Goal: Information Seeking & Learning: Learn about a topic

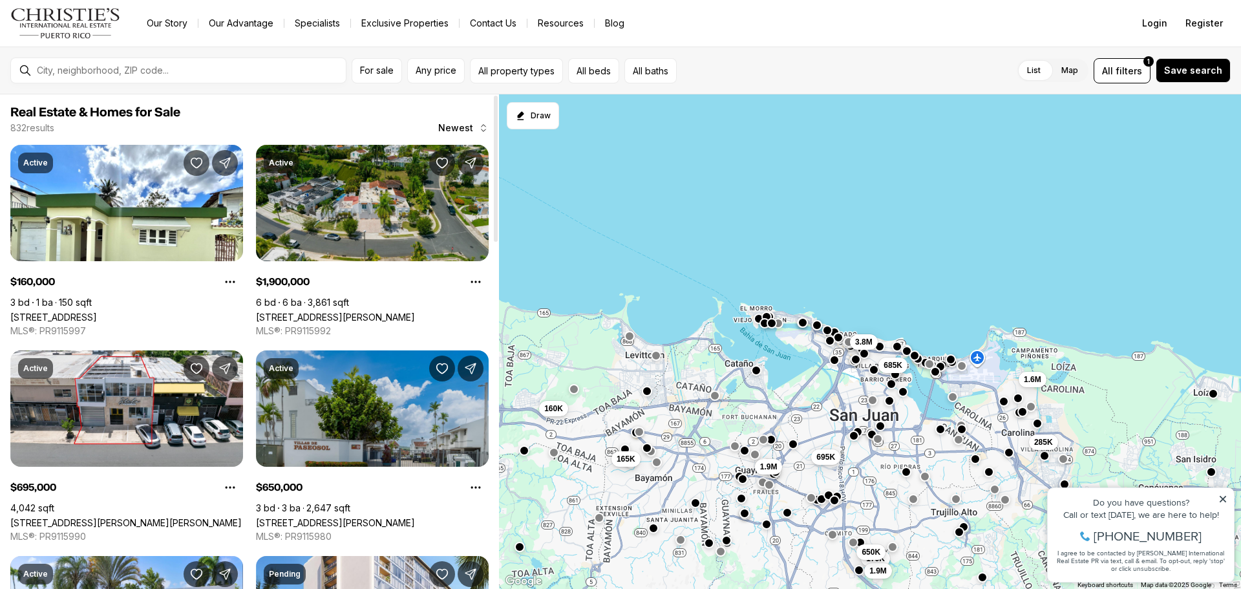
click at [403, 311] on link "[STREET_ADDRESS][PERSON_NAME]" at bounding box center [335, 316] width 159 height 11
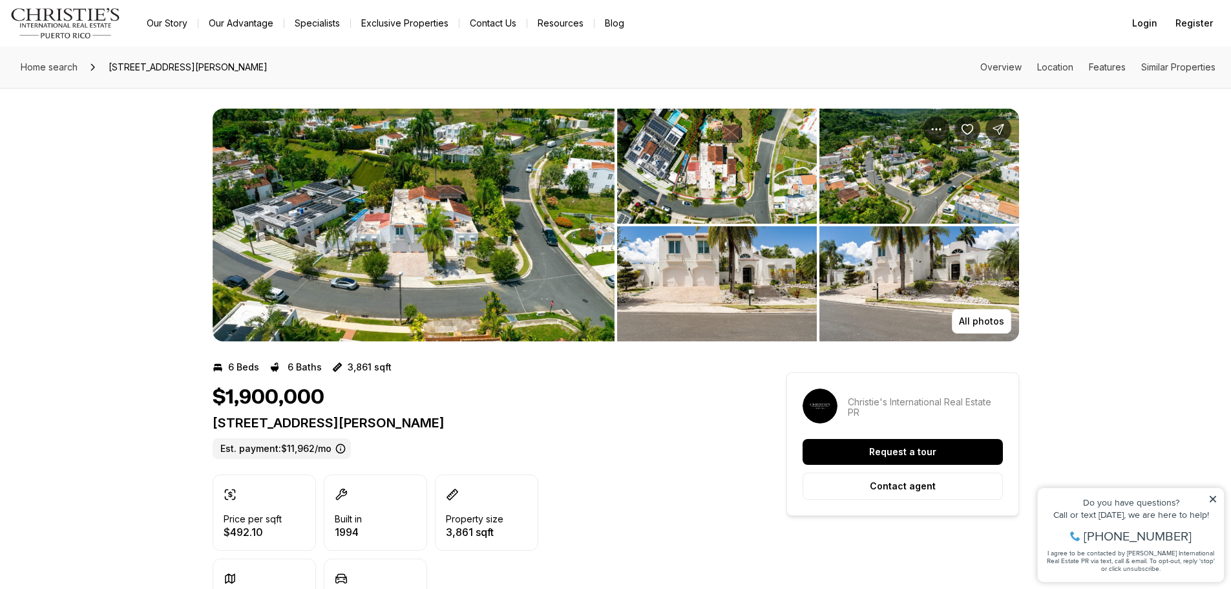
click at [704, 251] on img "View image gallery" at bounding box center [717, 283] width 200 height 115
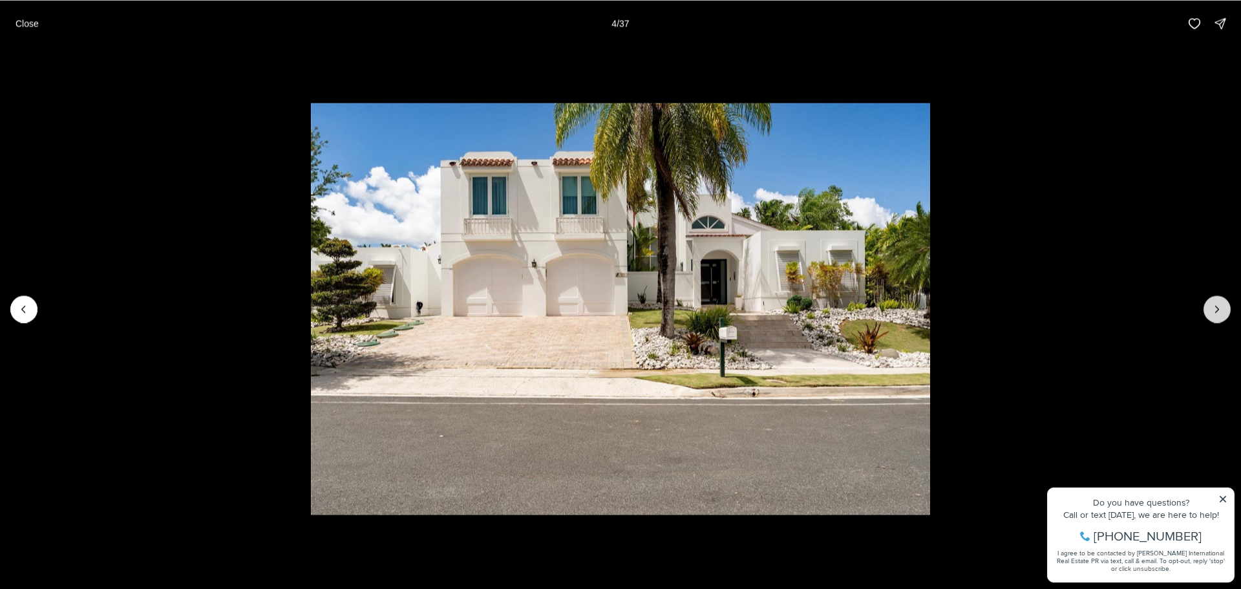
click at [1213, 310] on icon "Next slide" at bounding box center [1216, 308] width 13 height 13
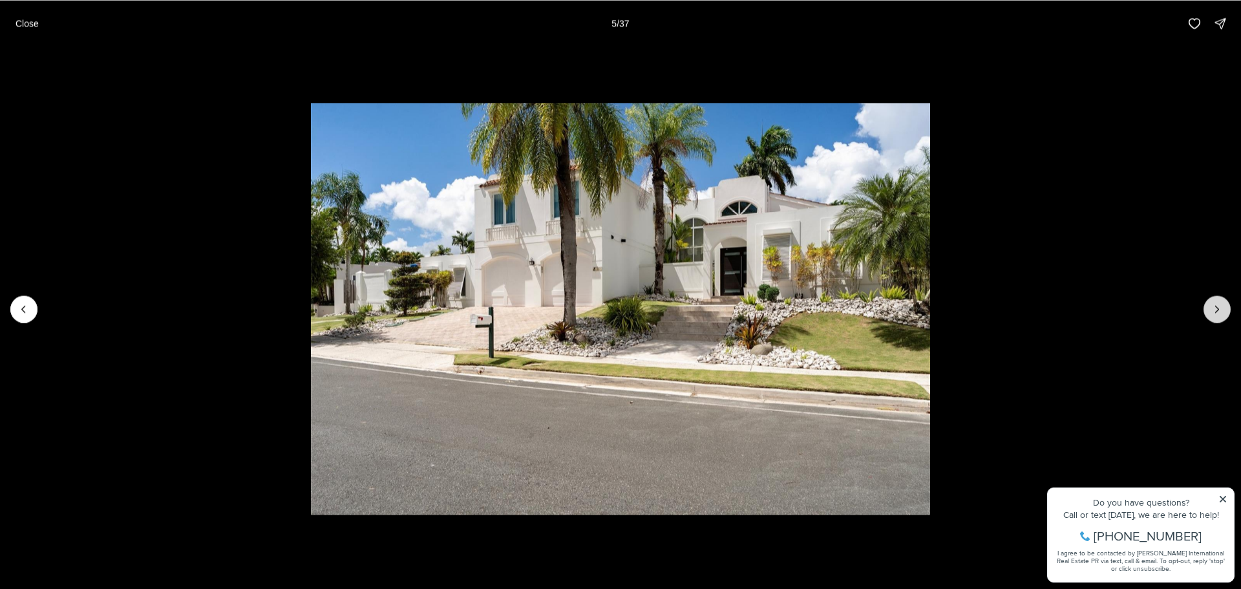
click at [1213, 310] on icon "Next slide" at bounding box center [1216, 308] width 13 height 13
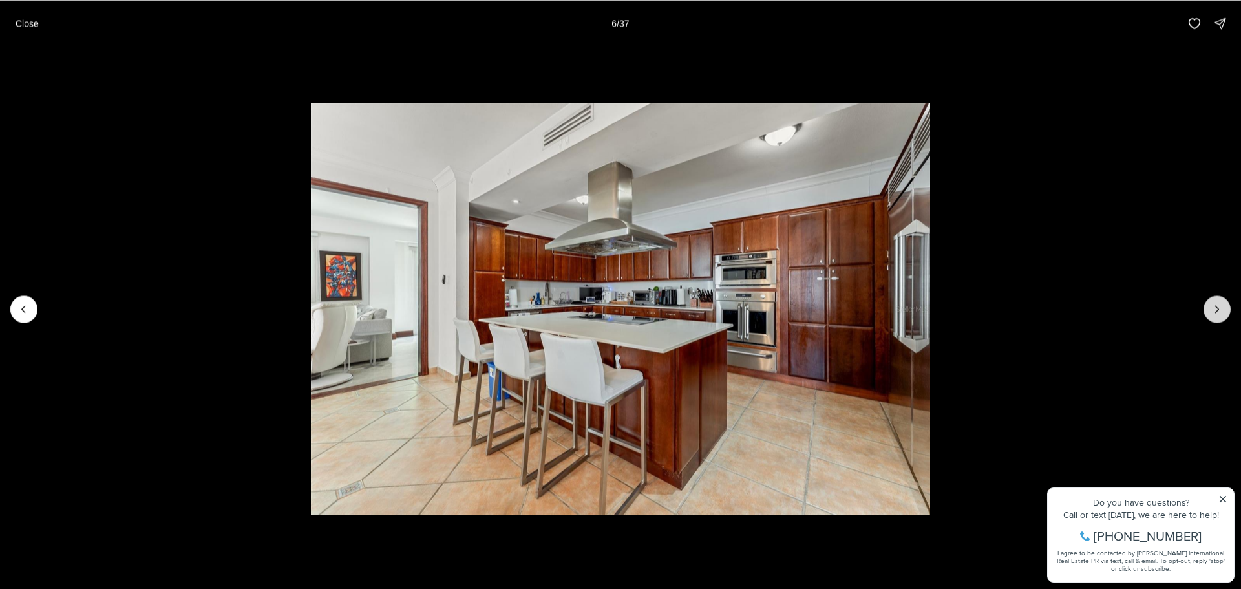
click at [1213, 310] on icon "Next slide" at bounding box center [1216, 308] width 13 height 13
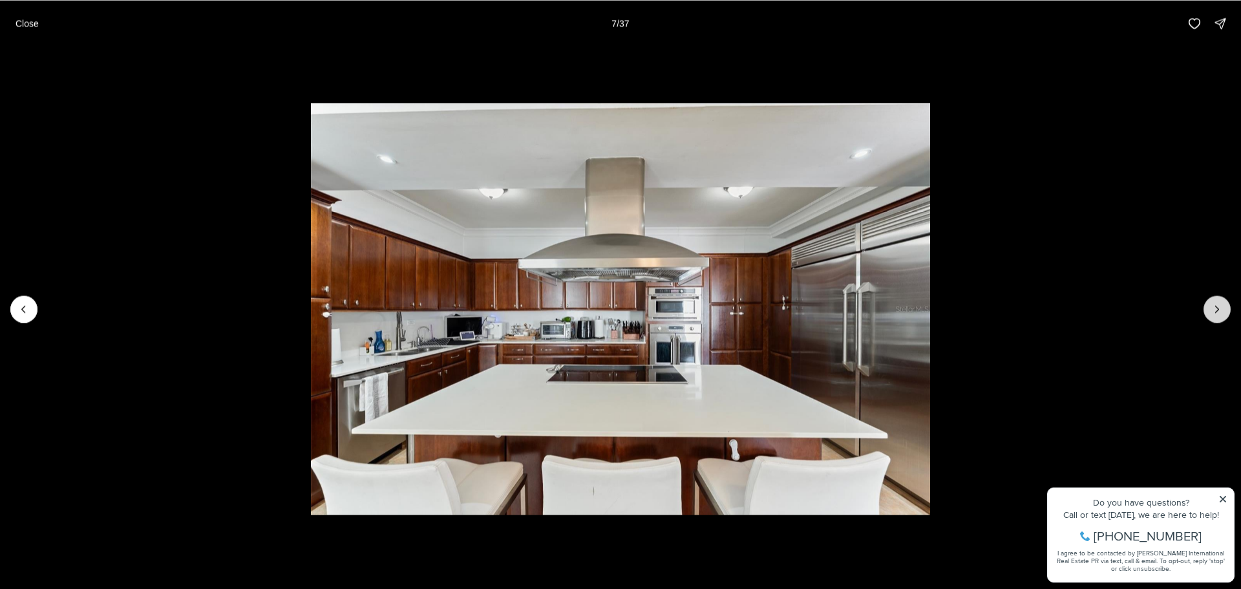
click at [1213, 310] on icon "Next slide" at bounding box center [1216, 308] width 13 height 13
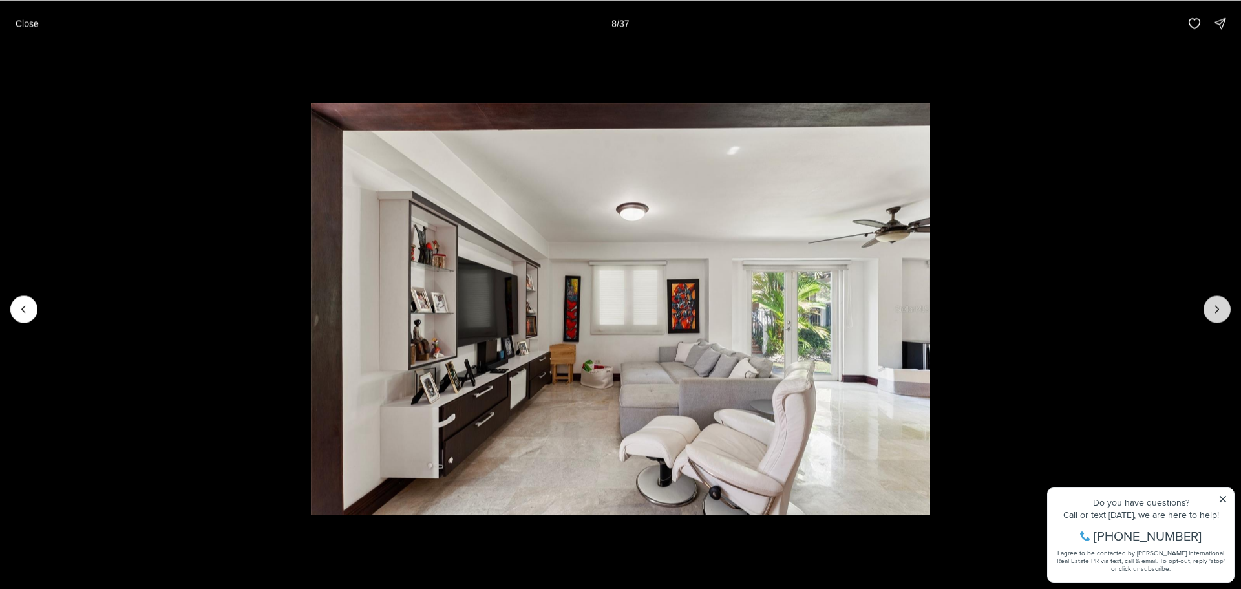
click at [1213, 310] on icon "Next slide" at bounding box center [1216, 308] width 13 height 13
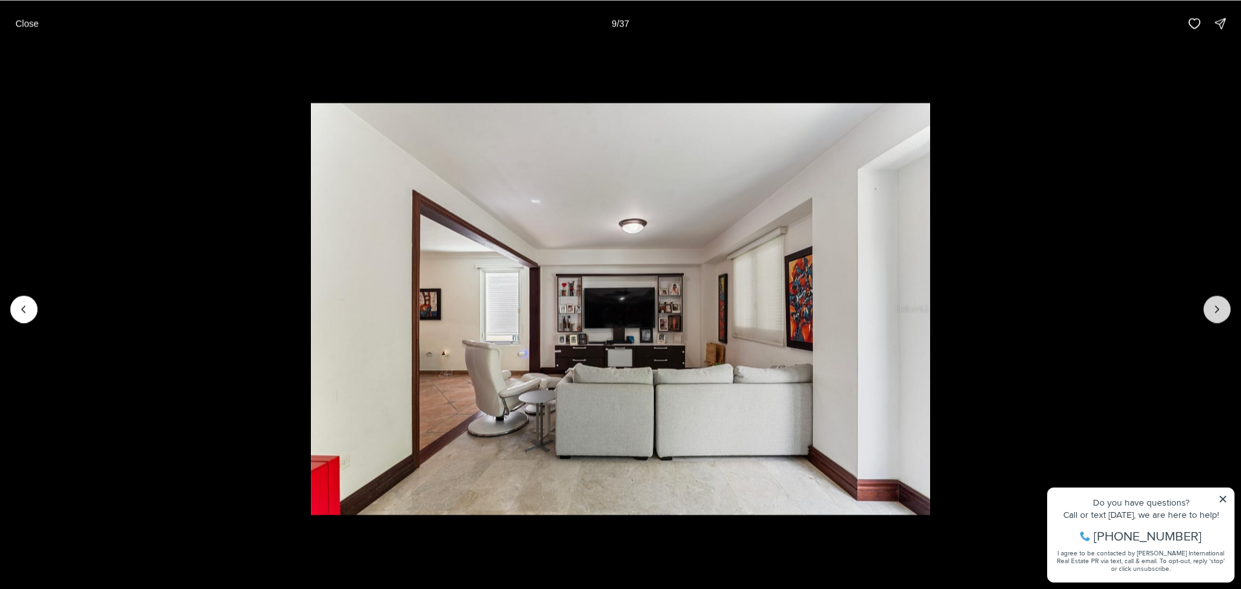
click at [1213, 310] on icon "Next slide" at bounding box center [1216, 308] width 13 height 13
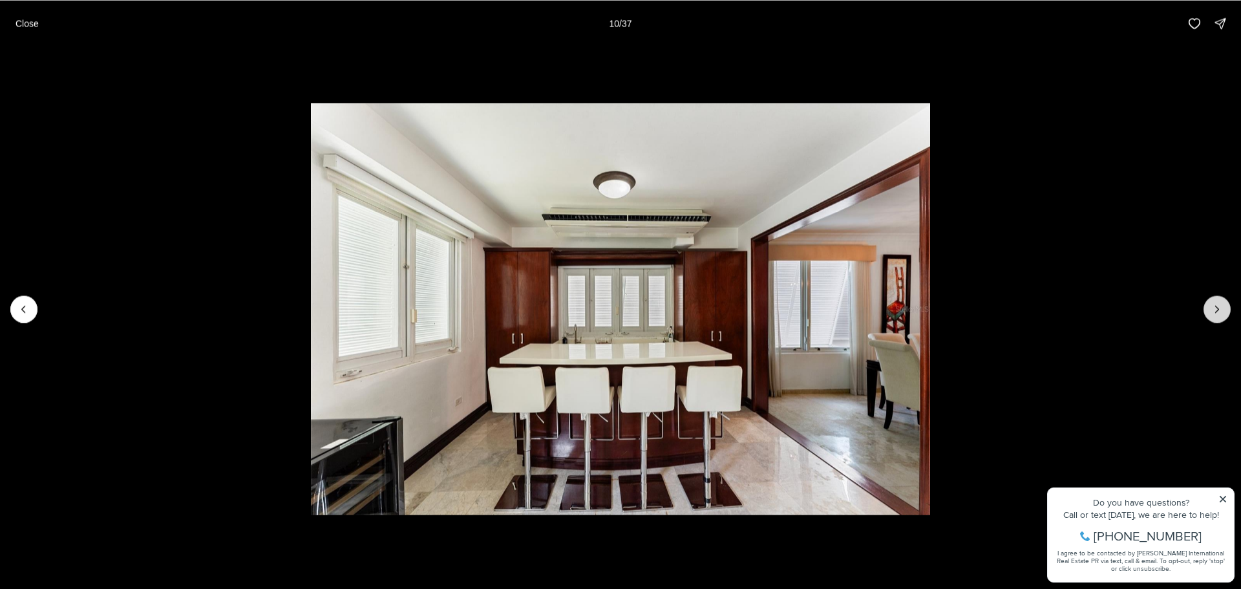
click at [1213, 310] on icon "Next slide" at bounding box center [1216, 308] width 13 height 13
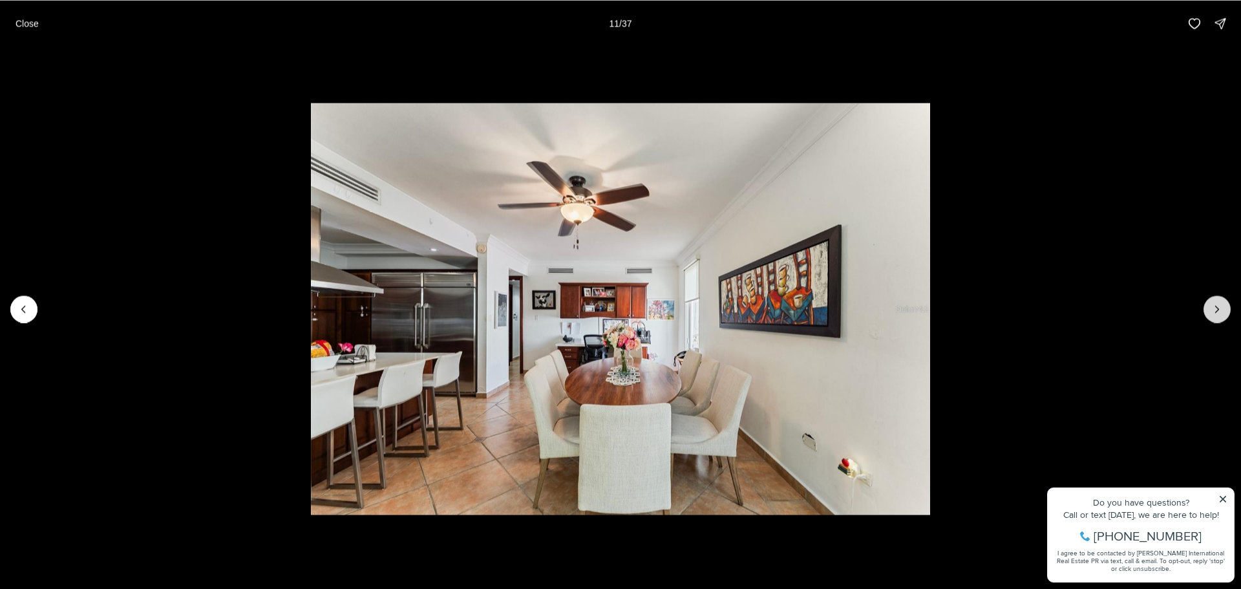
click at [1213, 310] on icon "Next slide" at bounding box center [1216, 308] width 13 height 13
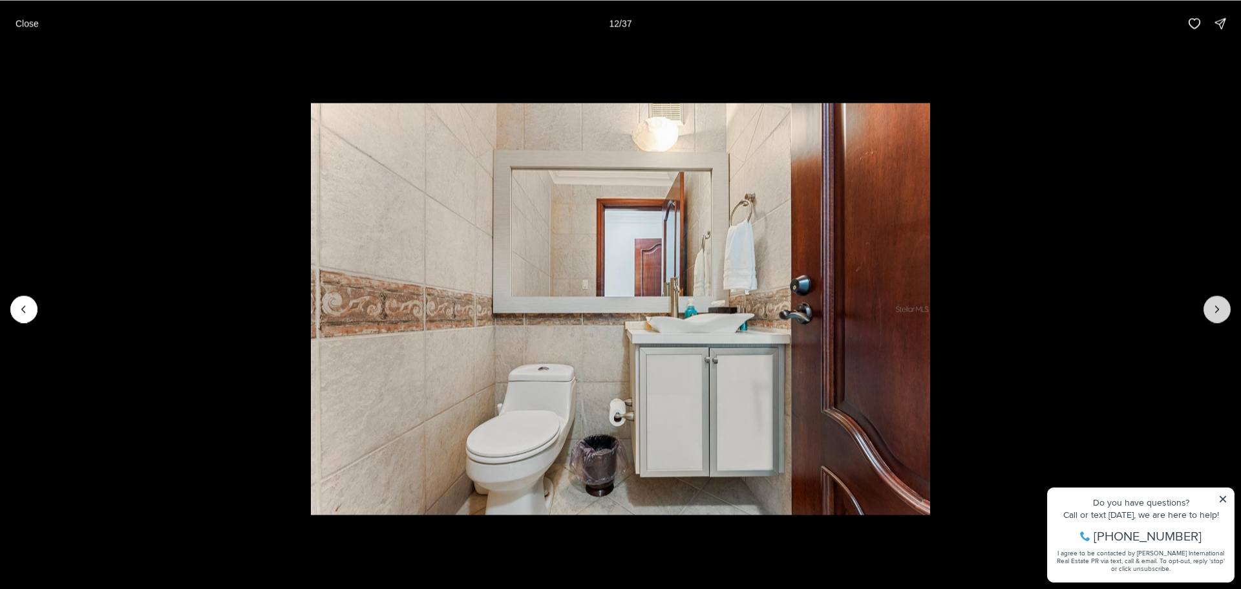
click at [1213, 310] on icon "Next slide" at bounding box center [1216, 308] width 13 height 13
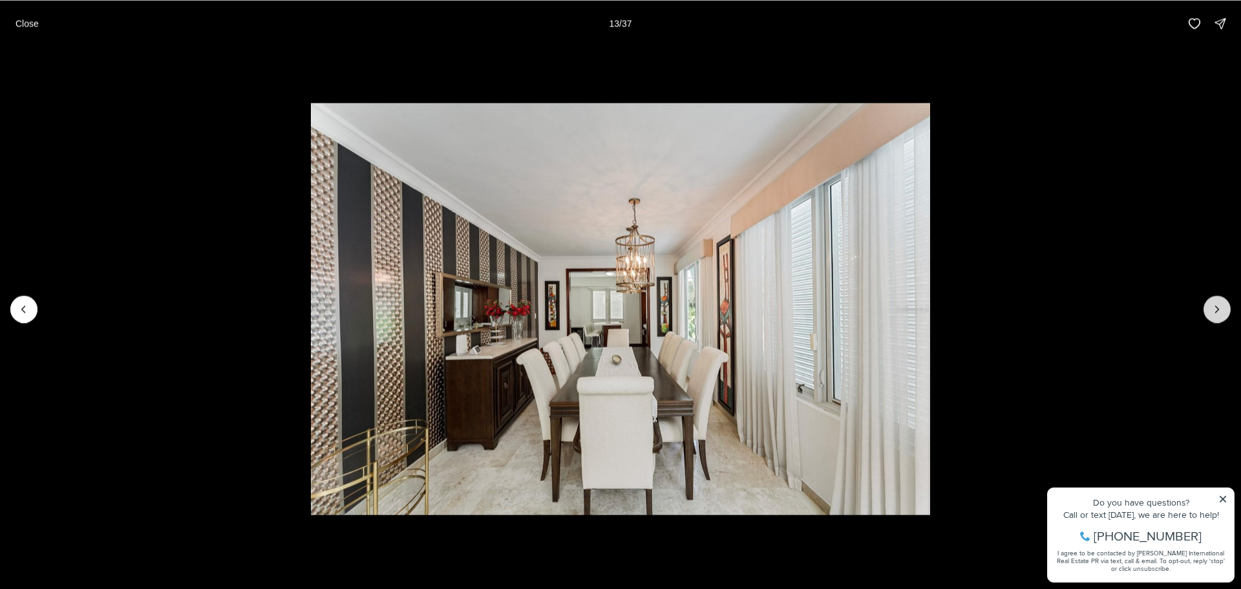
click at [1213, 310] on icon "Next slide" at bounding box center [1216, 308] width 13 height 13
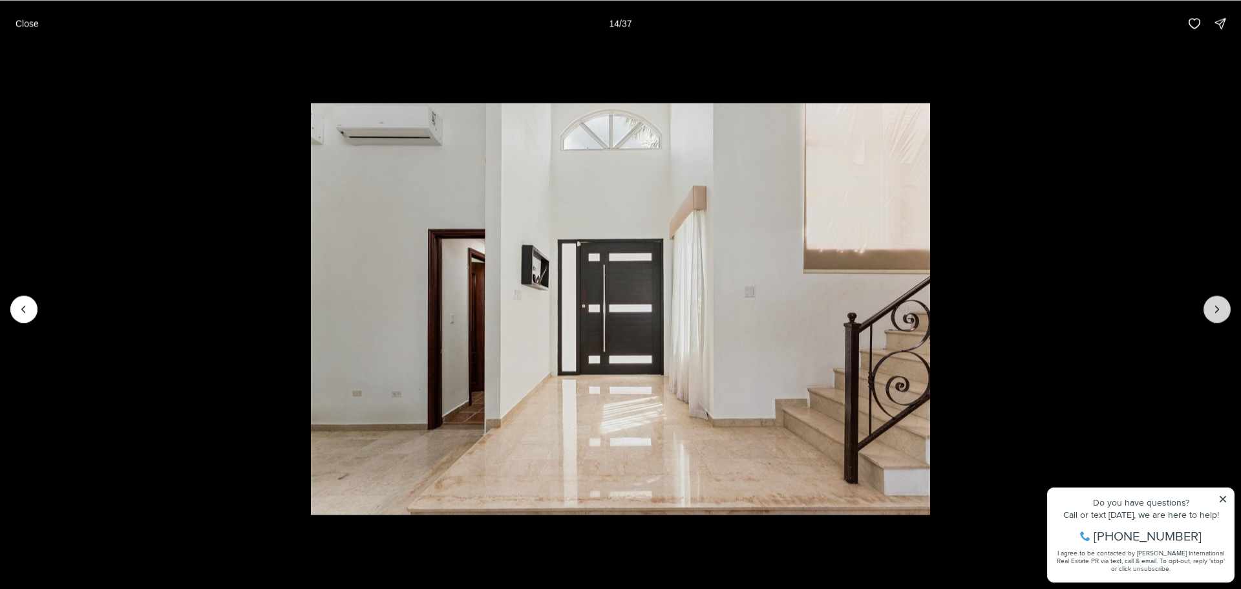
click at [1213, 310] on icon "Next slide" at bounding box center [1216, 308] width 13 height 13
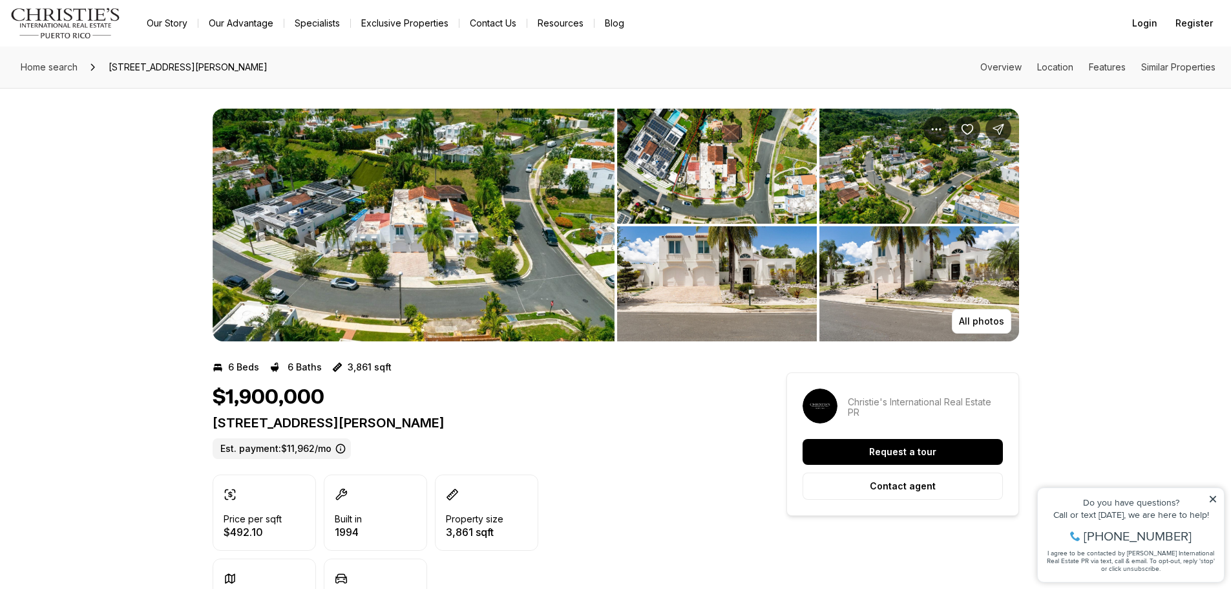
click at [456, 214] on img "View image gallery" at bounding box center [414, 225] width 402 height 233
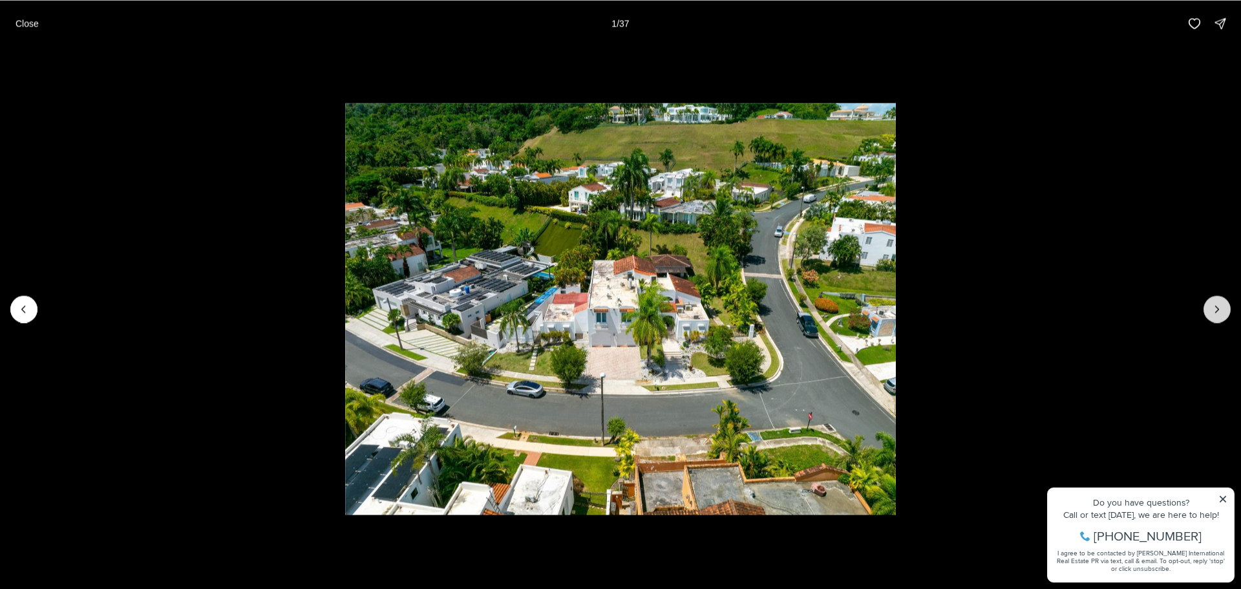
click at [1224, 311] on button "Next slide" at bounding box center [1216, 308] width 27 height 27
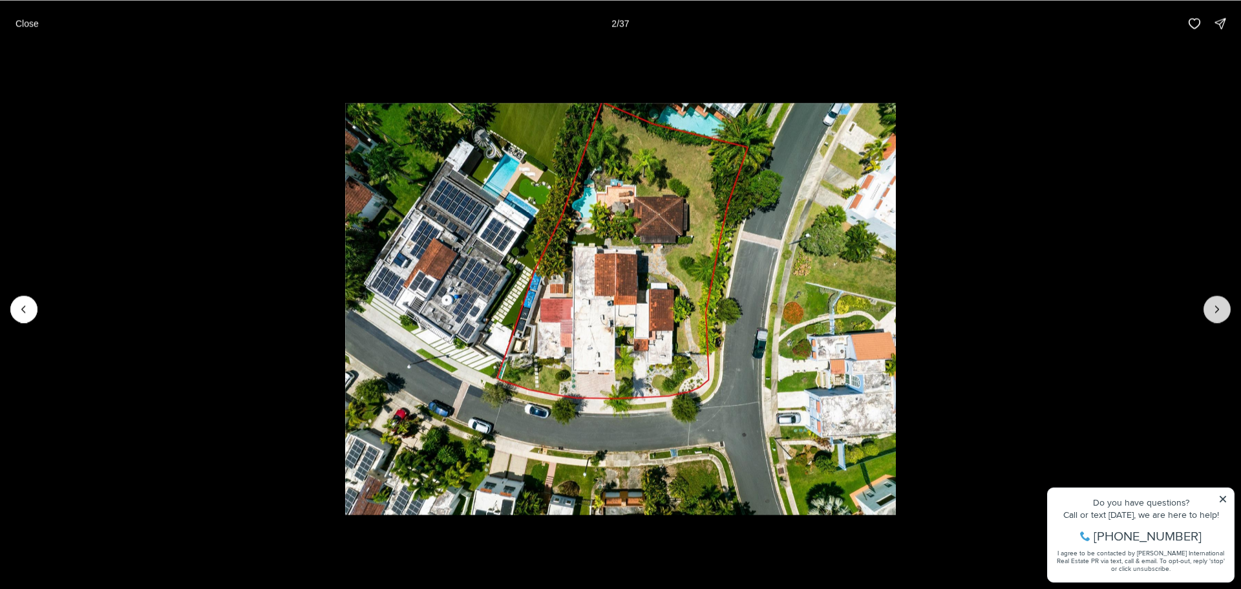
click at [1224, 311] on button "Next slide" at bounding box center [1216, 308] width 27 height 27
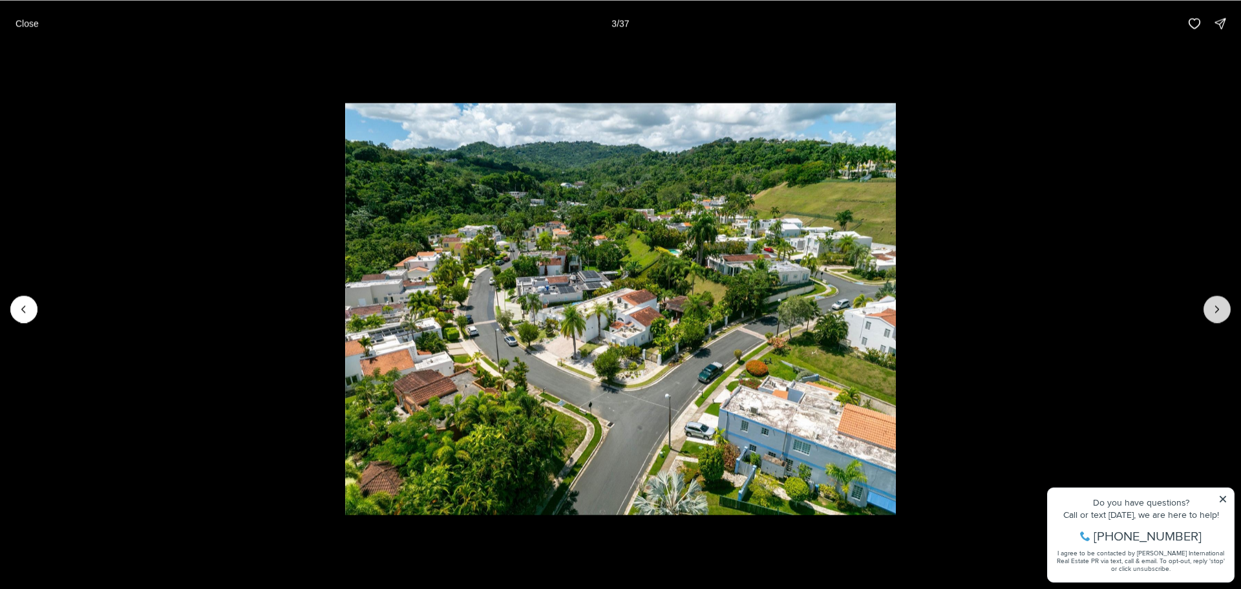
click at [1224, 311] on button "Next slide" at bounding box center [1216, 308] width 27 height 27
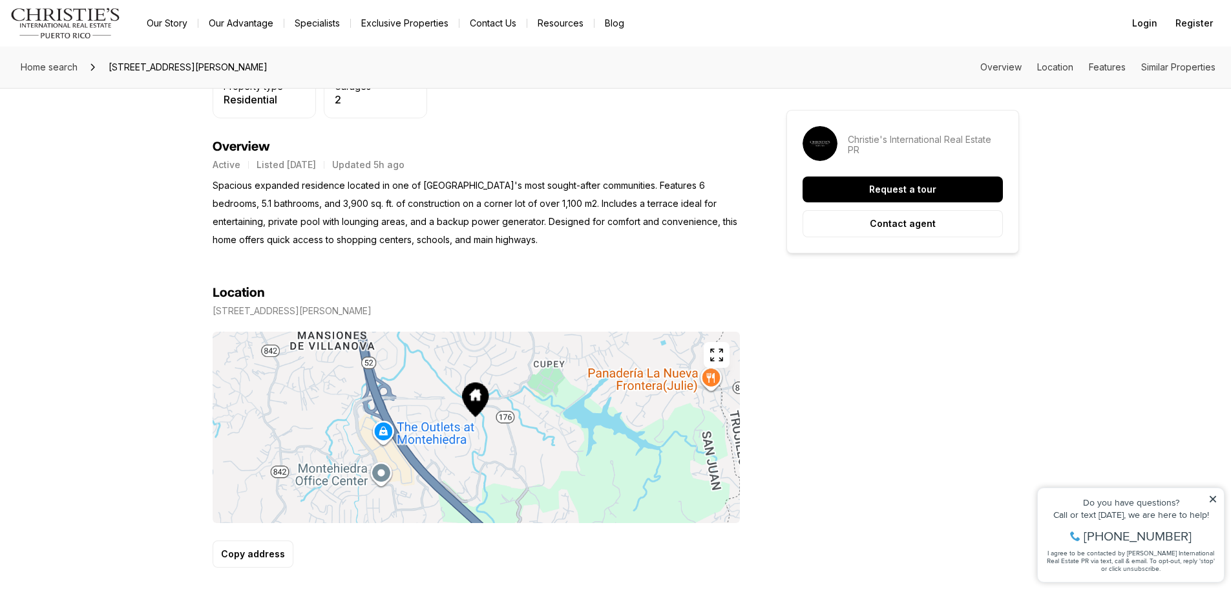
scroll to position [517, 0]
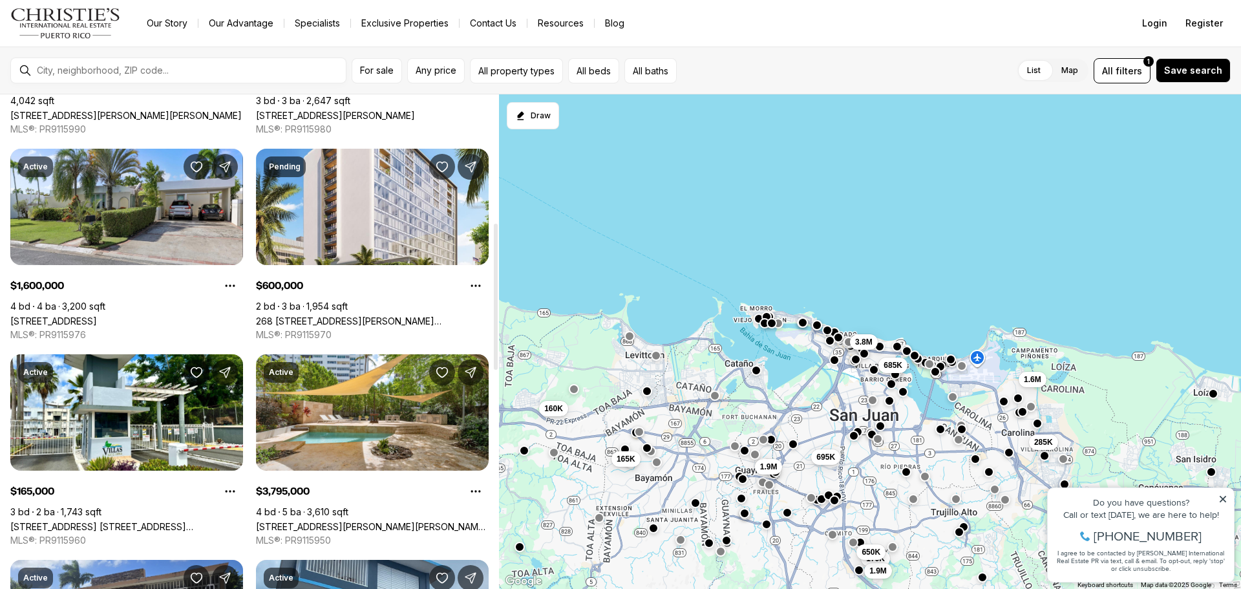
scroll to position [323, 0]
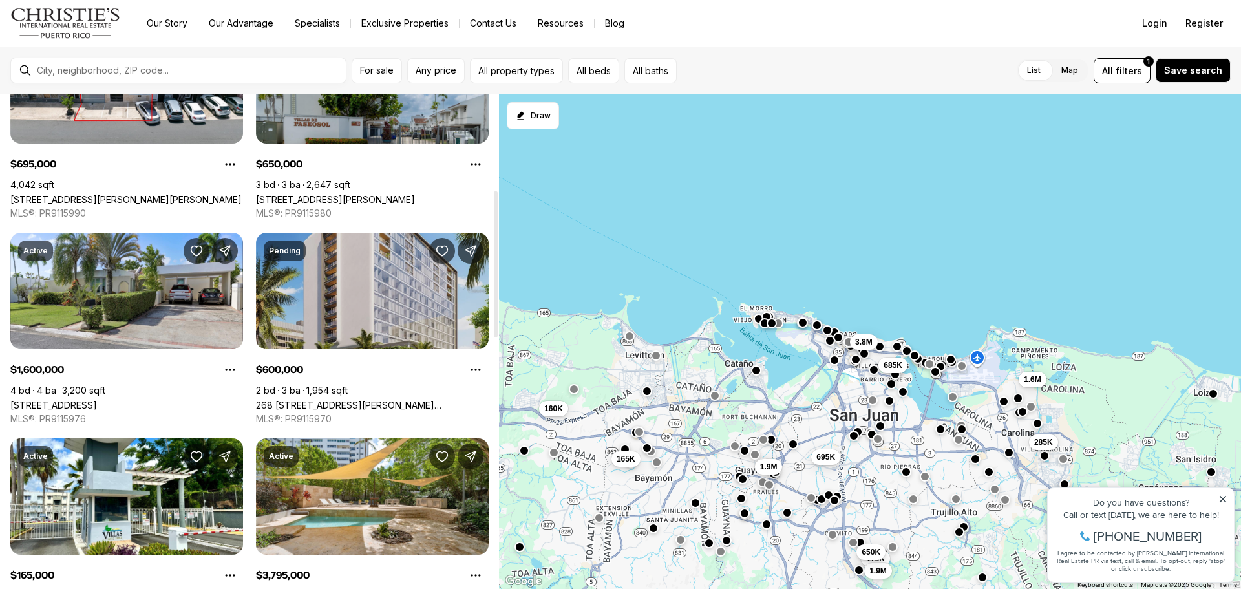
click at [414, 399] on link "268 [STREET_ADDRESS][PERSON_NAME][PERSON_NAME][PERSON_NAME]" at bounding box center [372, 404] width 233 height 11
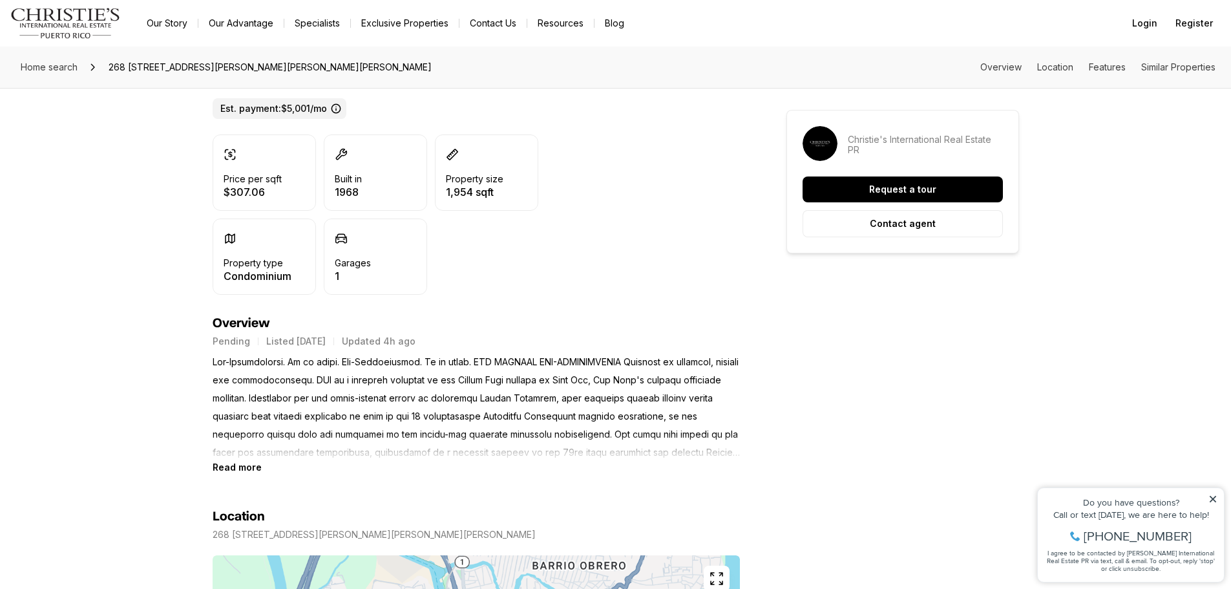
scroll to position [388, 0]
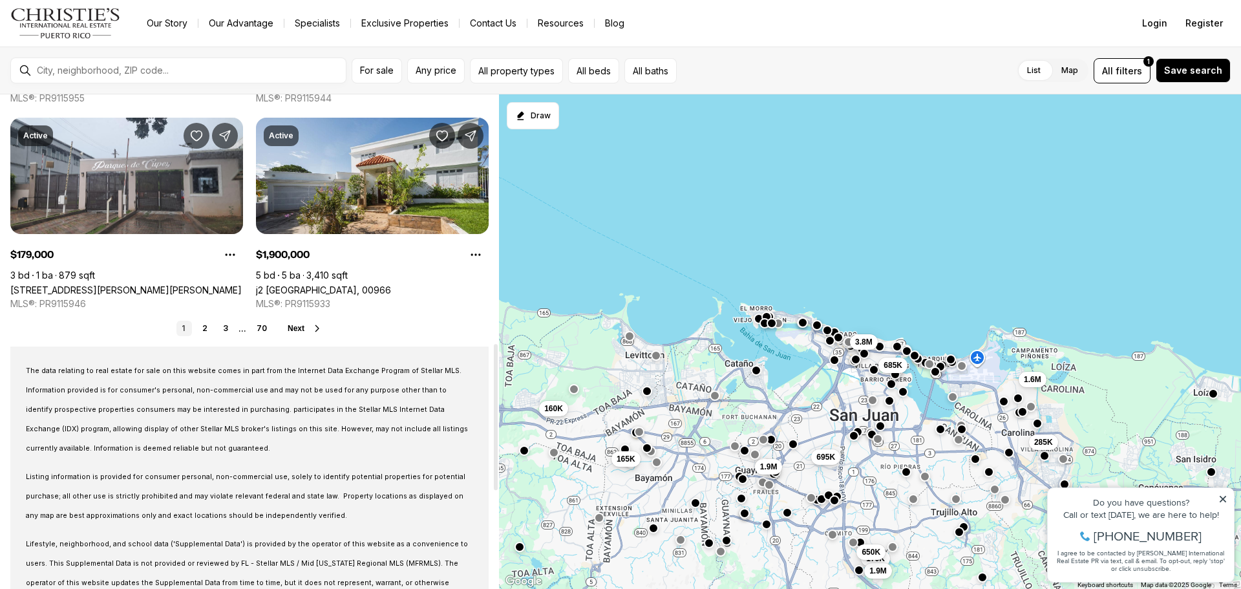
scroll to position [1163, 0]
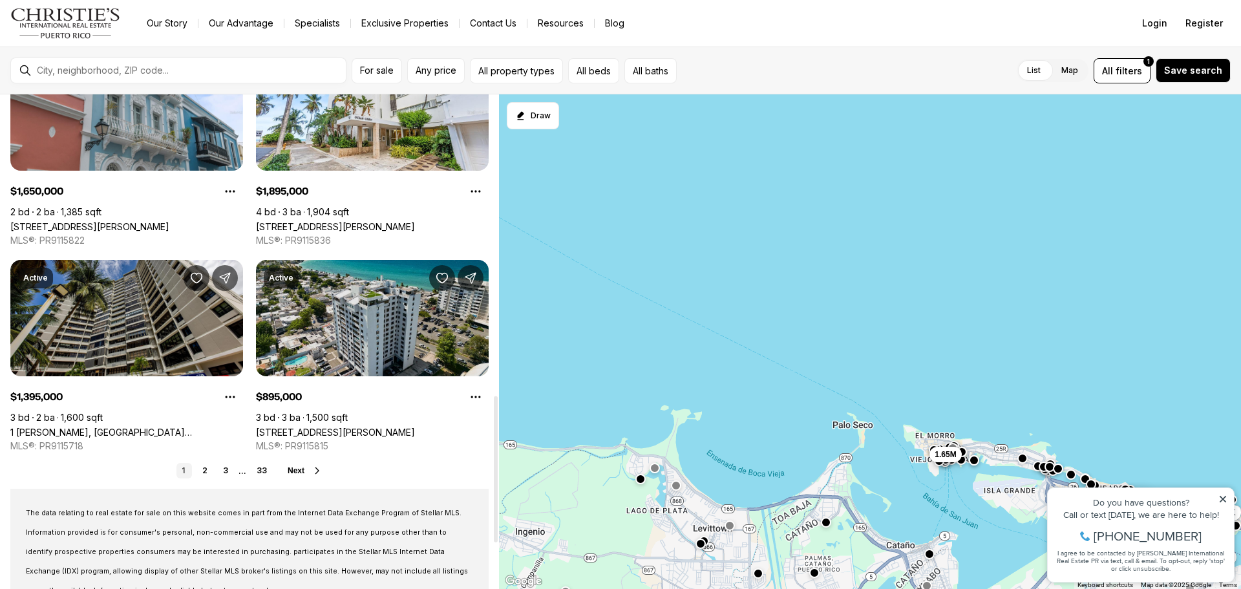
scroll to position [1034, 0]
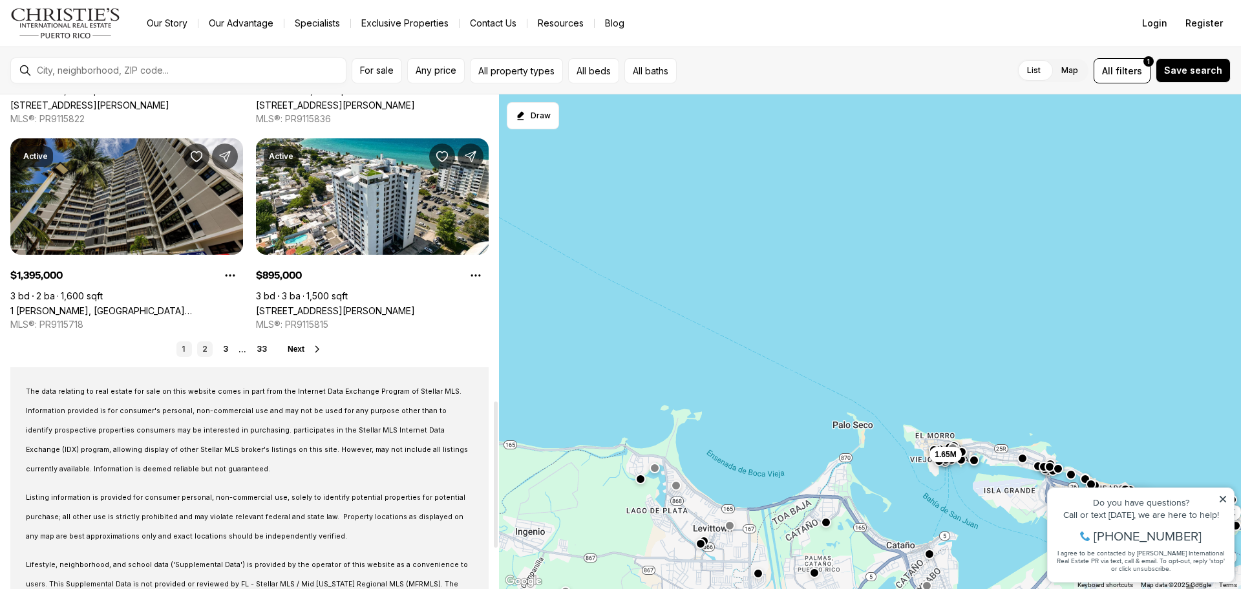
click at [213, 352] on link "2" at bounding box center [205, 349] width 16 height 16
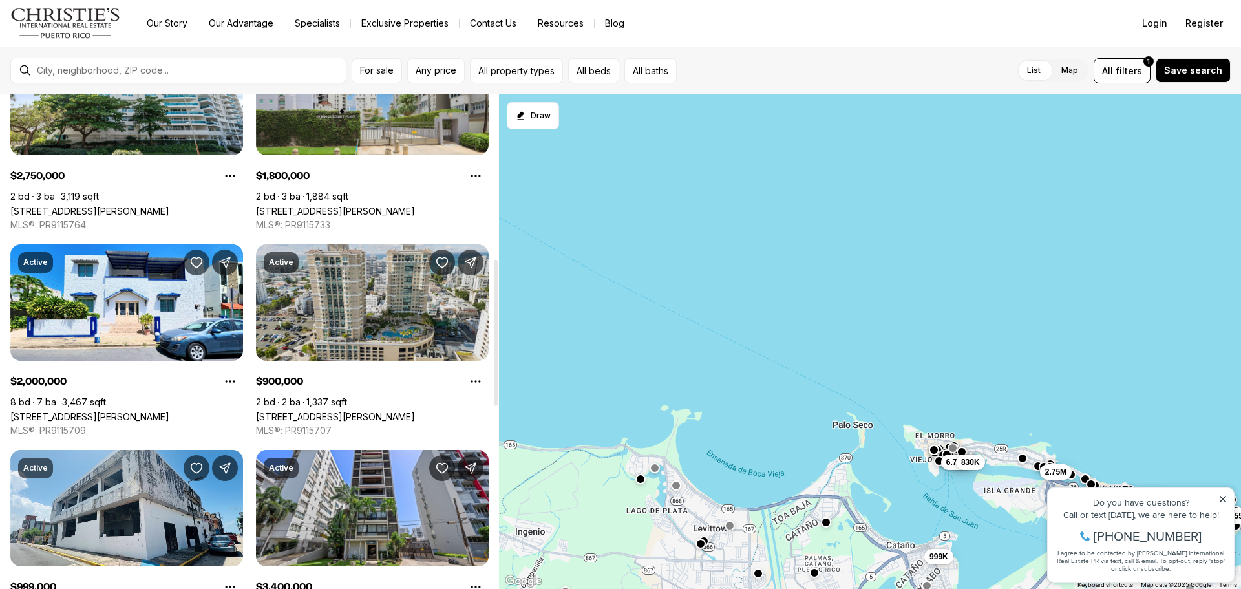
scroll to position [905, 0]
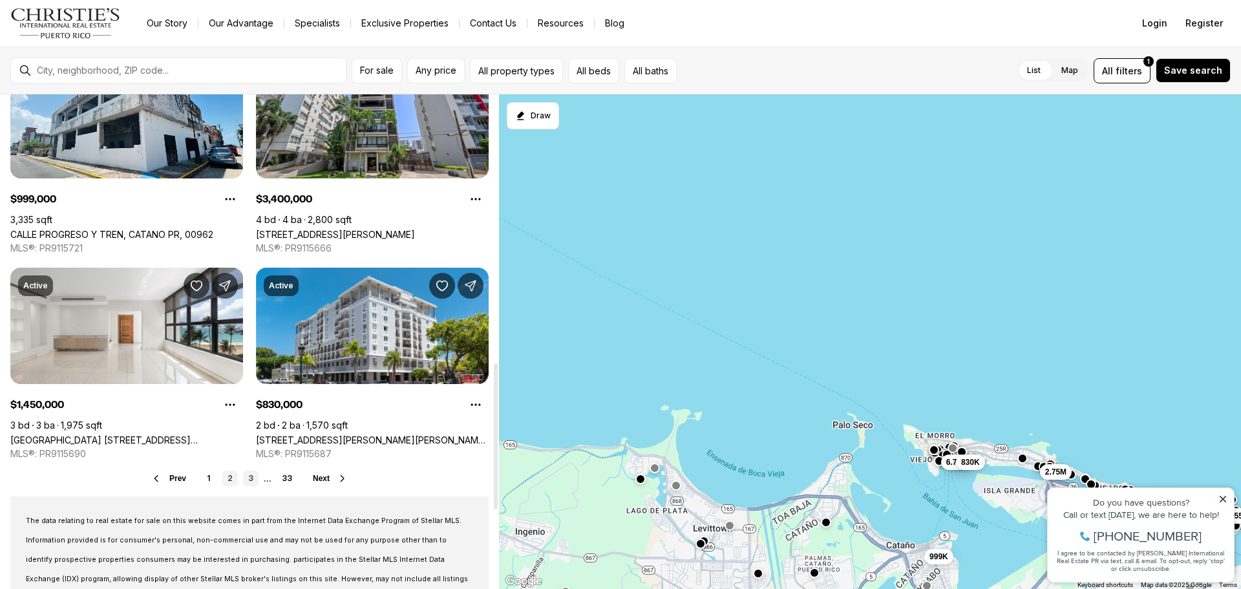
click at [251, 481] on link "3" at bounding box center [251, 478] width 16 height 16
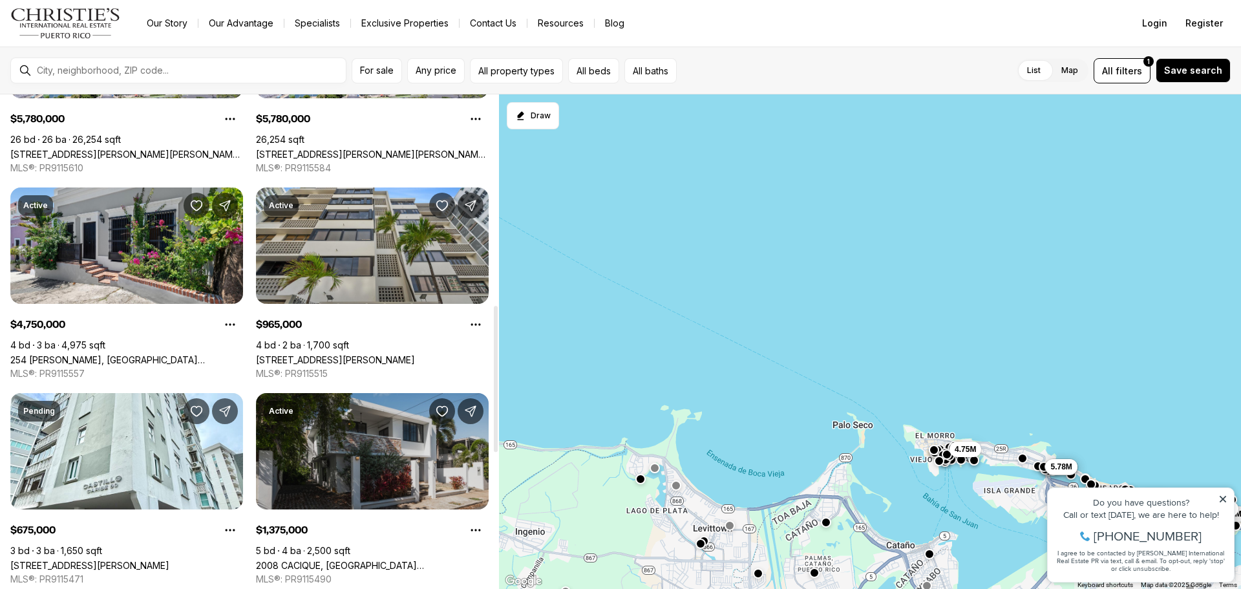
scroll to position [711, 0]
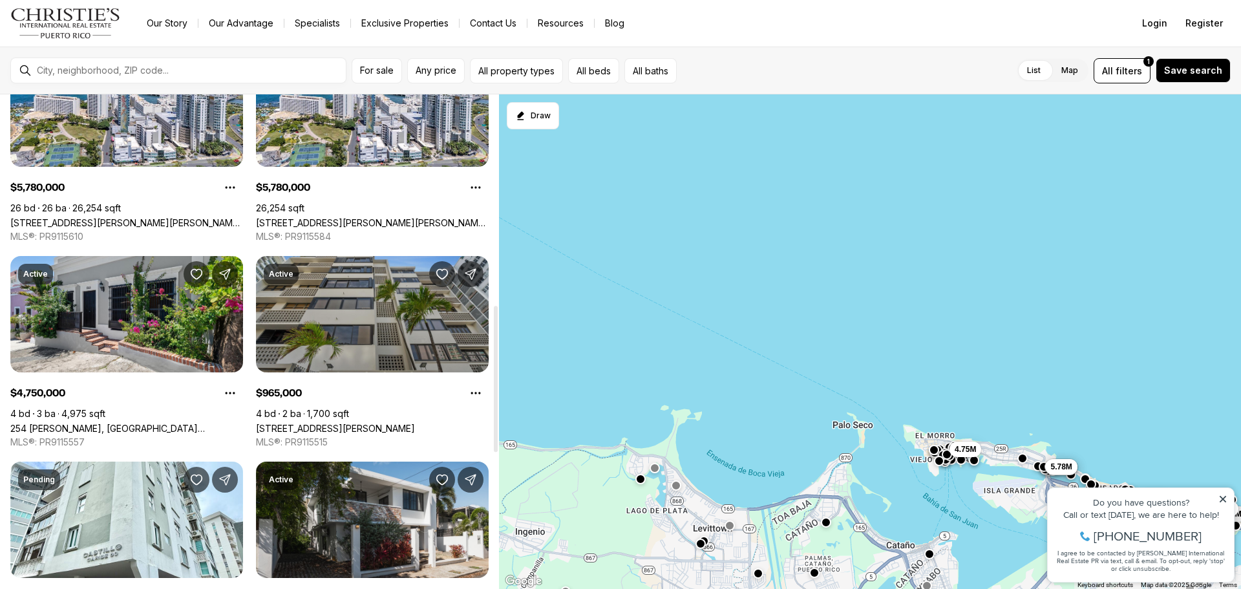
click at [322, 423] on link "56 KINGS COURT ST #2A, SAN JUAN PR, 00911" at bounding box center [335, 428] width 159 height 11
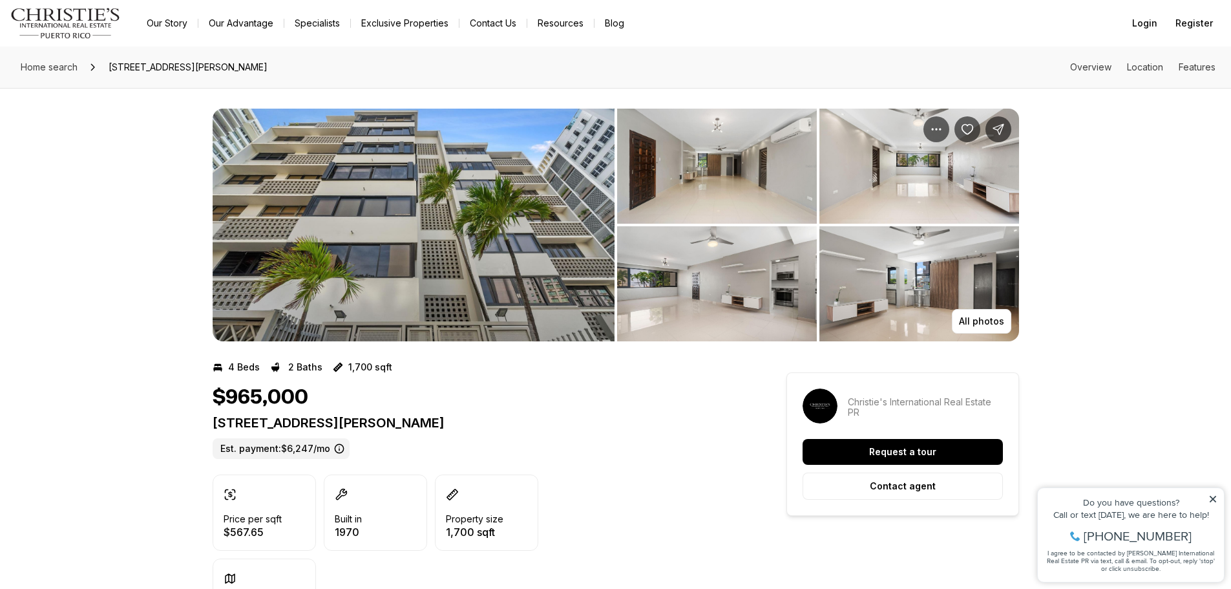
click at [697, 262] on img "View image gallery" at bounding box center [717, 283] width 200 height 115
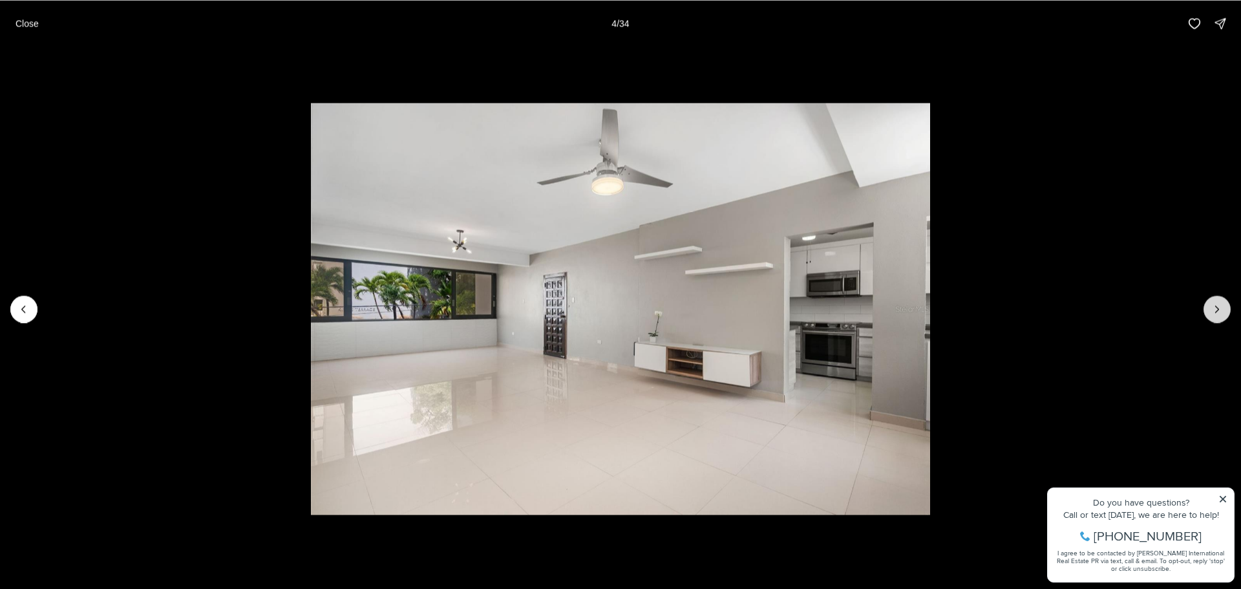
click at [1219, 302] on button "Next slide" at bounding box center [1216, 308] width 27 height 27
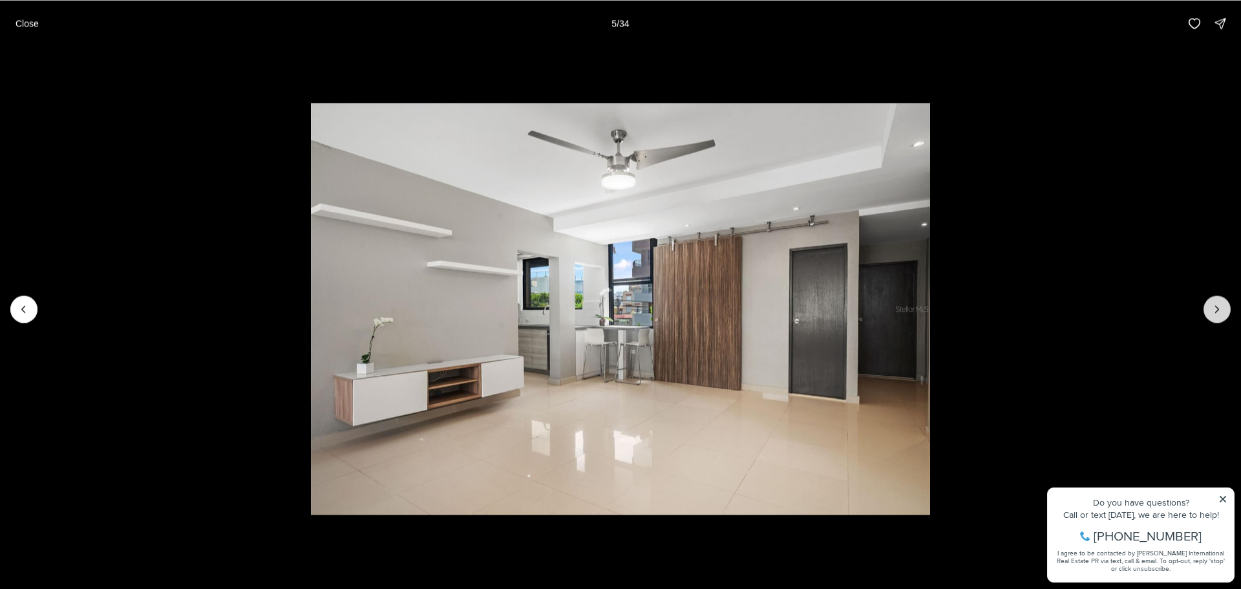
click at [1219, 302] on icon "Next slide" at bounding box center [1216, 308] width 13 height 13
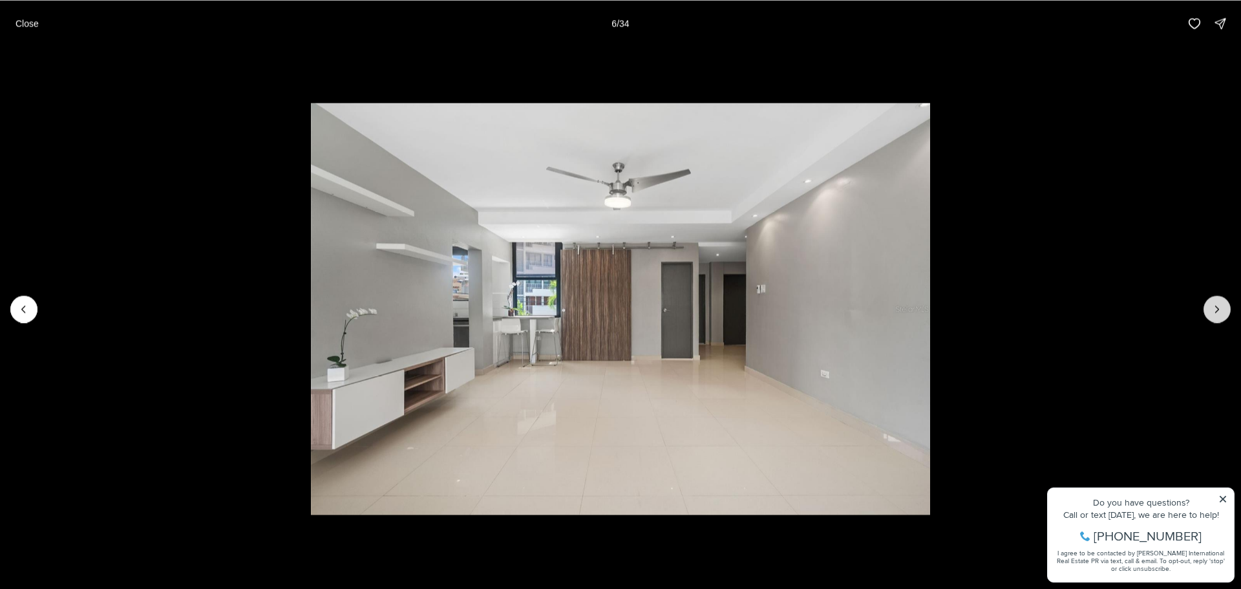
click at [1219, 302] on icon "Next slide" at bounding box center [1216, 308] width 13 height 13
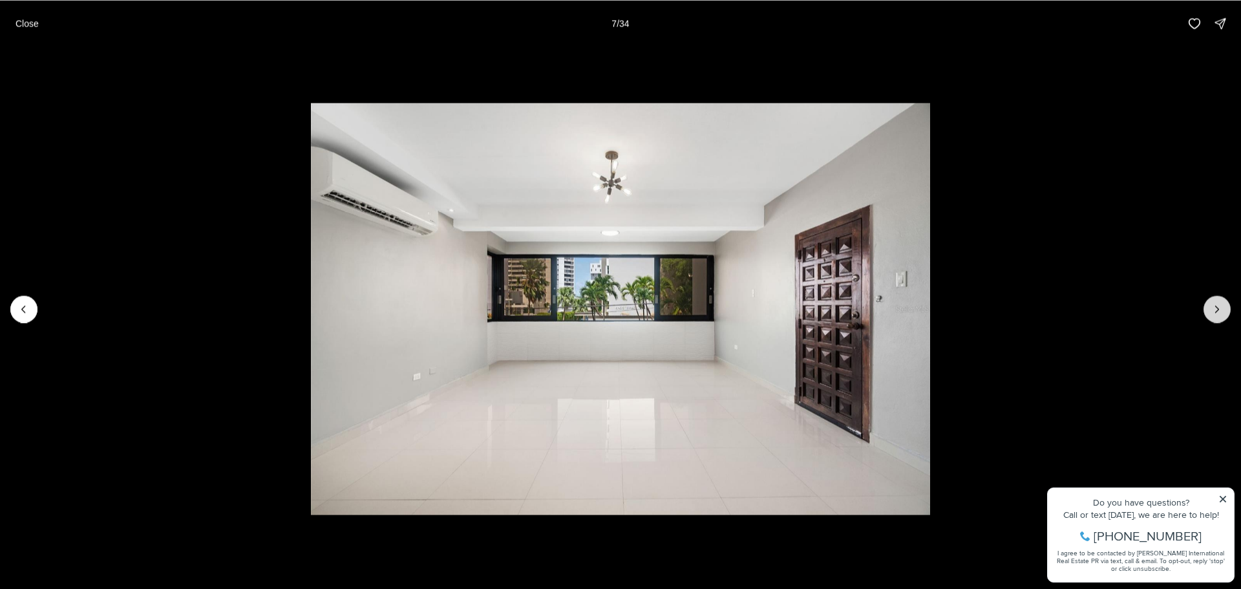
click at [1219, 302] on icon "Next slide" at bounding box center [1216, 308] width 13 height 13
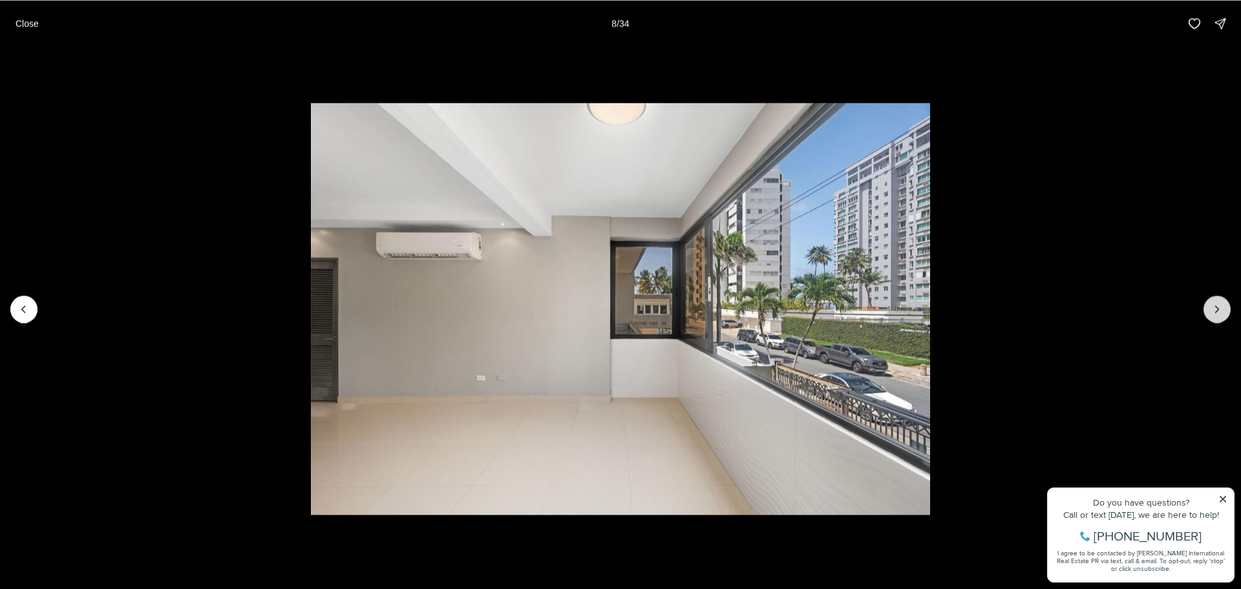
click at [1219, 302] on icon "Next slide" at bounding box center [1216, 308] width 13 height 13
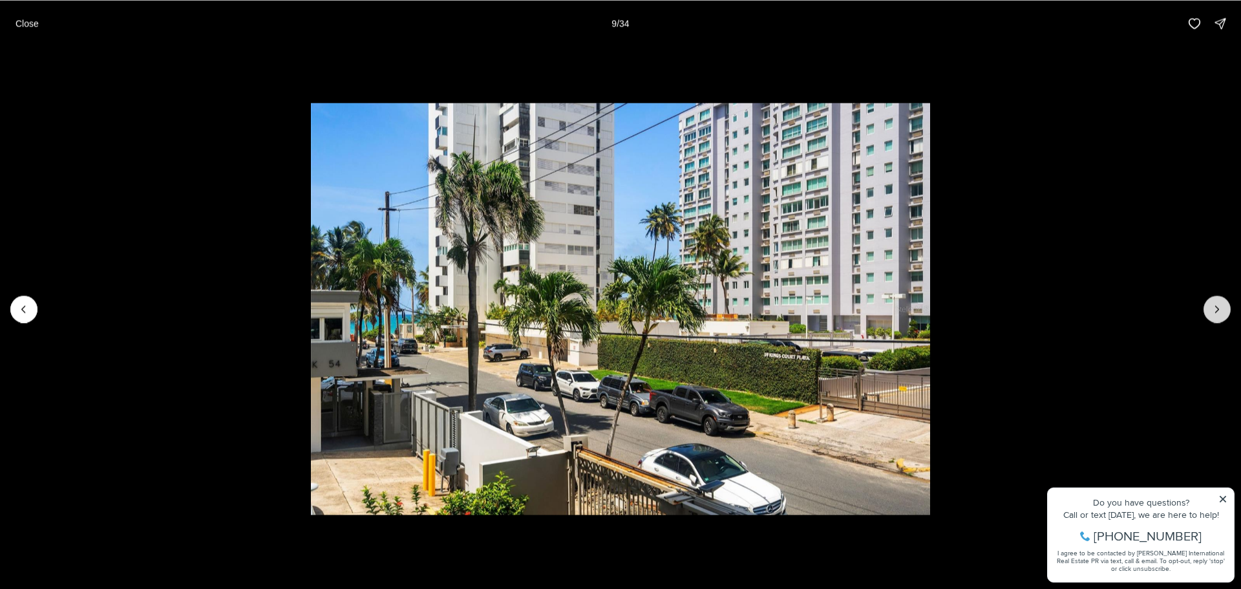
click at [1219, 302] on icon "Next slide" at bounding box center [1216, 308] width 13 height 13
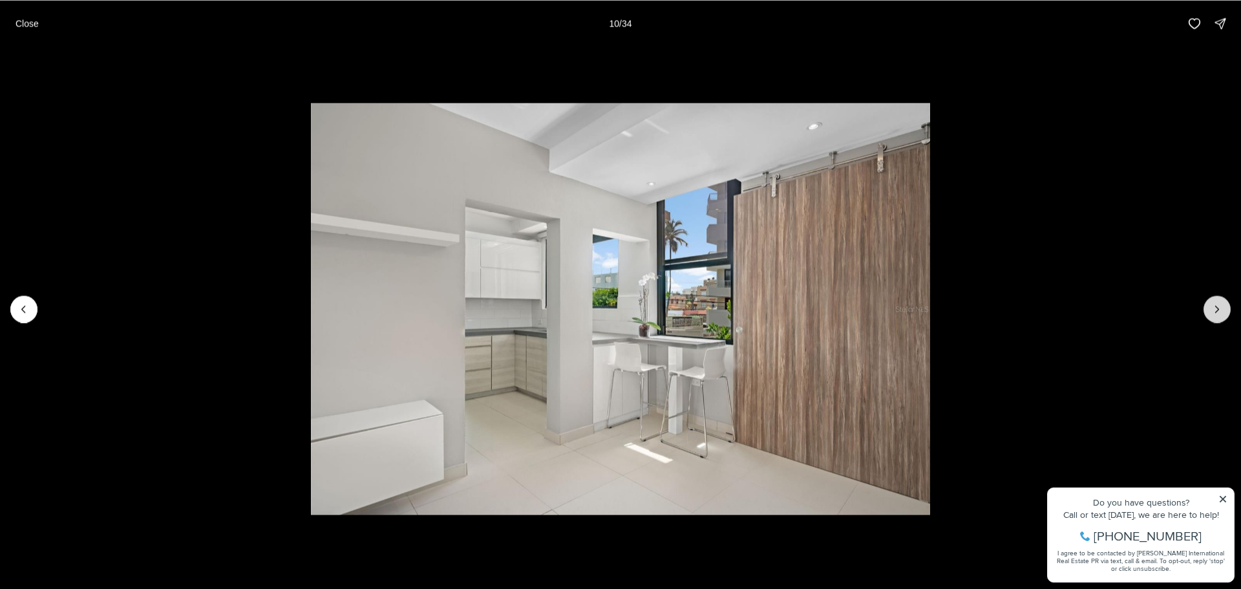
click at [1219, 302] on icon "Next slide" at bounding box center [1216, 308] width 13 height 13
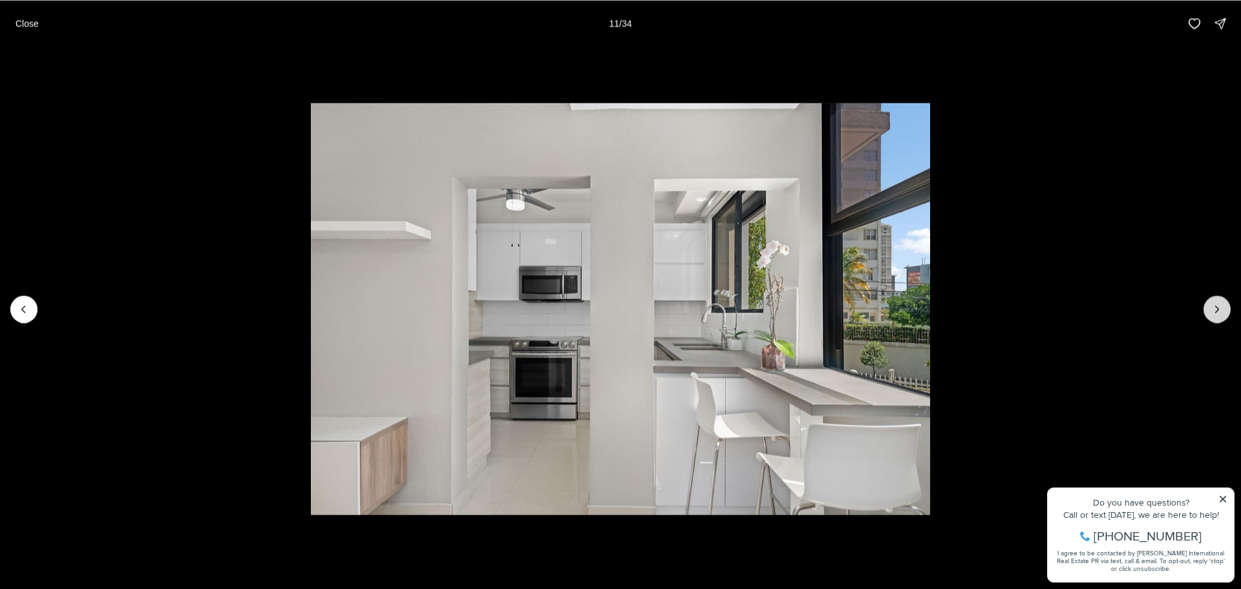
click at [1219, 302] on icon "Next slide" at bounding box center [1216, 308] width 13 height 13
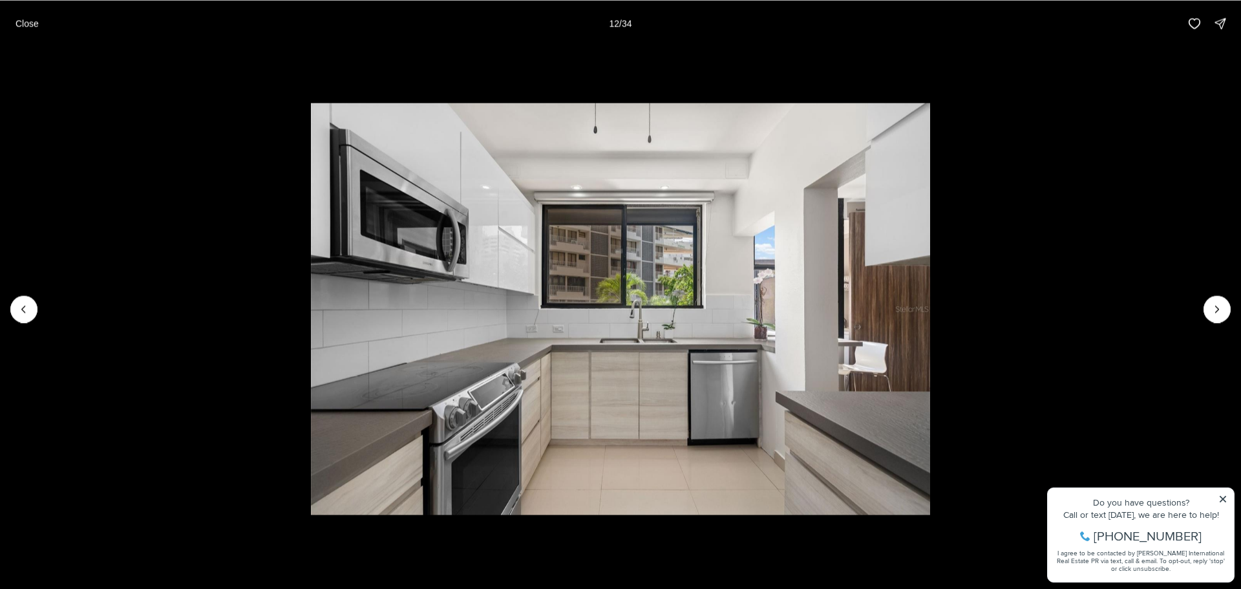
click at [1200, 302] on li "12 of 34" at bounding box center [620, 309] width 1241 height 524
click at [1213, 308] on icon "Next slide" at bounding box center [1216, 308] width 13 height 13
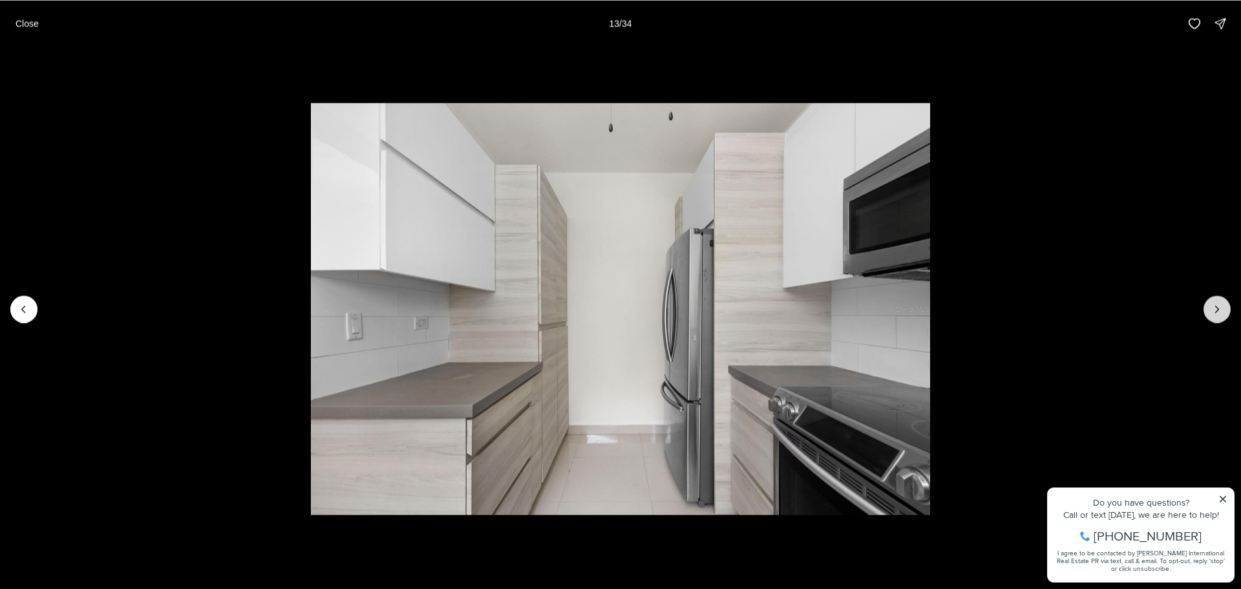
click at [1213, 308] on icon "Next slide" at bounding box center [1216, 308] width 13 height 13
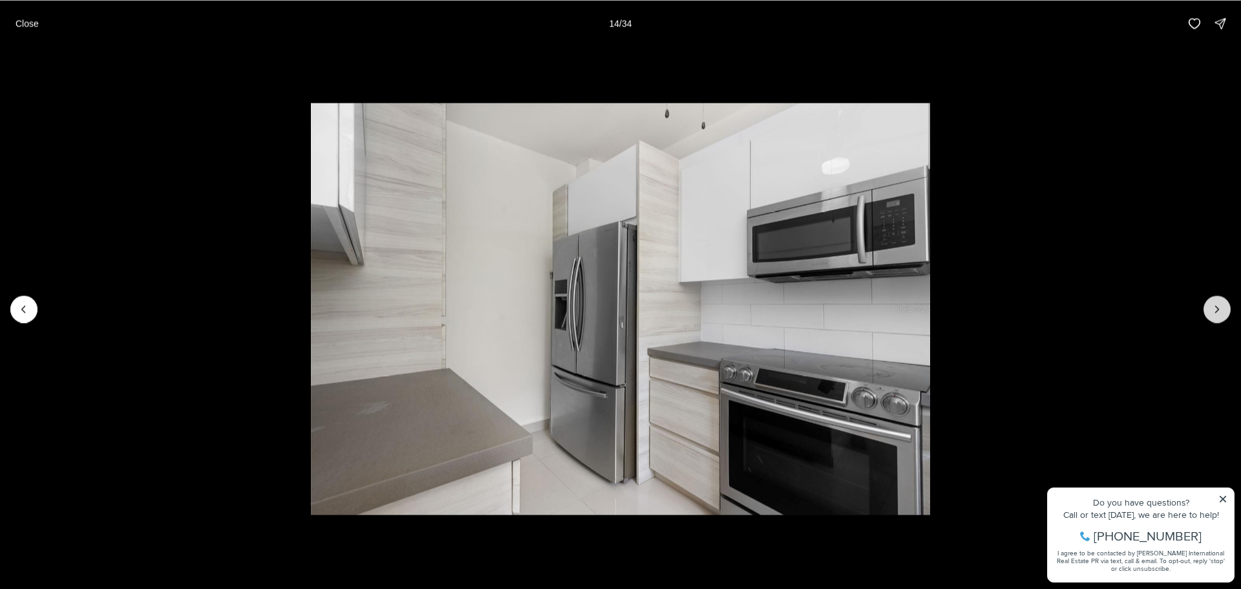
click at [1213, 308] on icon "Next slide" at bounding box center [1216, 308] width 13 height 13
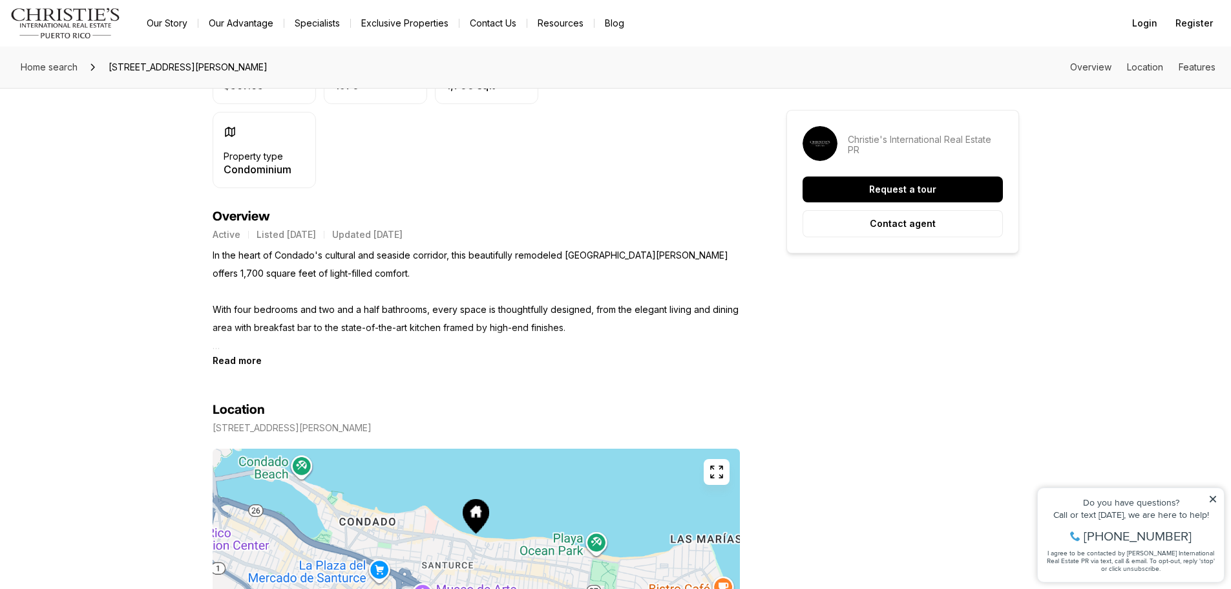
scroll to position [452, 0]
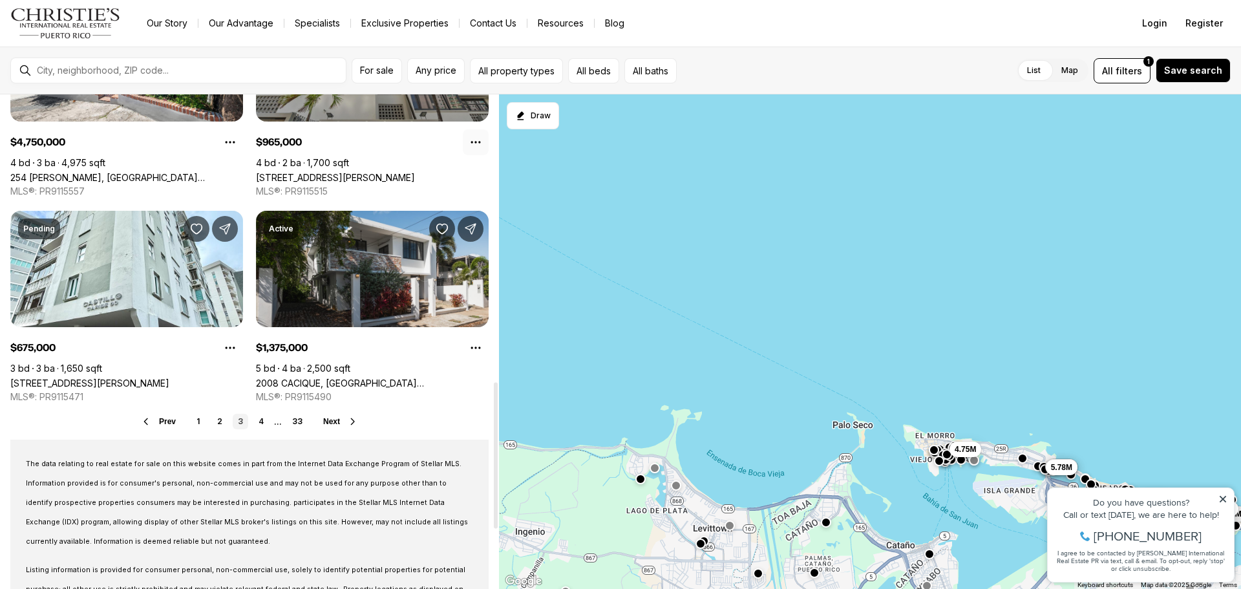
scroll to position [969, 0]
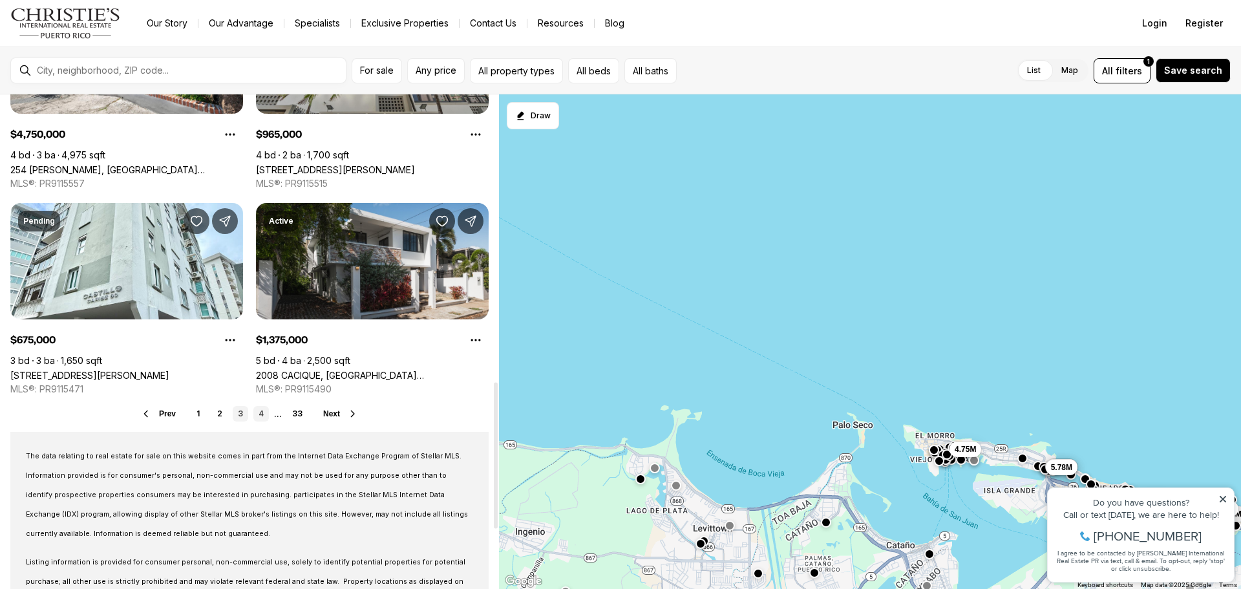
click at [259, 414] on link "4" at bounding box center [261, 414] width 16 height 16
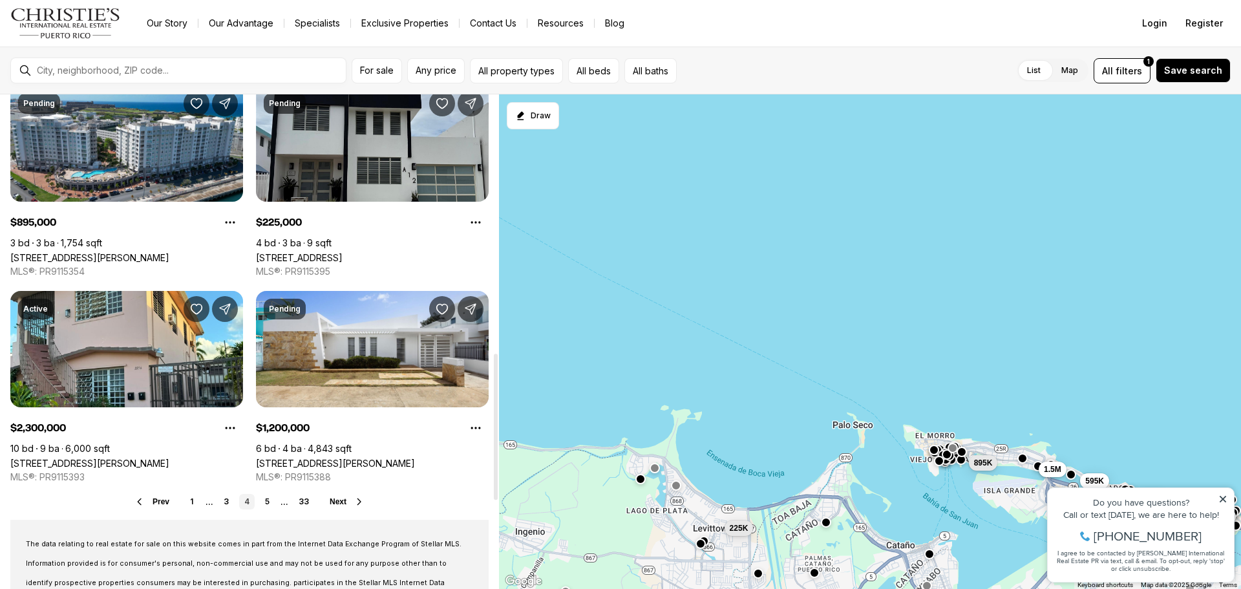
scroll to position [905, 0]
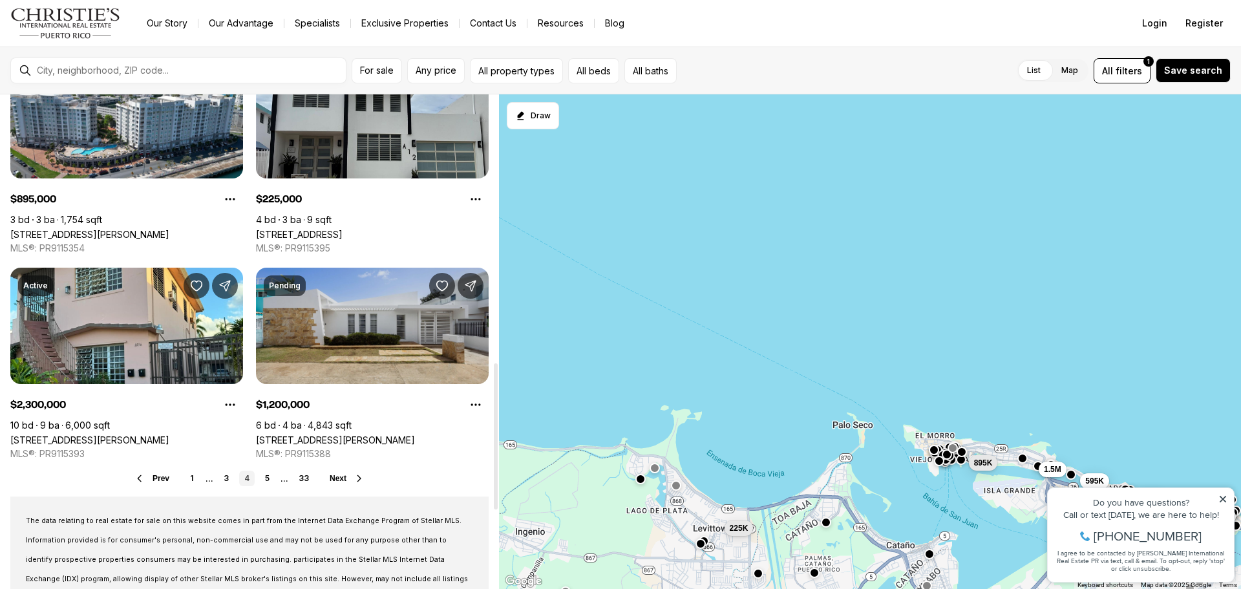
click at [307, 434] on link "2219 CACIQUE #2219, SAN JUAN PR, 00913" at bounding box center [335, 439] width 159 height 11
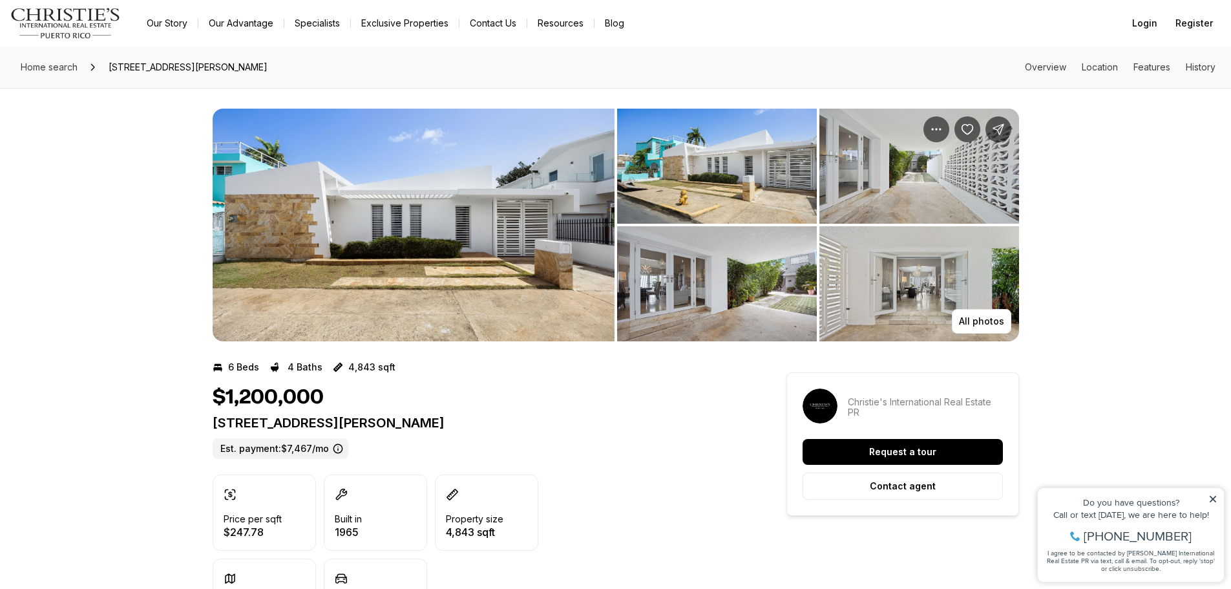
click at [457, 263] on img "View image gallery" at bounding box center [414, 225] width 402 height 233
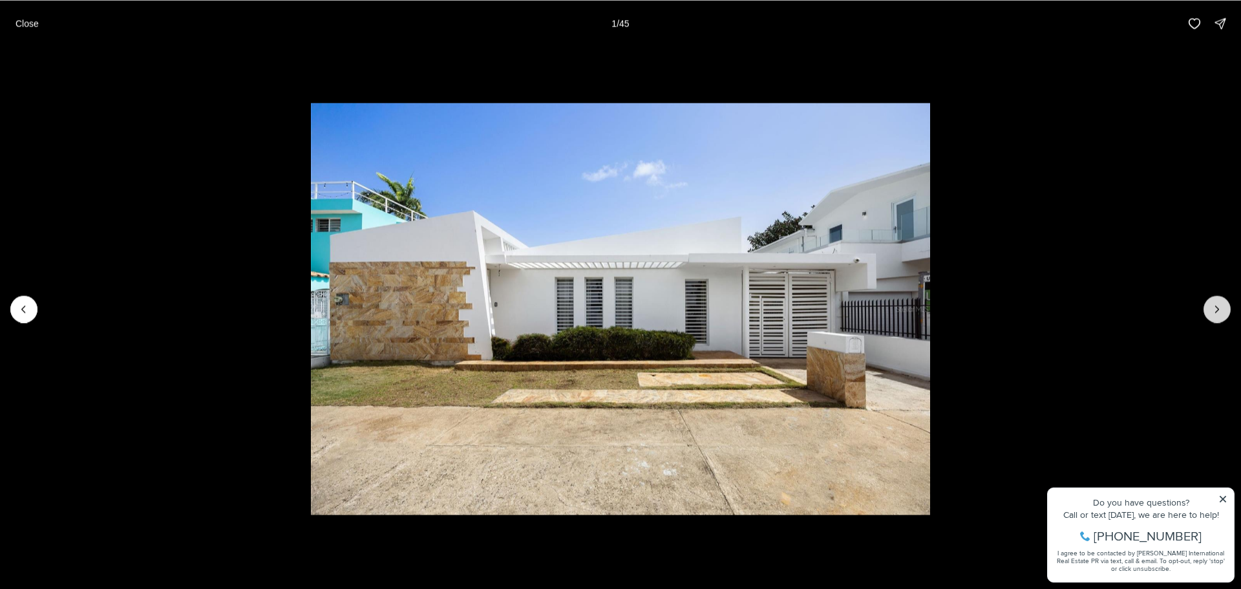
click at [1215, 307] on icon "Next slide" at bounding box center [1216, 308] width 13 height 13
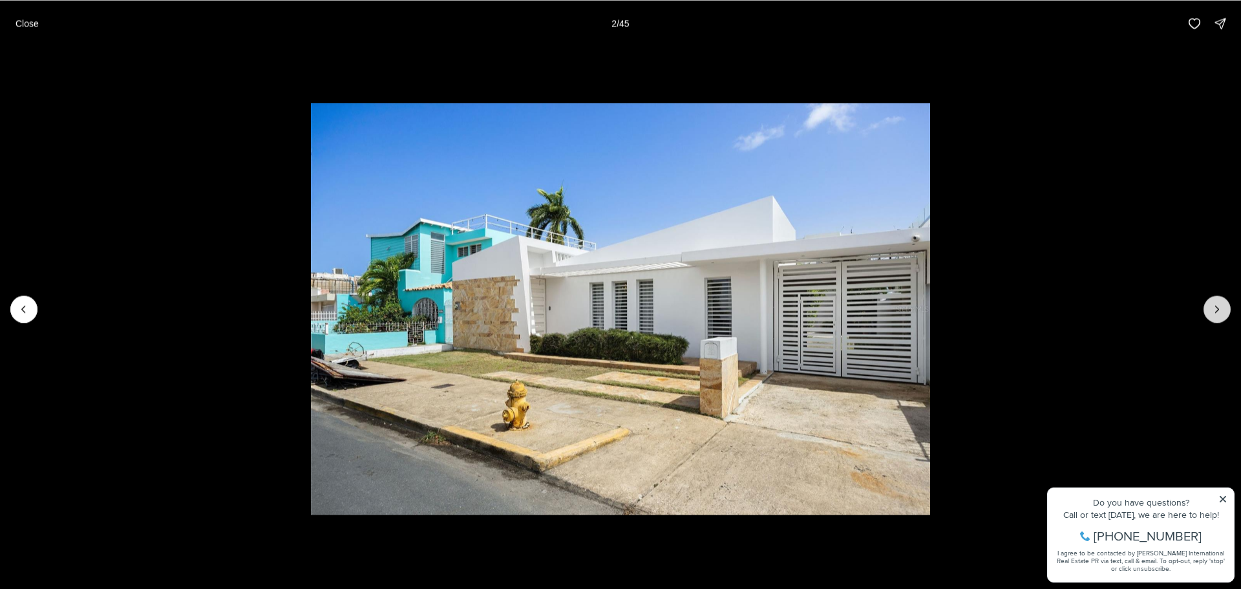
click at [1215, 307] on icon "Next slide" at bounding box center [1216, 308] width 13 height 13
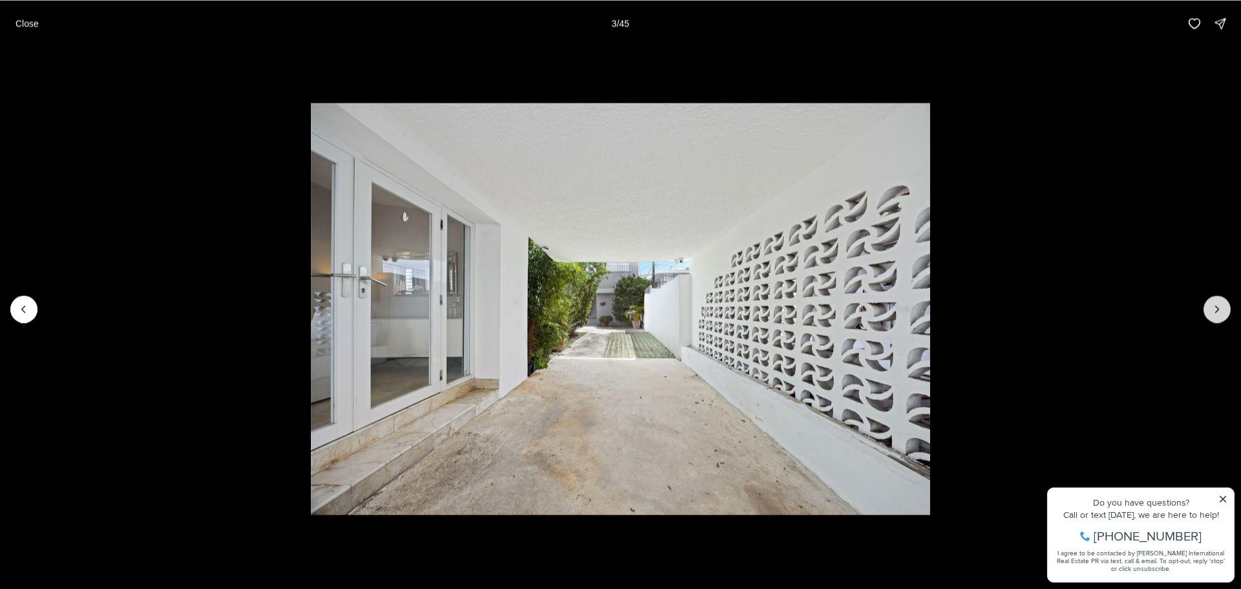
click at [1215, 307] on icon "Next slide" at bounding box center [1216, 308] width 13 height 13
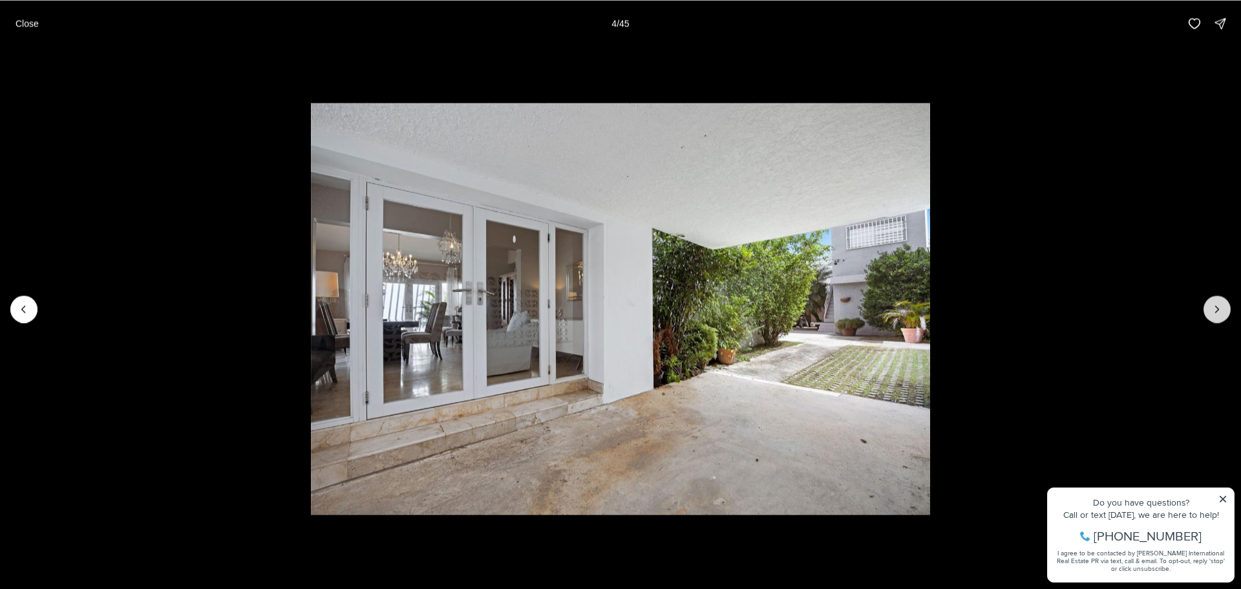
click at [1215, 307] on icon "Next slide" at bounding box center [1216, 308] width 13 height 13
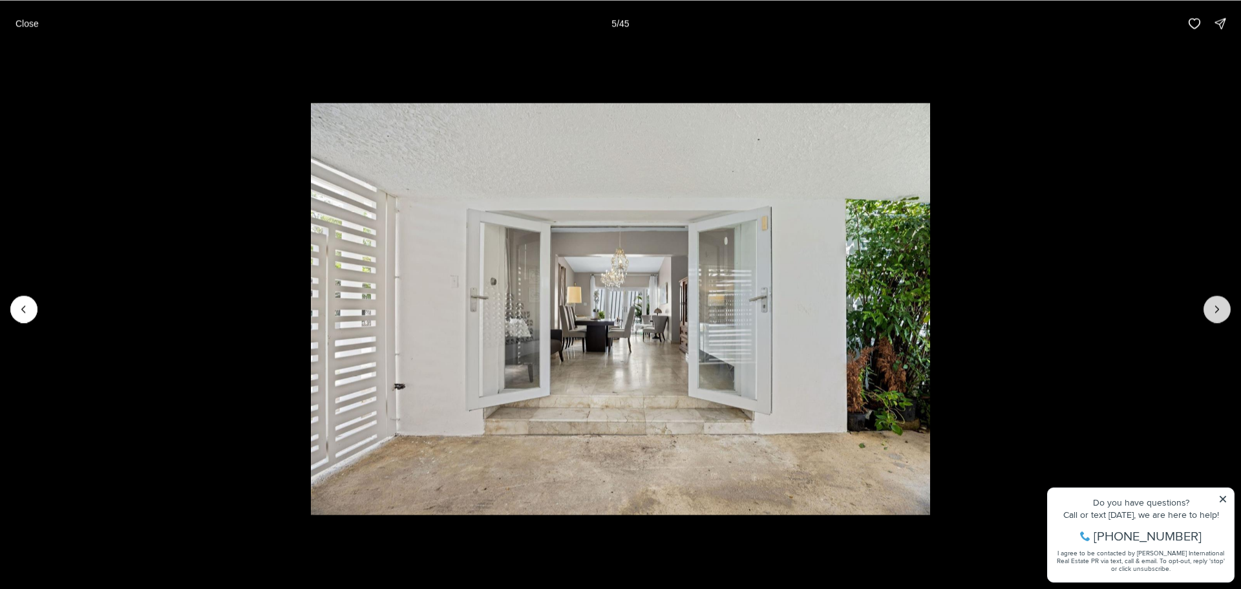
click at [1215, 307] on icon "Next slide" at bounding box center [1216, 308] width 13 height 13
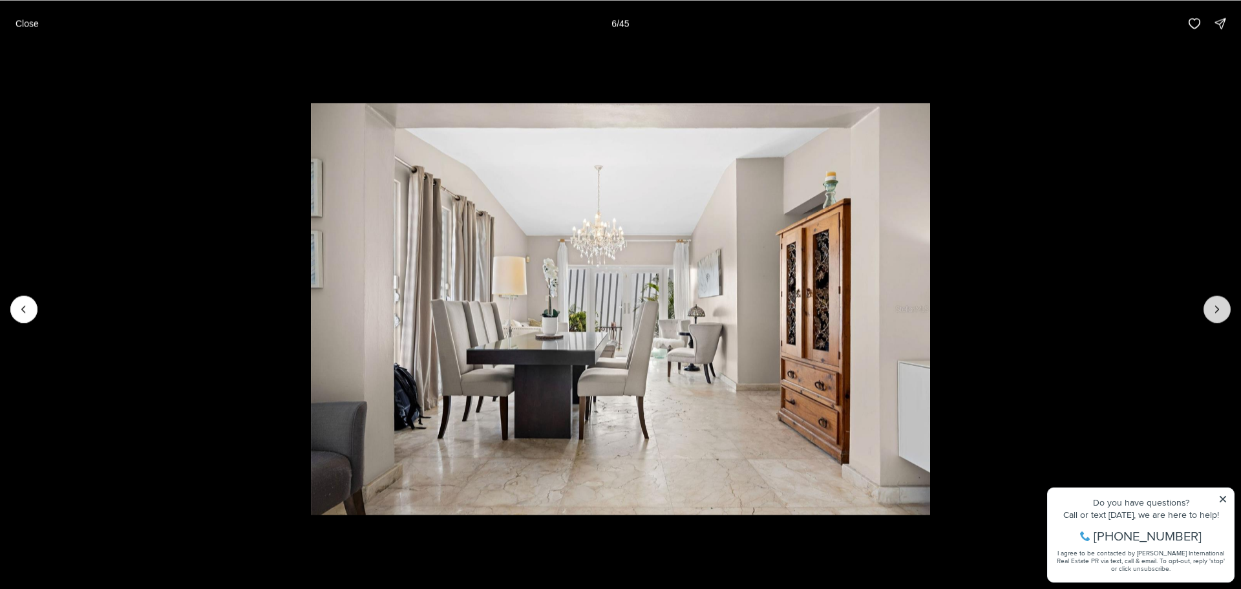
click at [1215, 307] on icon "Next slide" at bounding box center [1216, 308] width 13 height 13
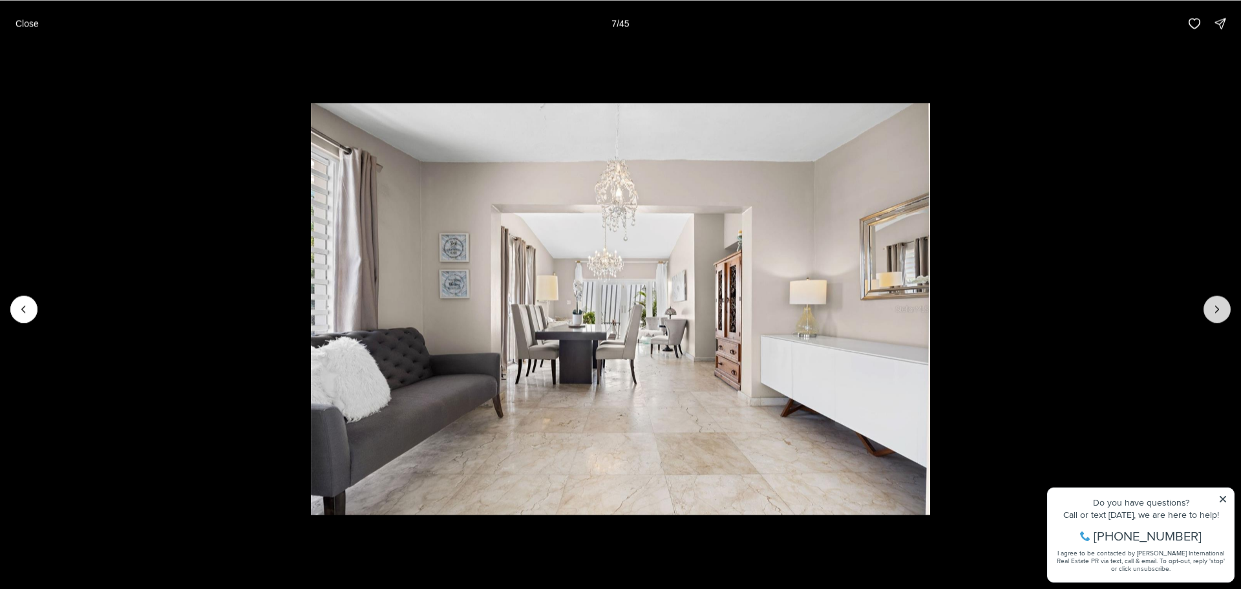
click at [1215, 307] on icon "Next slide" at bounding box center [1216, 308] width 13 height 13
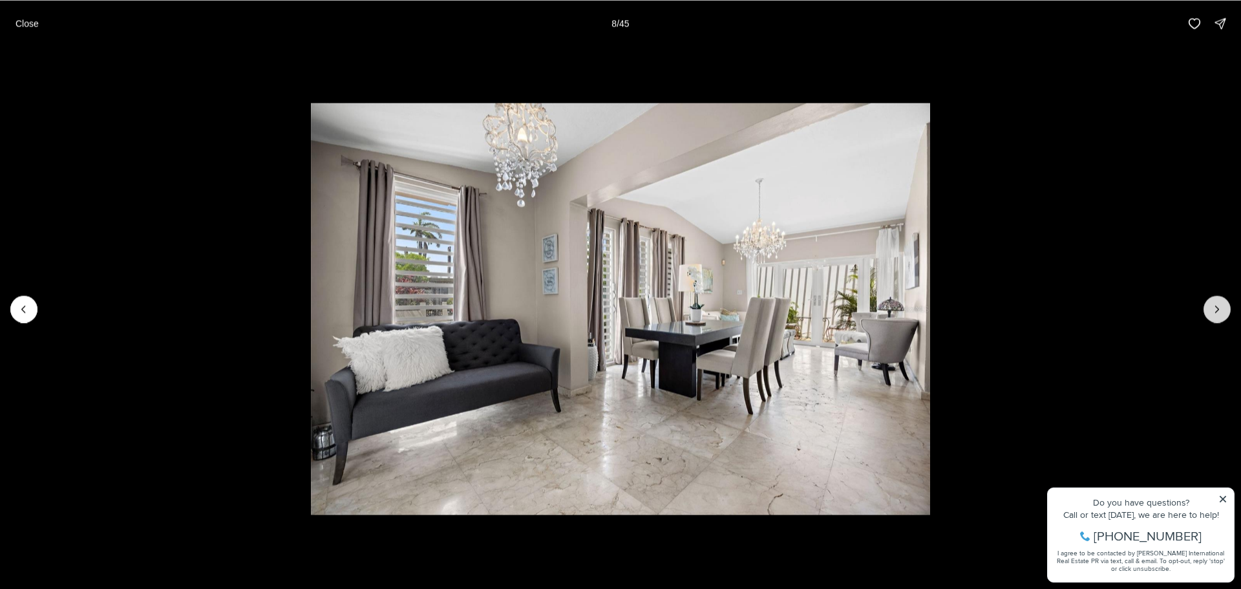
click at [1215, 307] on icon "Next slide" at bounding box center [1216, 308] width 13 height 13
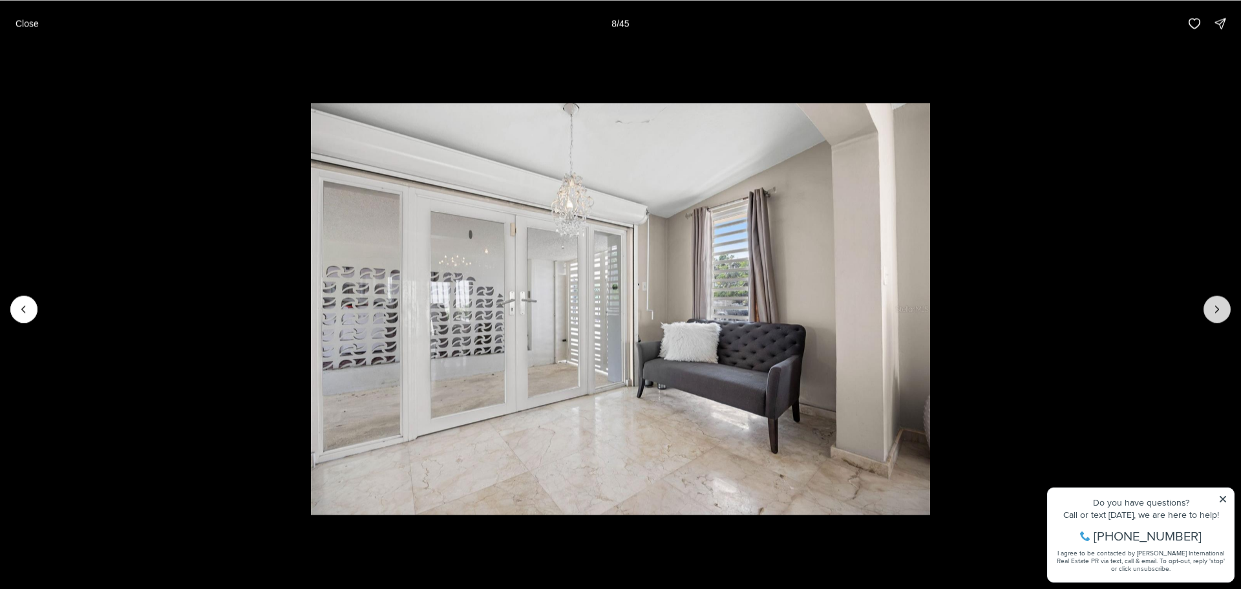
click at [1215, 307] on icon "Next slide" at bounding box center [1216, 308] width 13 height 13
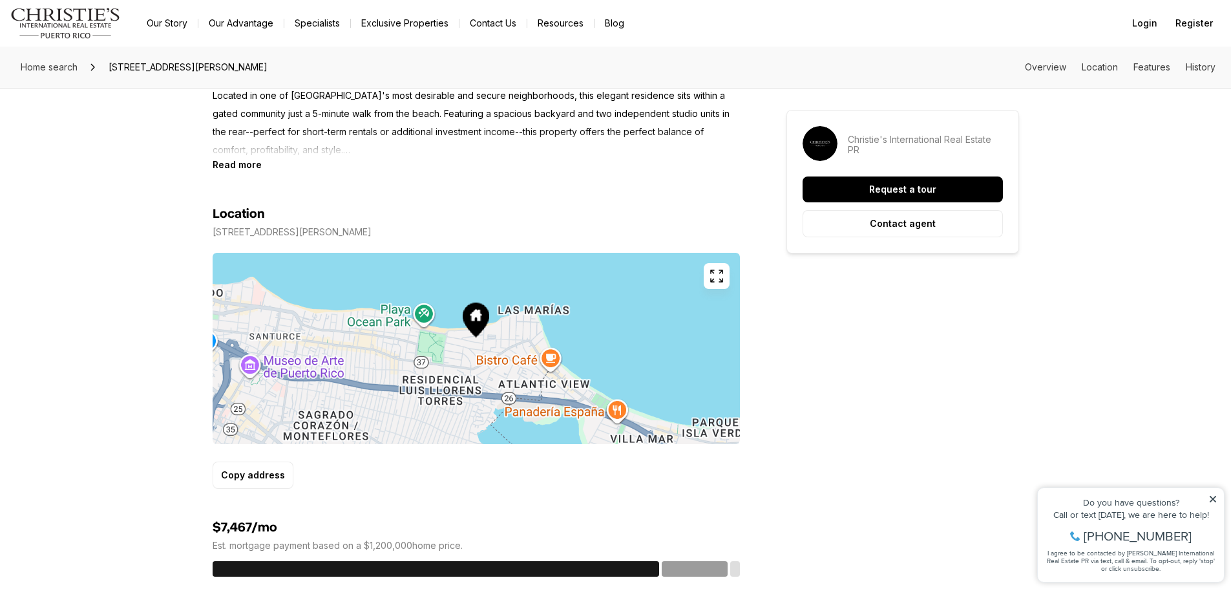
scroll to position [775, 0]
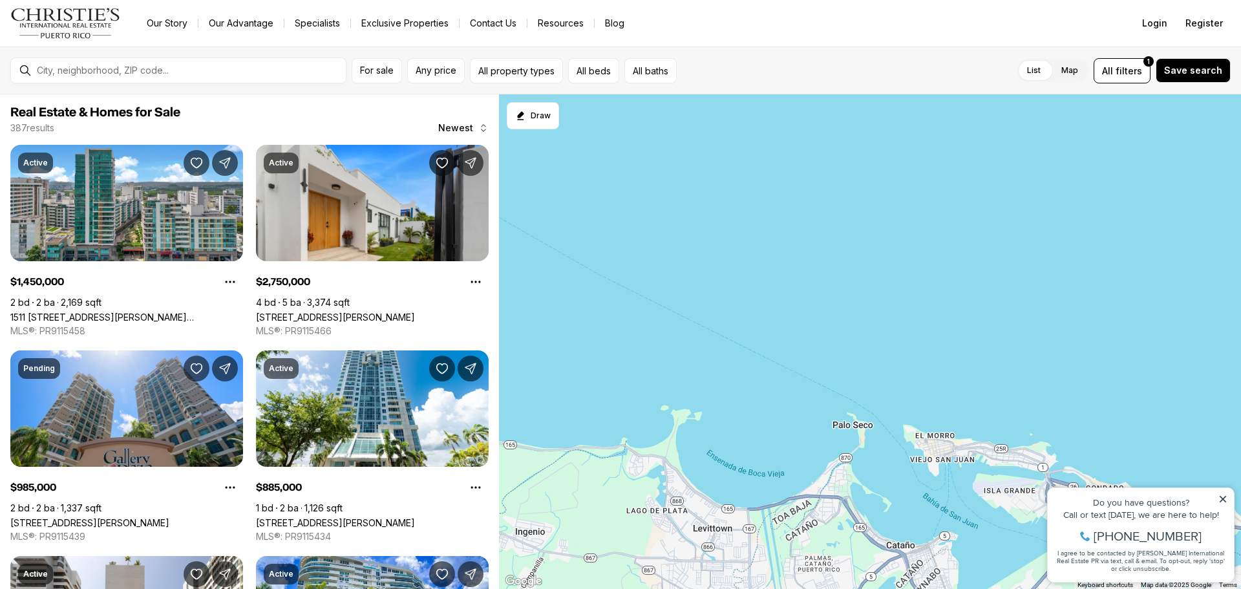
scroll to position [905, 0]
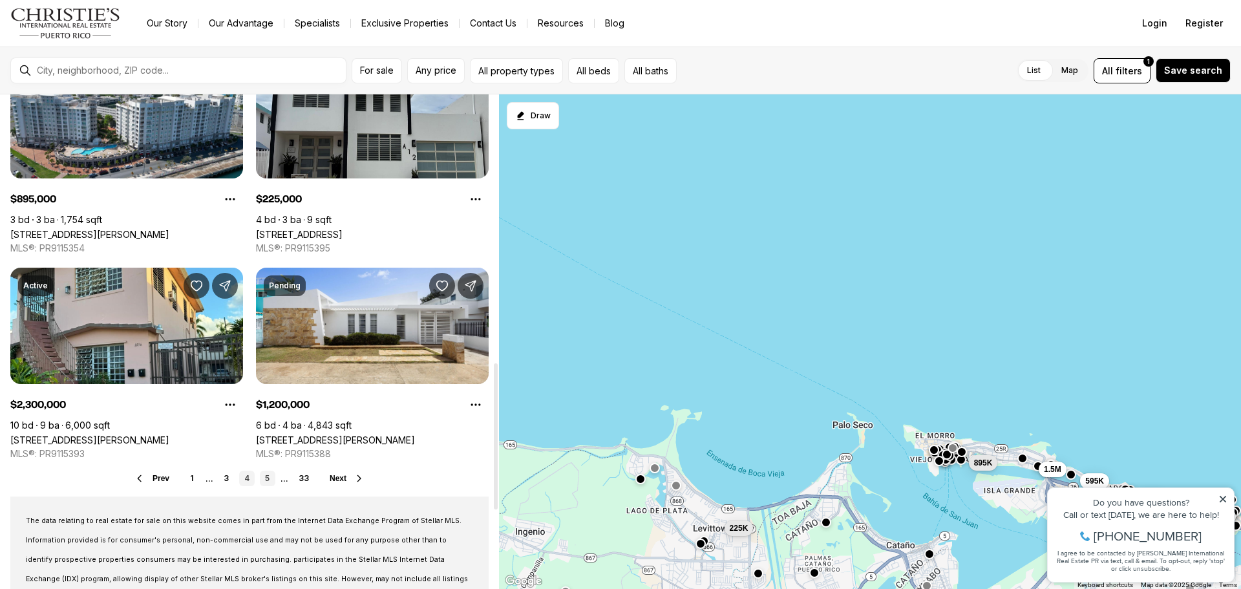
click at [264, 477] on link "5" at bounding box center [268, 478] width 16 height 16
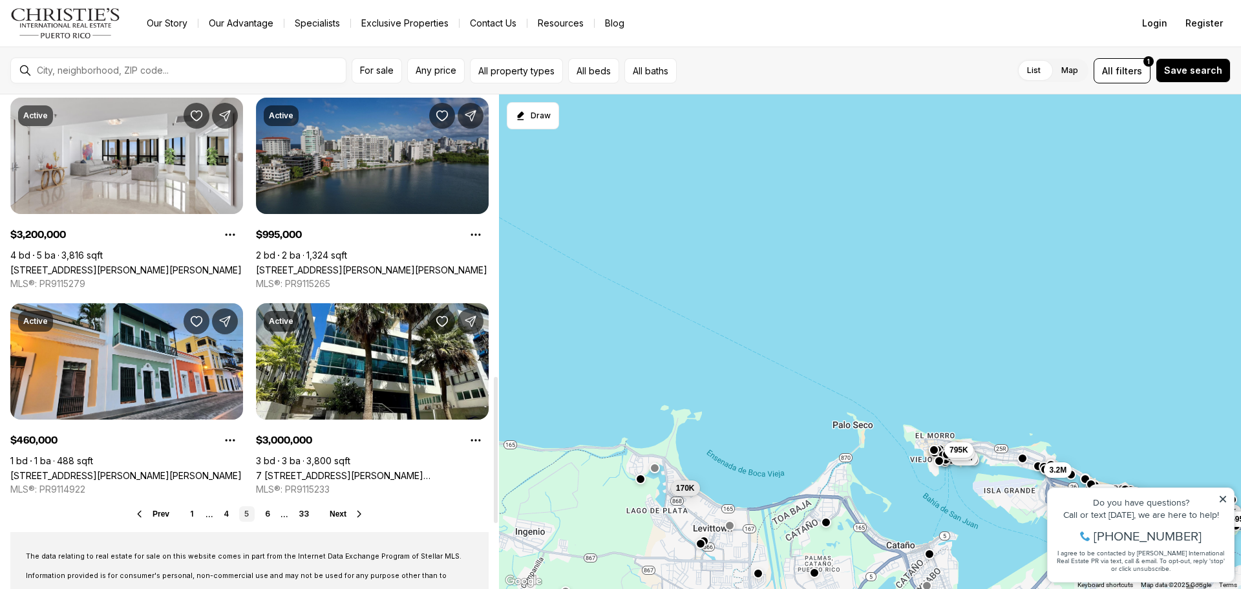
scroll to position [969, 0]
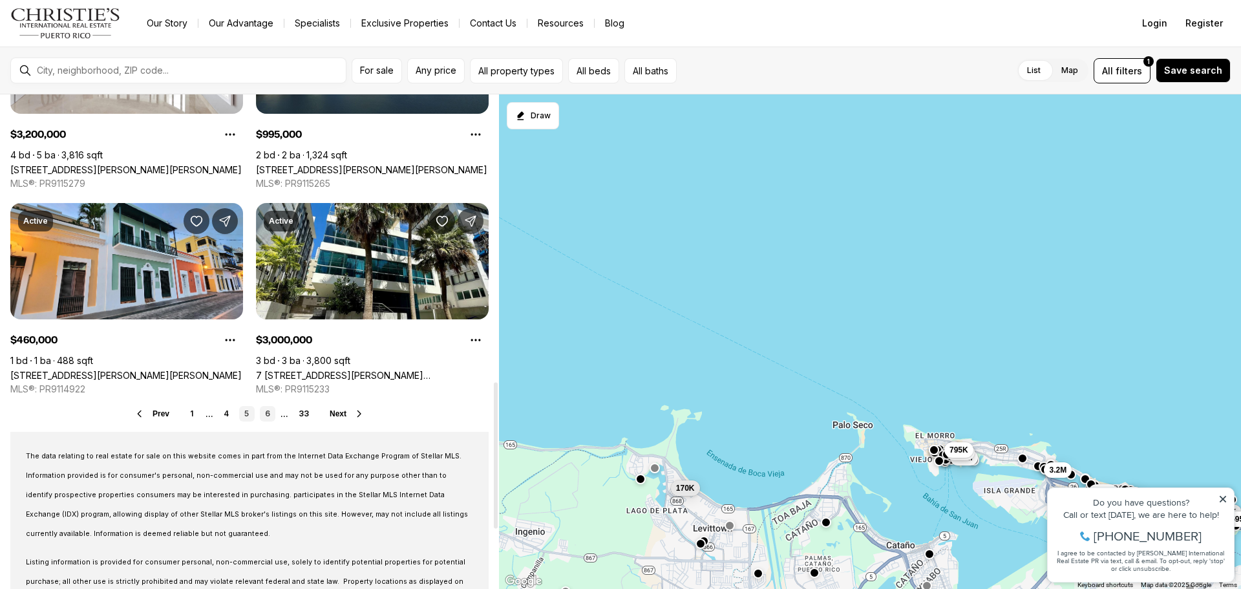
click at [269, 413] on link "6" at bounding box center [268, 414] width 16 height 16
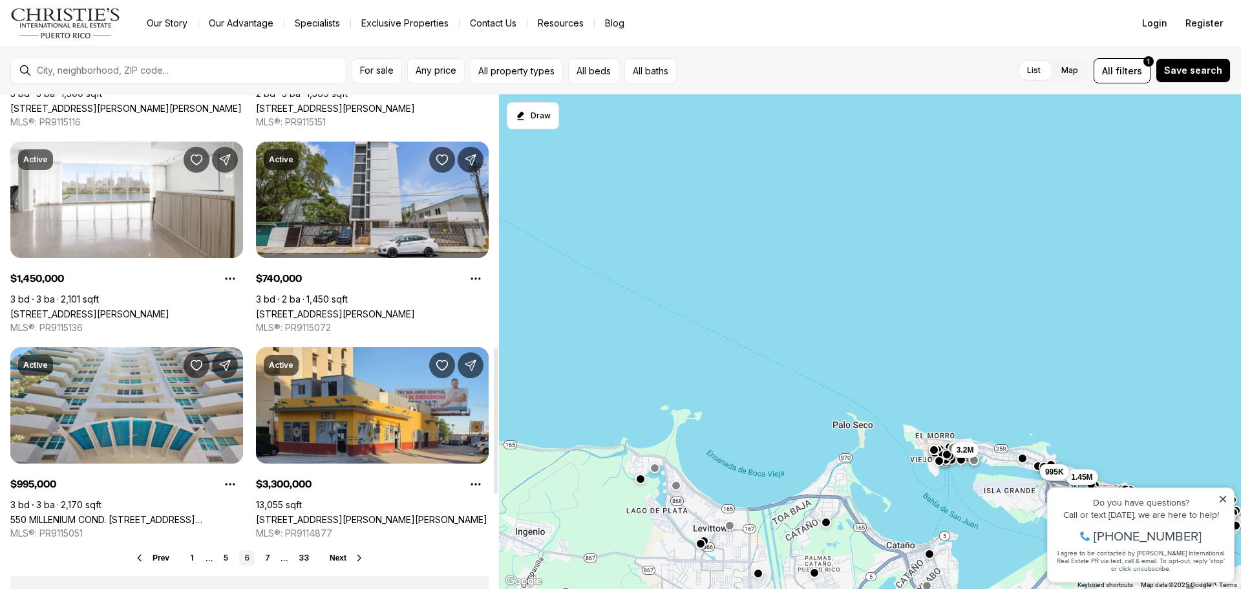
scroll to position [905, 0]
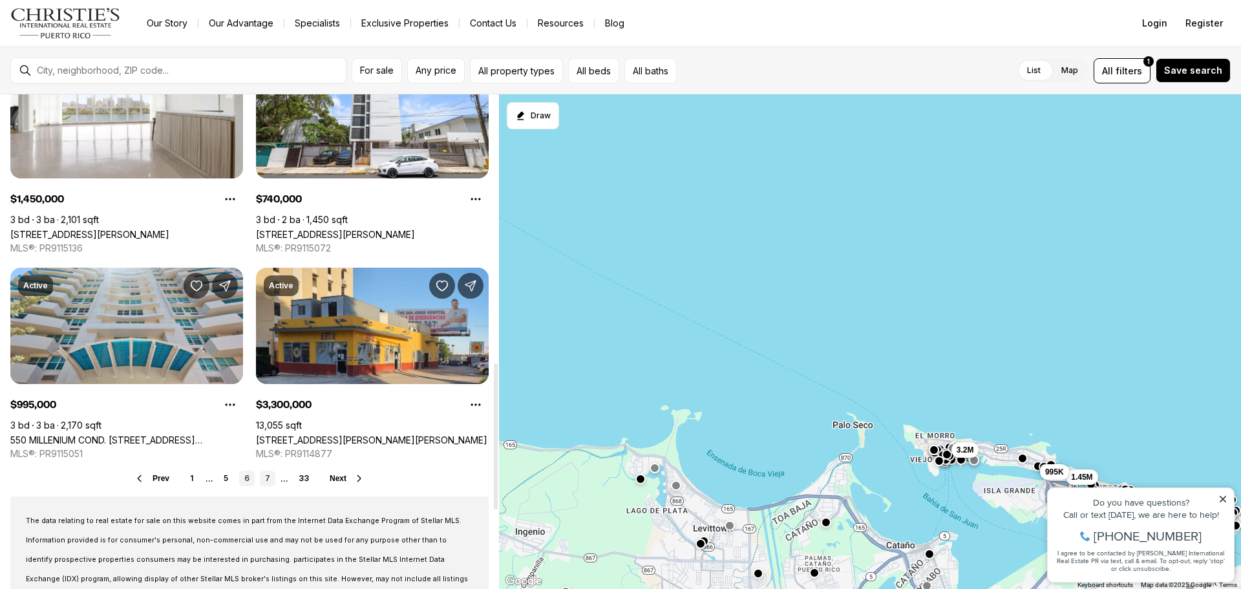
click at [273, 477] on link "7" at bounding box center [268, 478] width 16 height 16
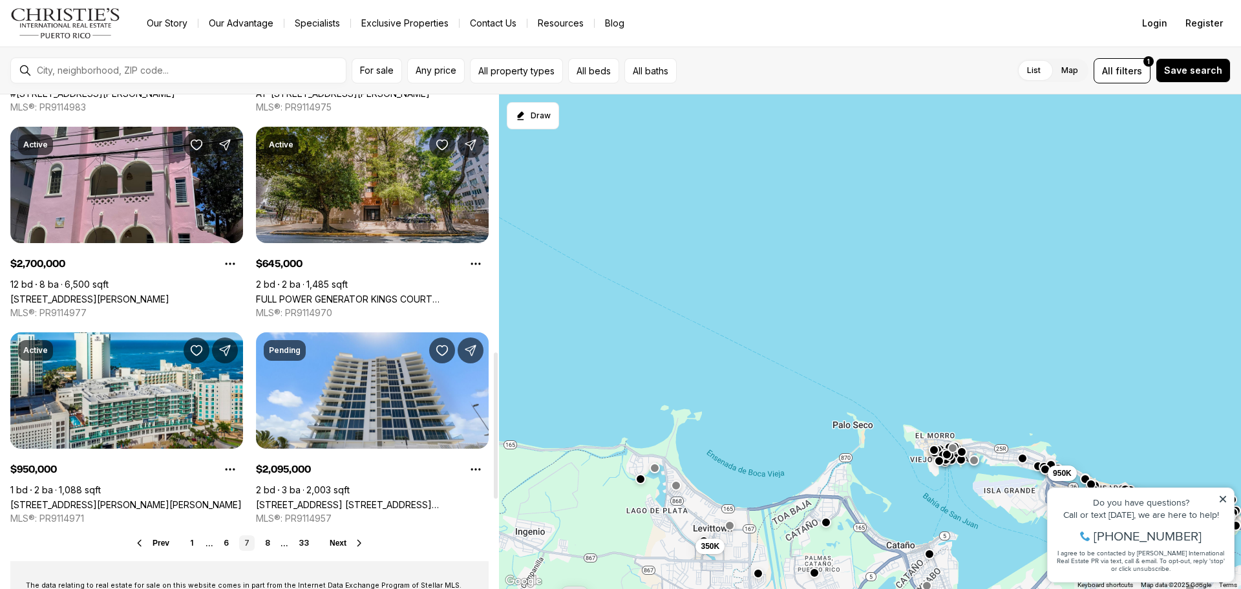
scroll to position [1034, 0]
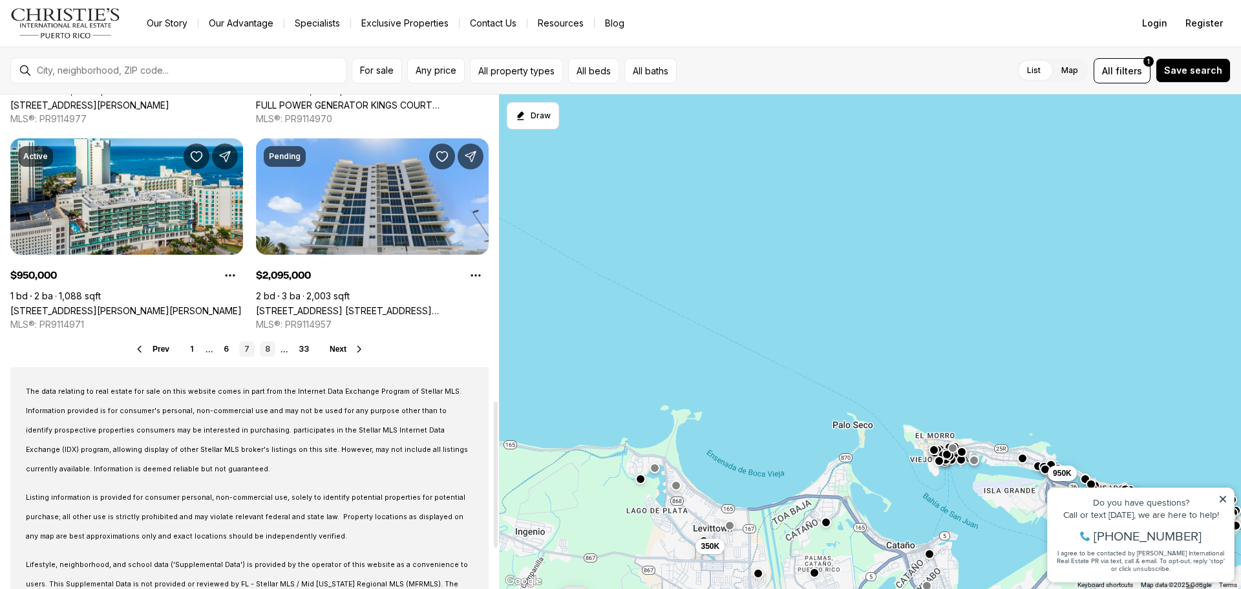
click at [269, 350] on link "8" at bounding box center [268, 349] width 16 height 16
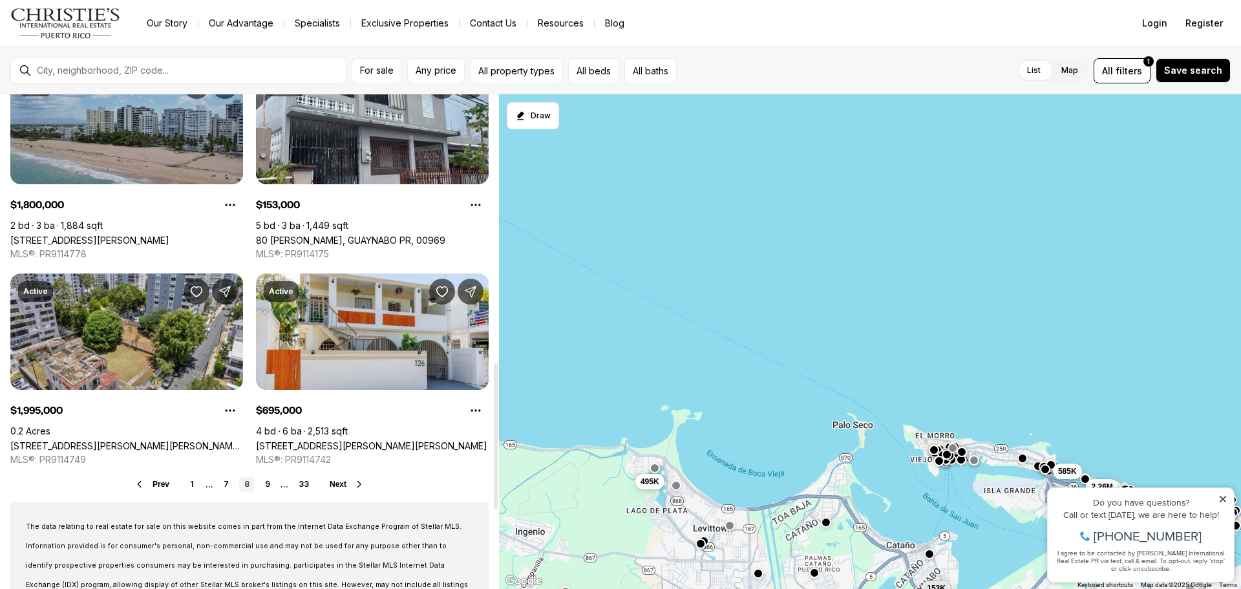
scroll to position [905, 0]
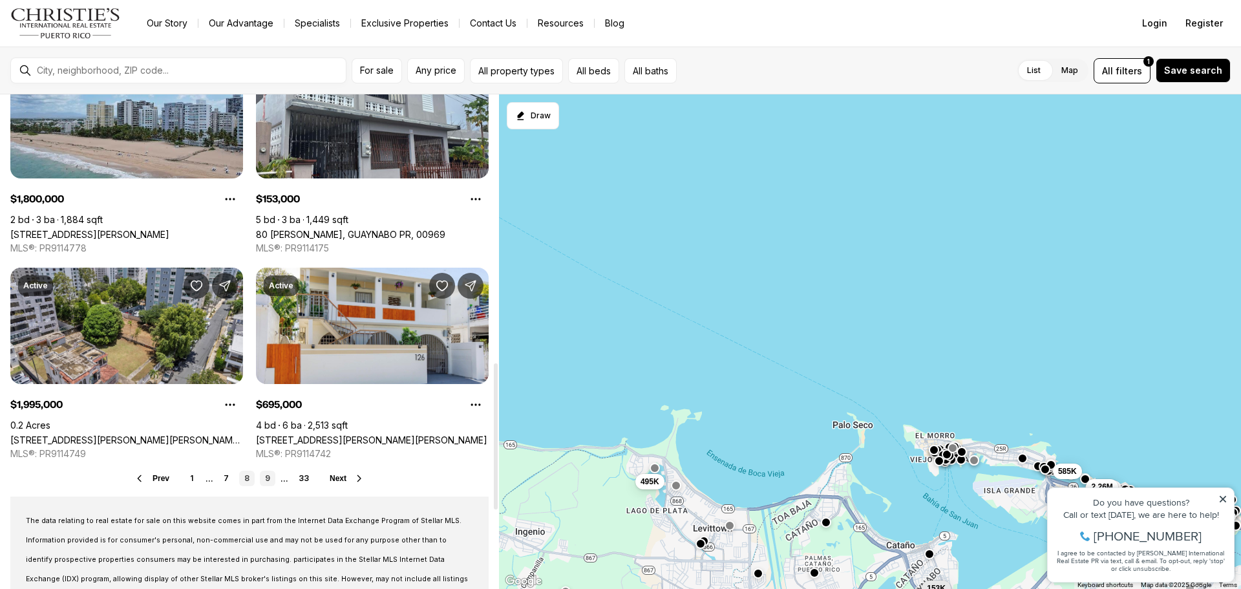
click at [263, 479] on link "9" at bounding box center [268, 478] width 16 height 16
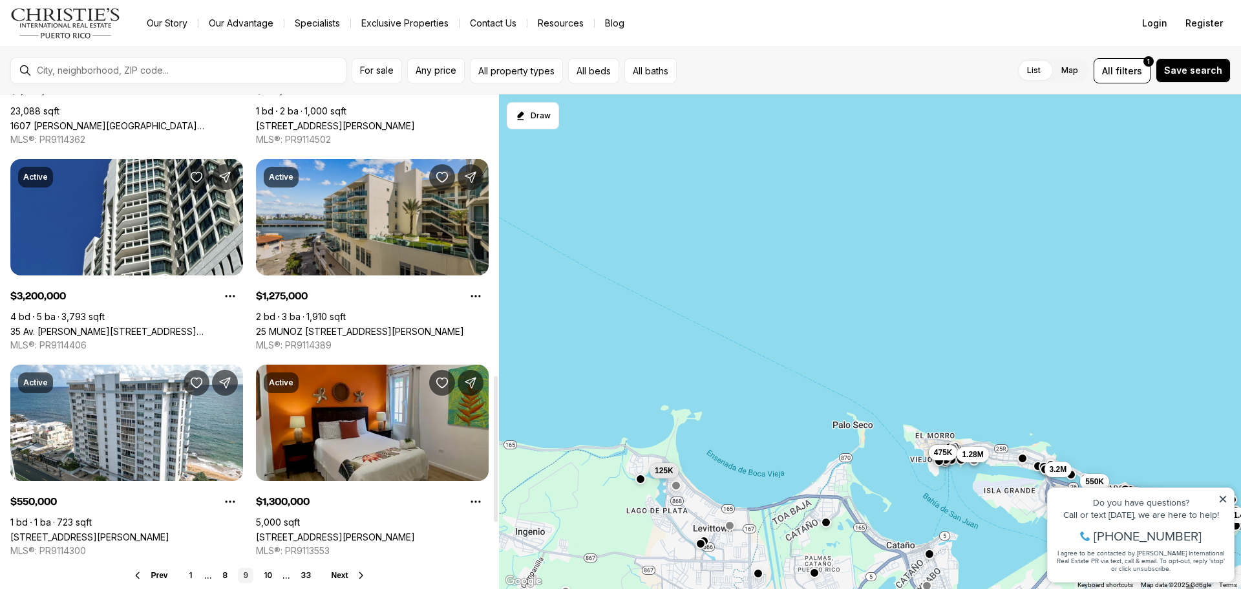
scroll to position [969, 0]
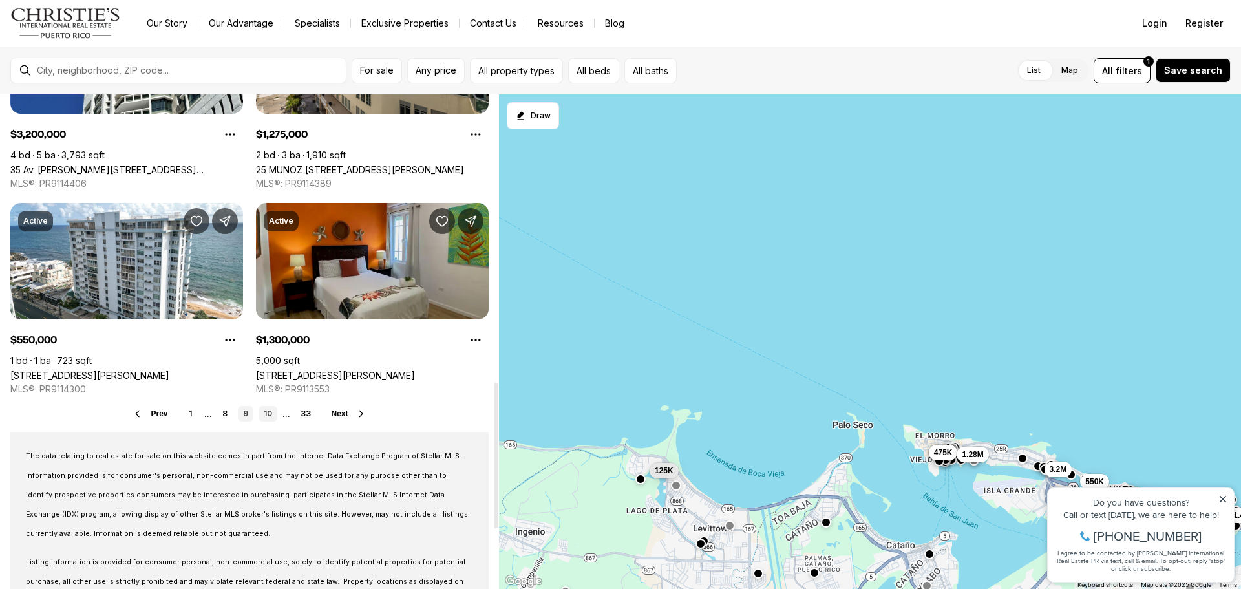
click at [271, 412] on link "10" at bounding box center [267, 414] width 19 height 16
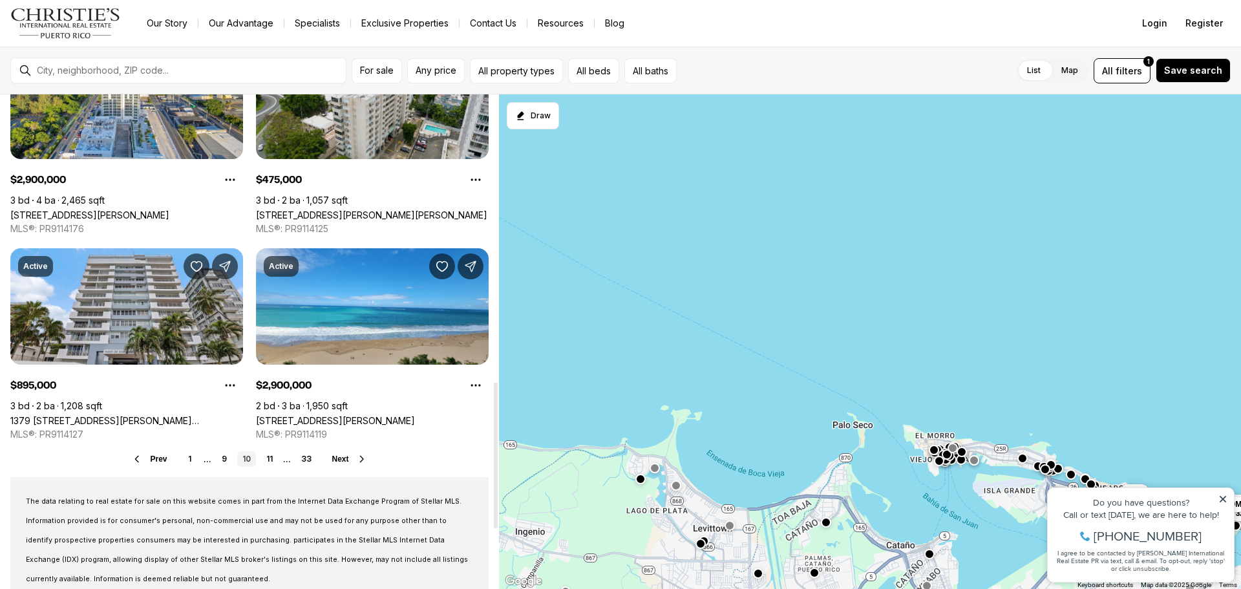
scroll to position [1034, 0]
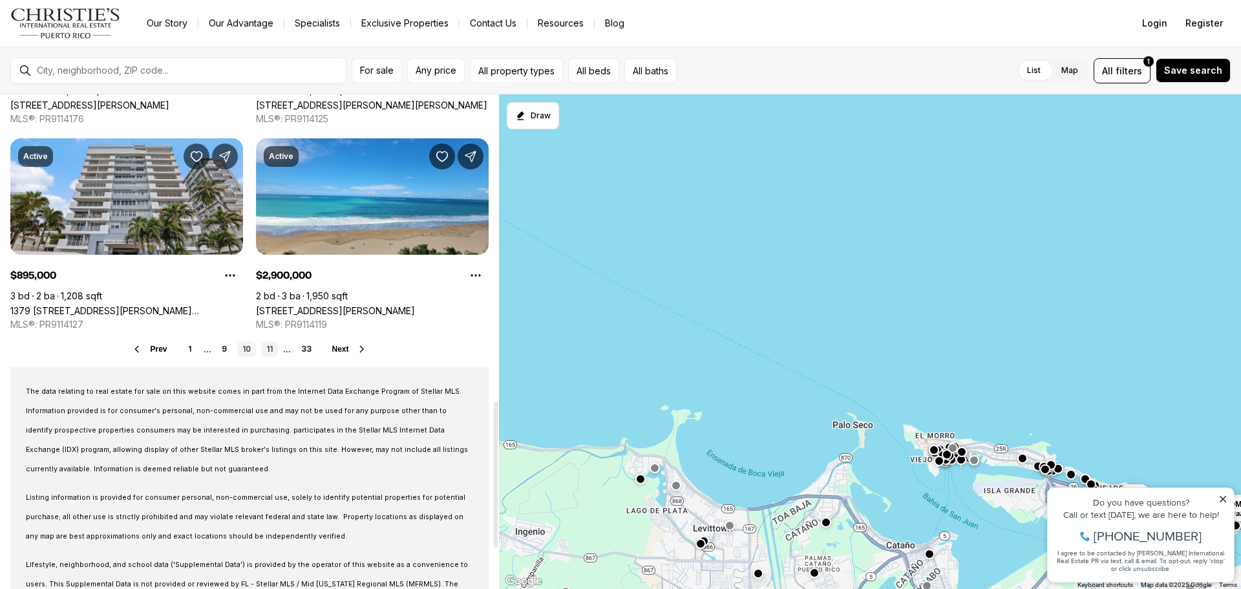
click at [267, 349] on link "11" at bounding box center [269, 349] width 17 height 16
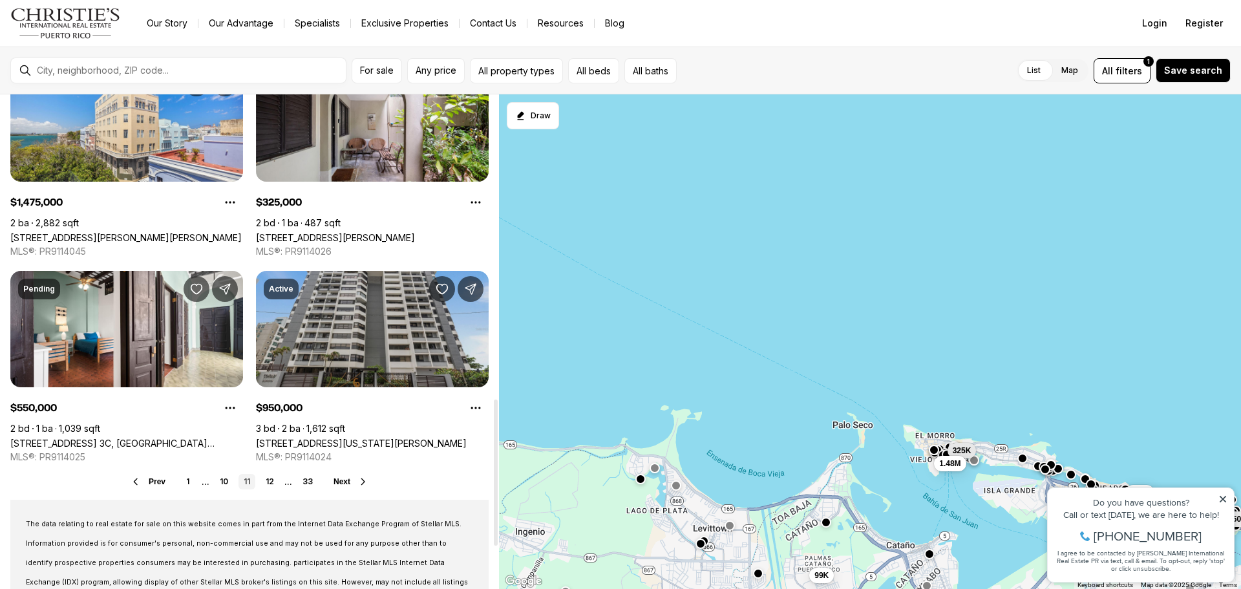
scroll to position [1034, 0]
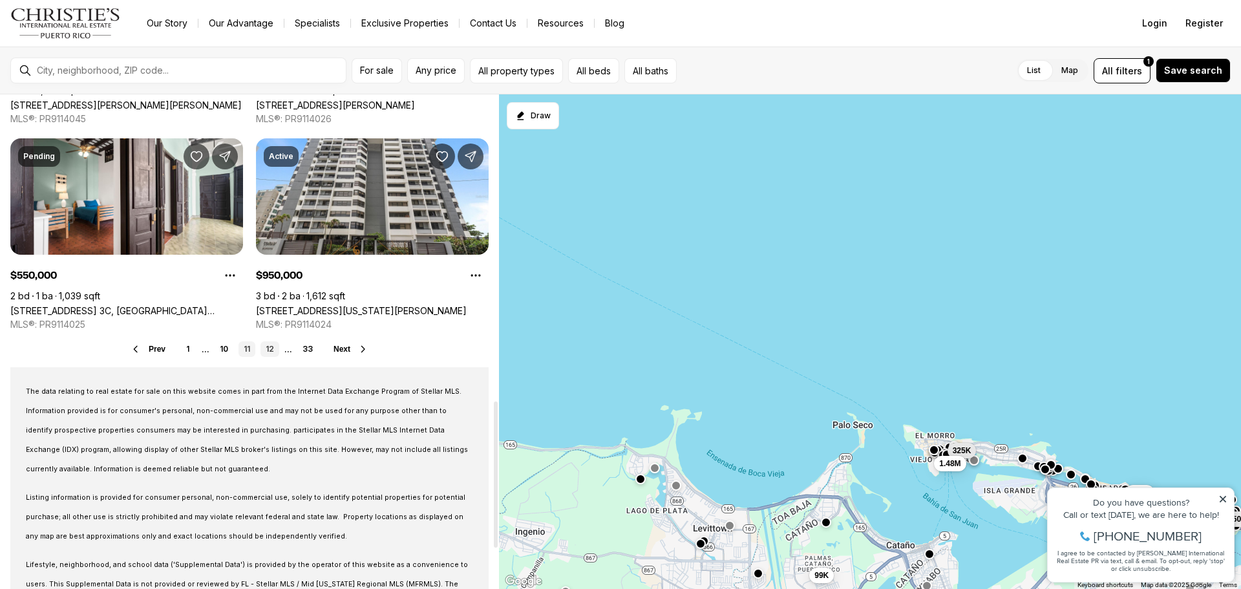
click at [274, 355] on link "12" at bounding box center [269, 349] width 19 height 16
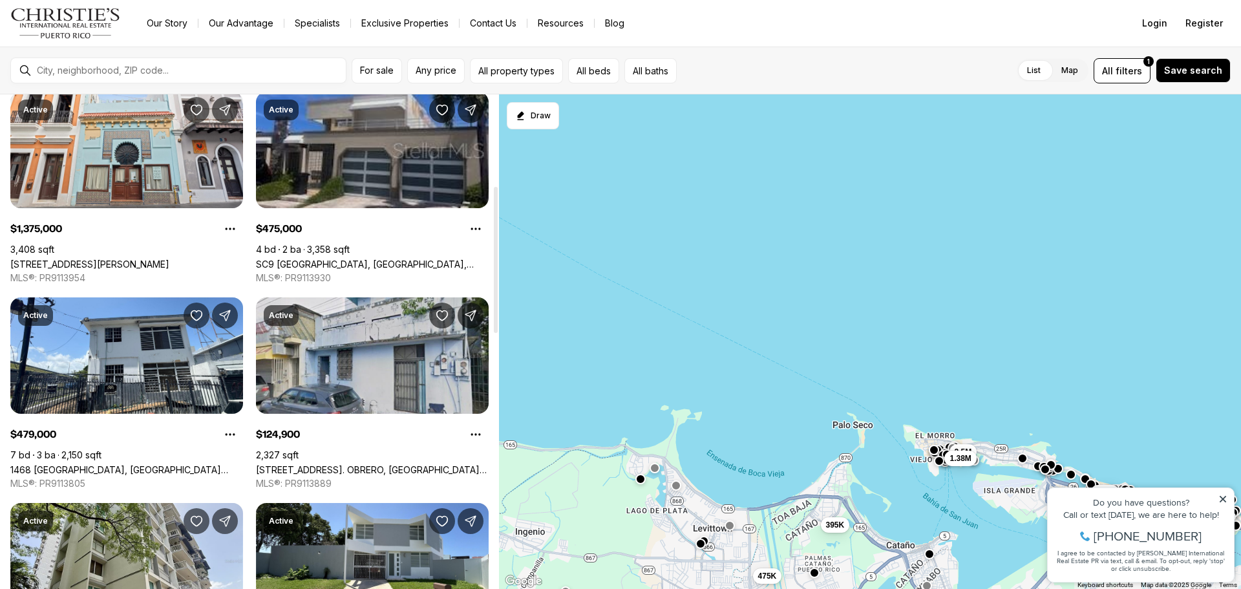
scroll to position [517, 0]
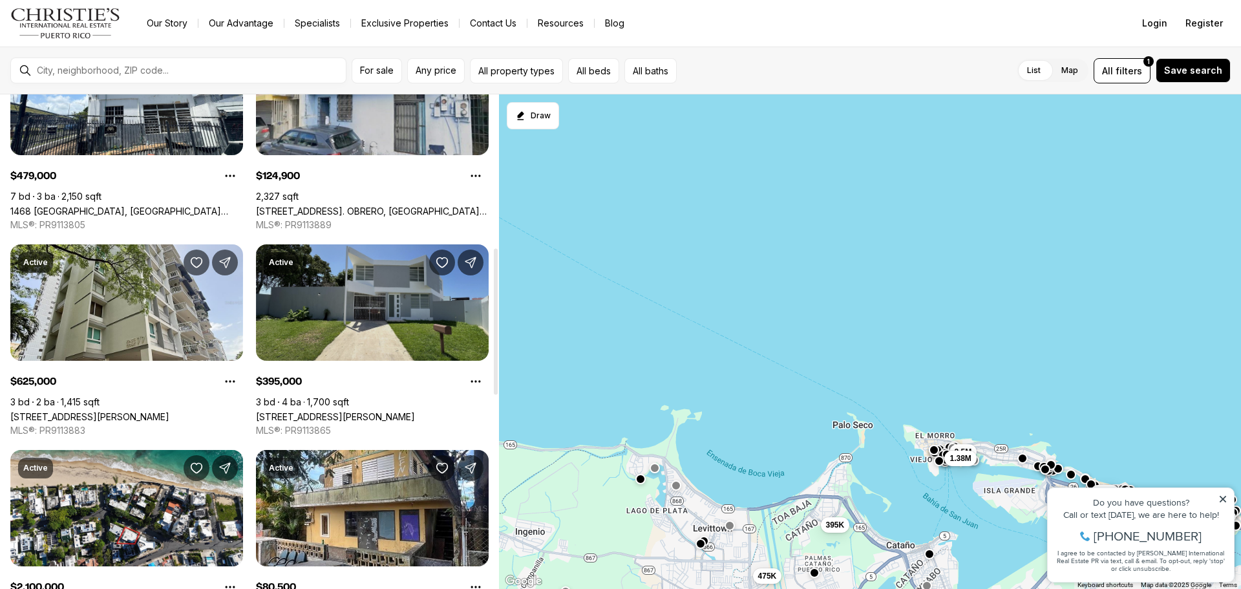
click at [374, 411] on link "9 PLAZA #RD8, CATANO PR, 00962" at bounding box center [335, 416] width 159 height 11
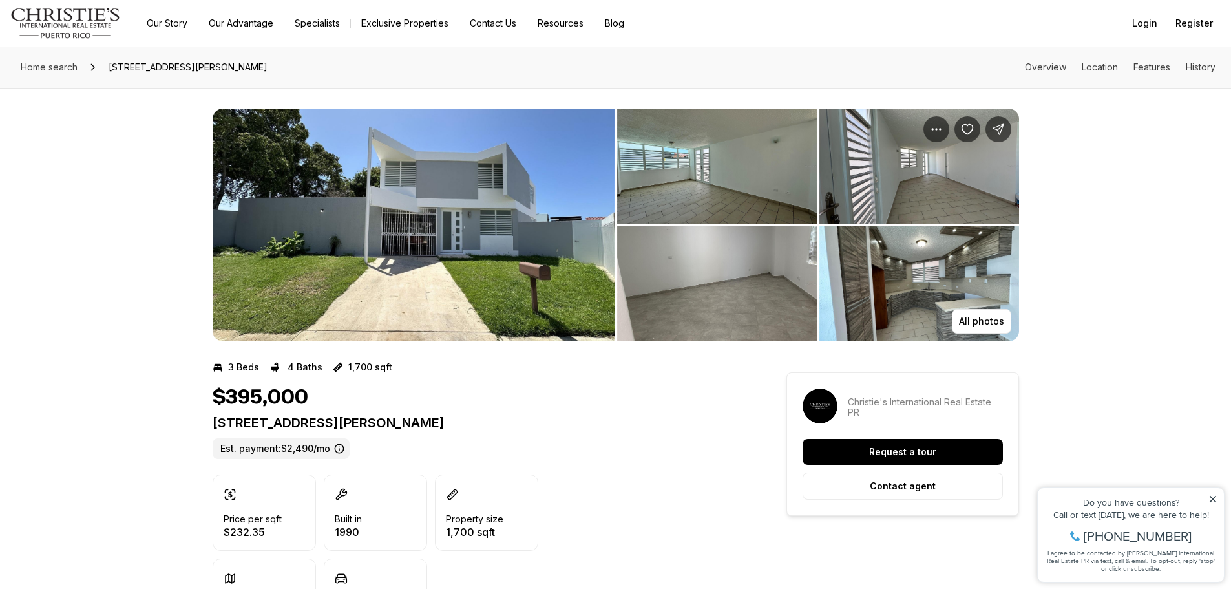
click at [483, 215] on img "View image gallery" at bounding box center [414, 225] width 402 height 233
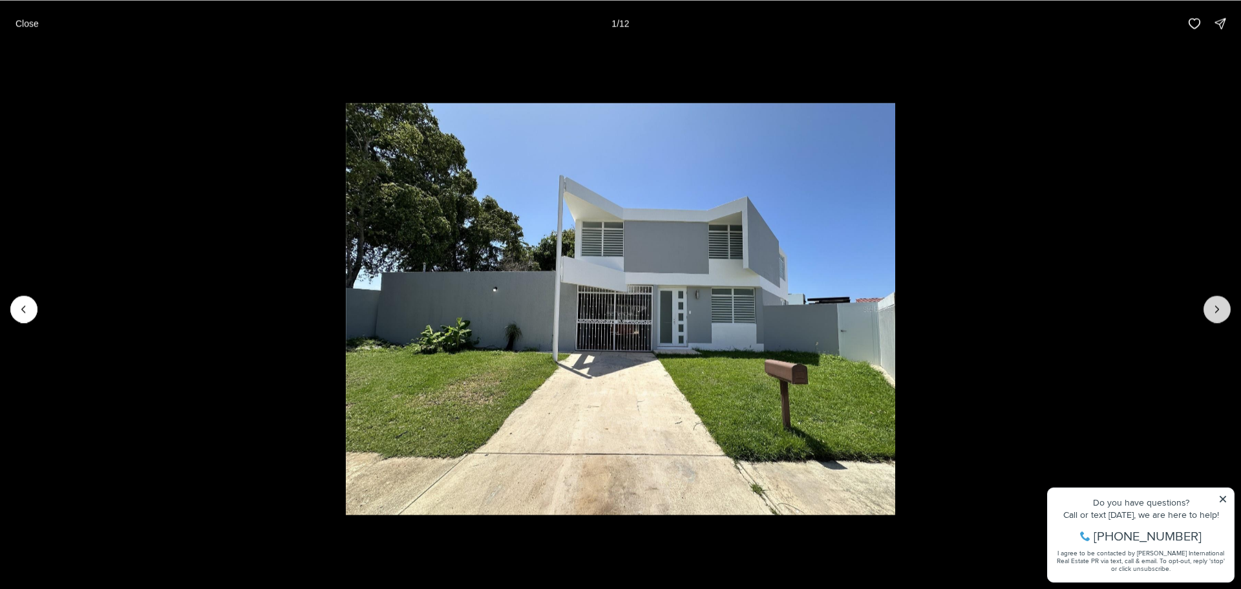
click at [1224, 305] on button "Next slide" at bounding box center [1216, 308] width 27 height 27
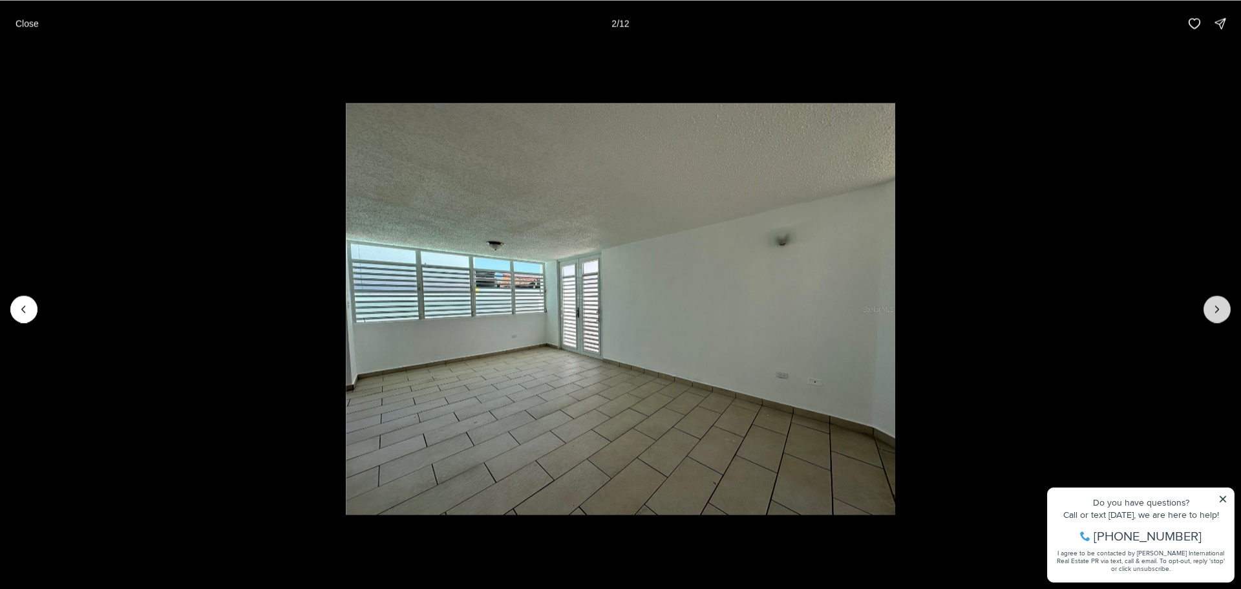
click at [1224, 307] on button "Next slide" at bounding box center [1216, 308] width 27 height 27
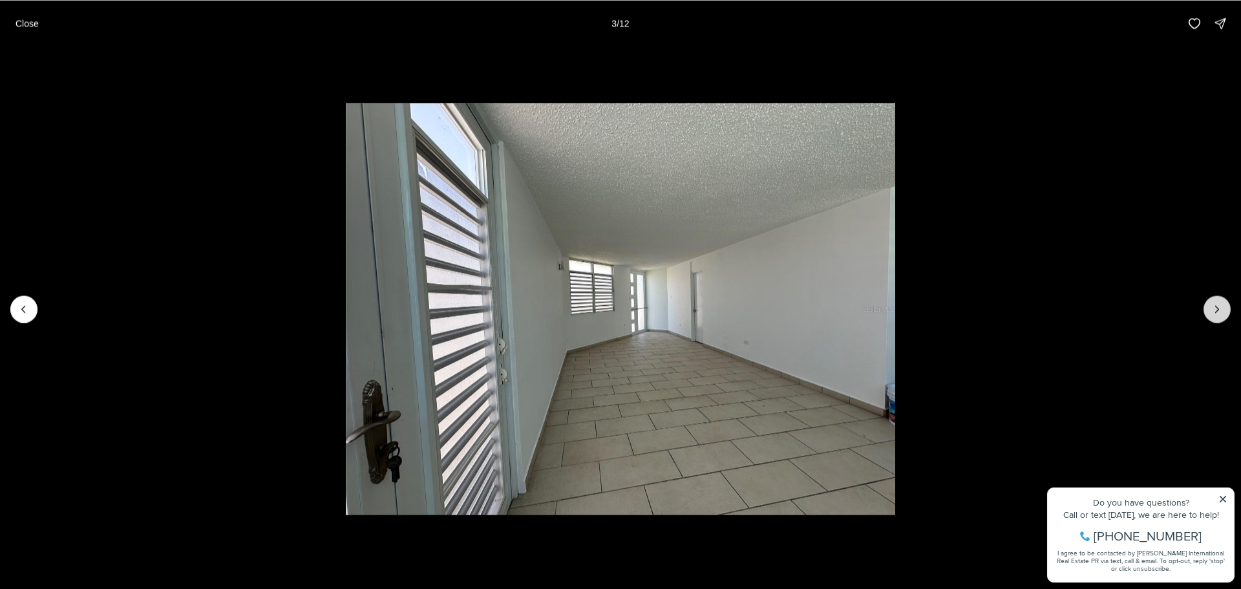
click at [1224, 307] on button "Next slide" at bounding box center [1216, 308] width 27 height 27
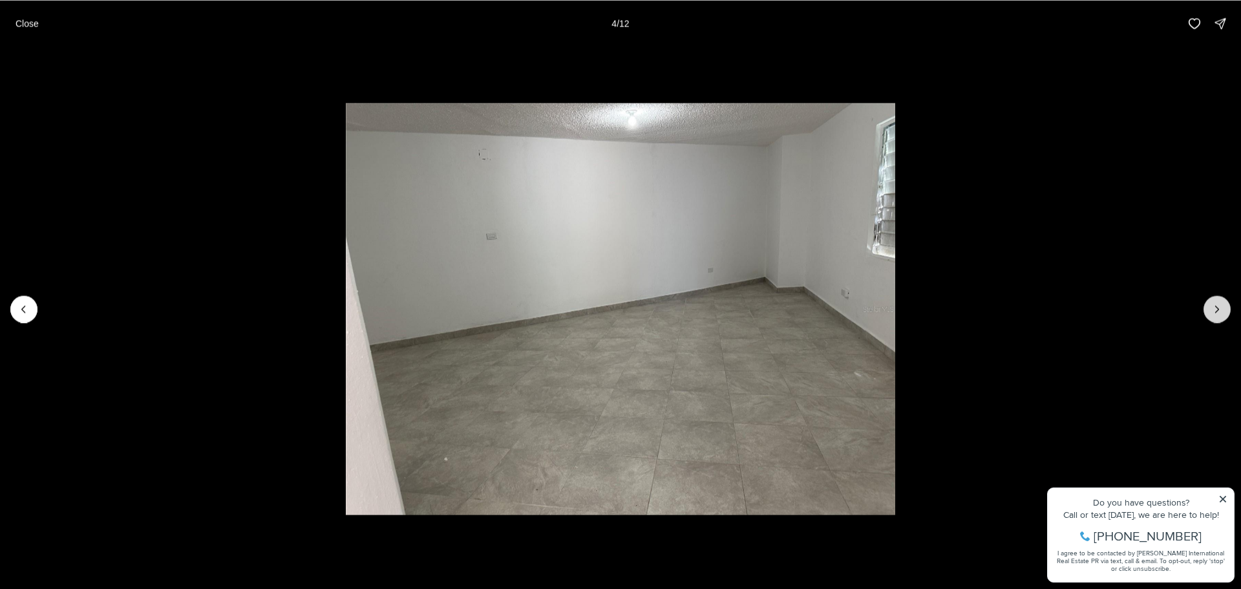
click at [1224, 307] on button "Next slide" at bounding box center [1216, 308] width 27 height 27
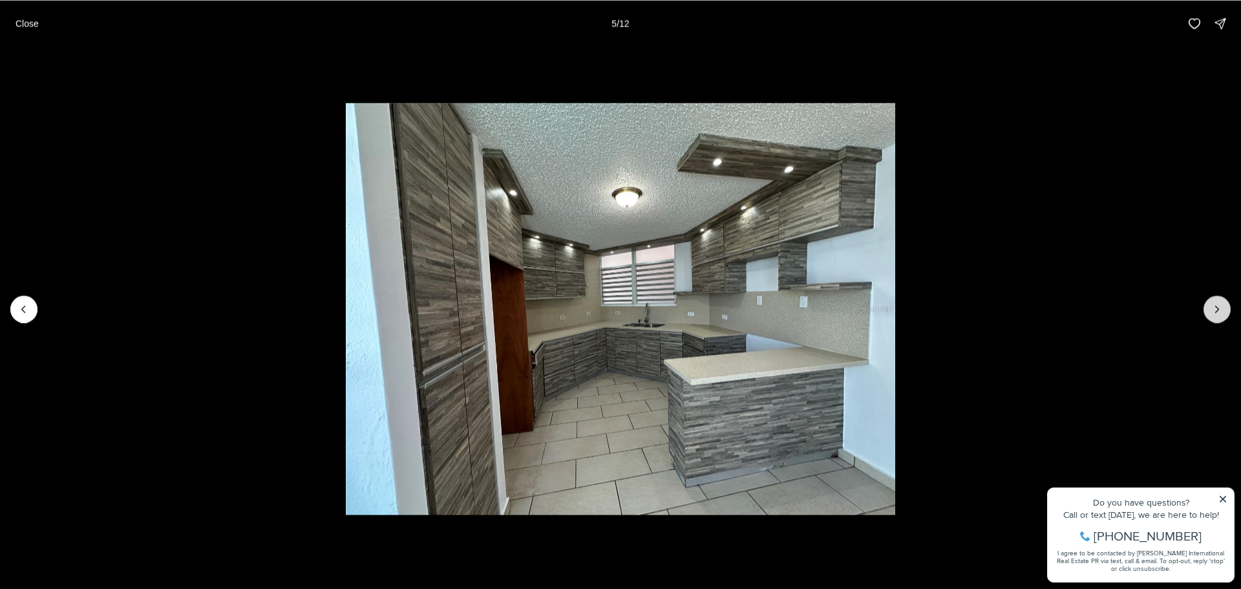
click at [1224, 306] on button "Next slide" at bounding box center [1216, 308] width 27 height 27
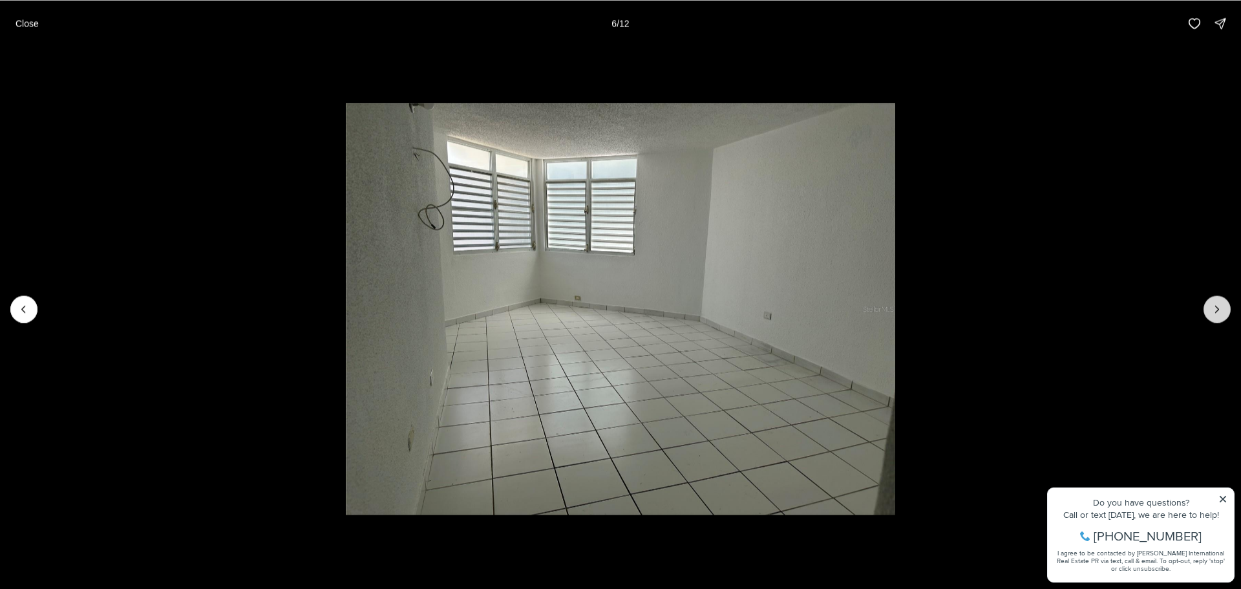
click at [1224, 306] on button "Next slide" at bounding box center [1216, 308] width 27 height 27
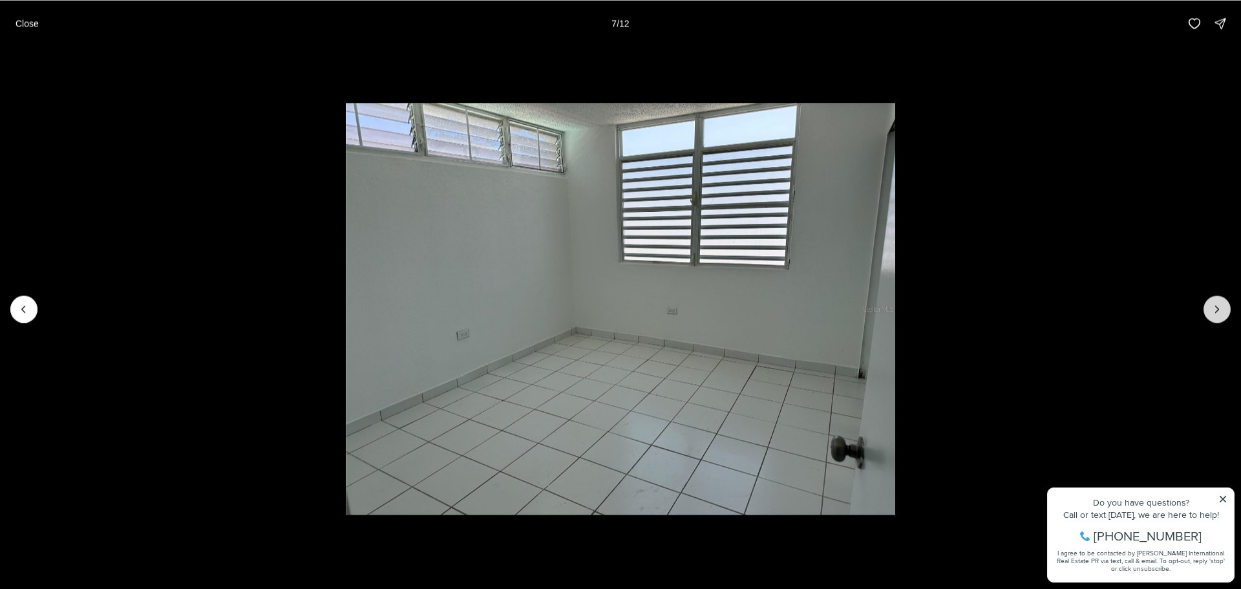
click at [1224, 306] on button "Next slide" at bounding box center [1216, 308] width 27 height 27
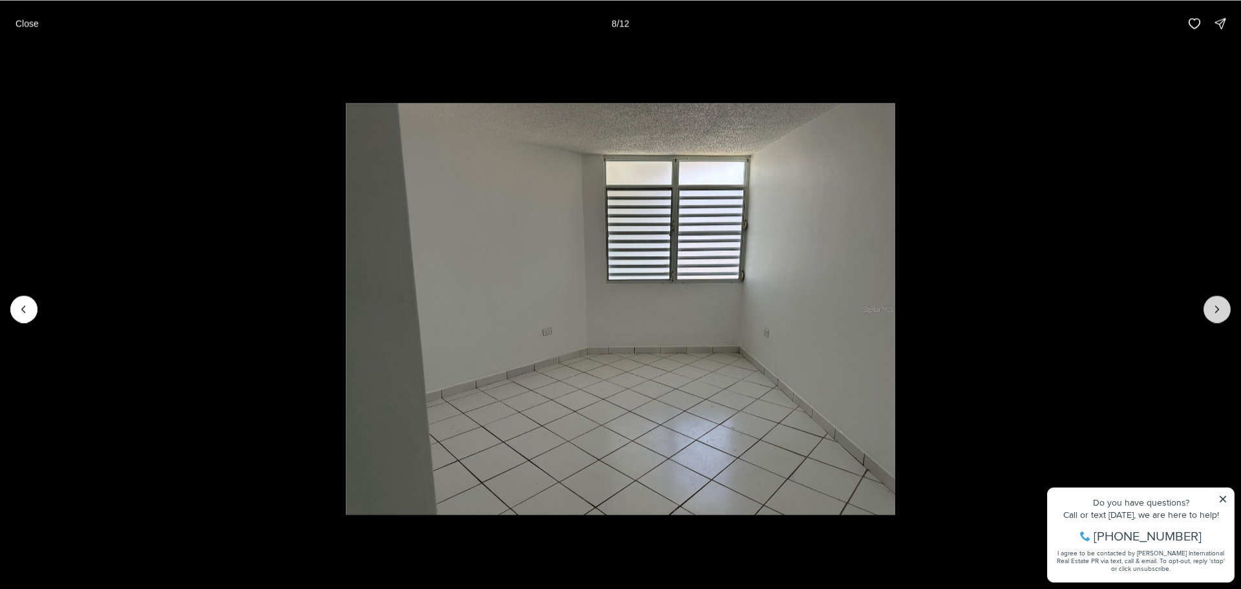
click at [1224, 306] on button "Next slide" at bounding box center [1216, 308] width 27 height 27
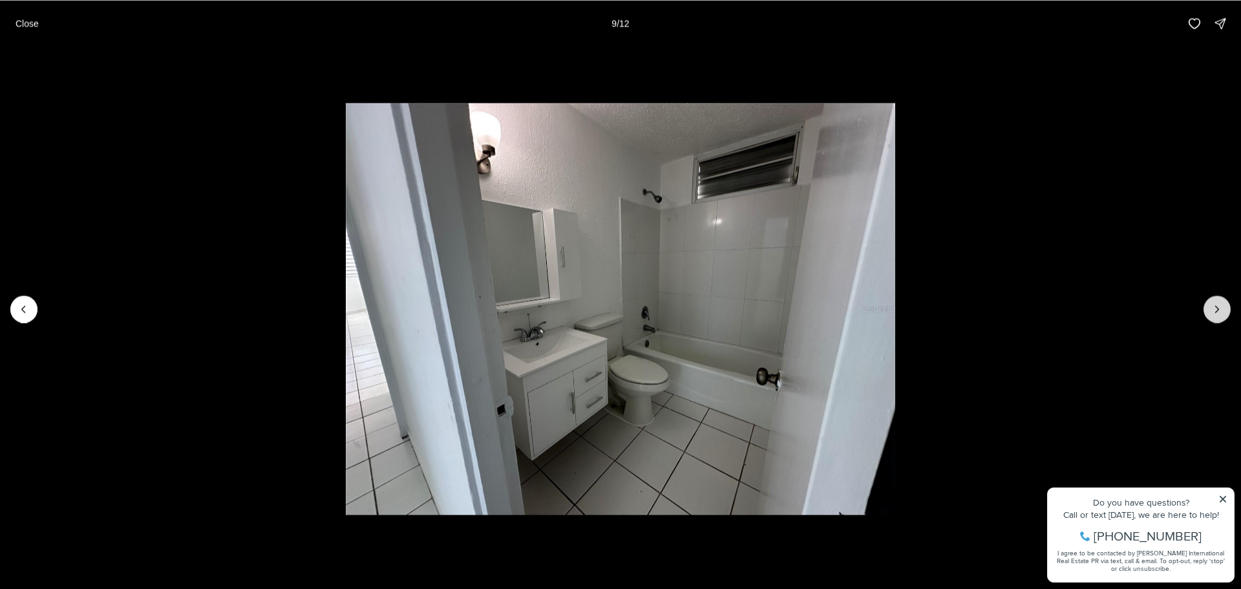
click at [1224, 306] on button "Next slide" at bounding box center [1216, 308] width 27 height 27
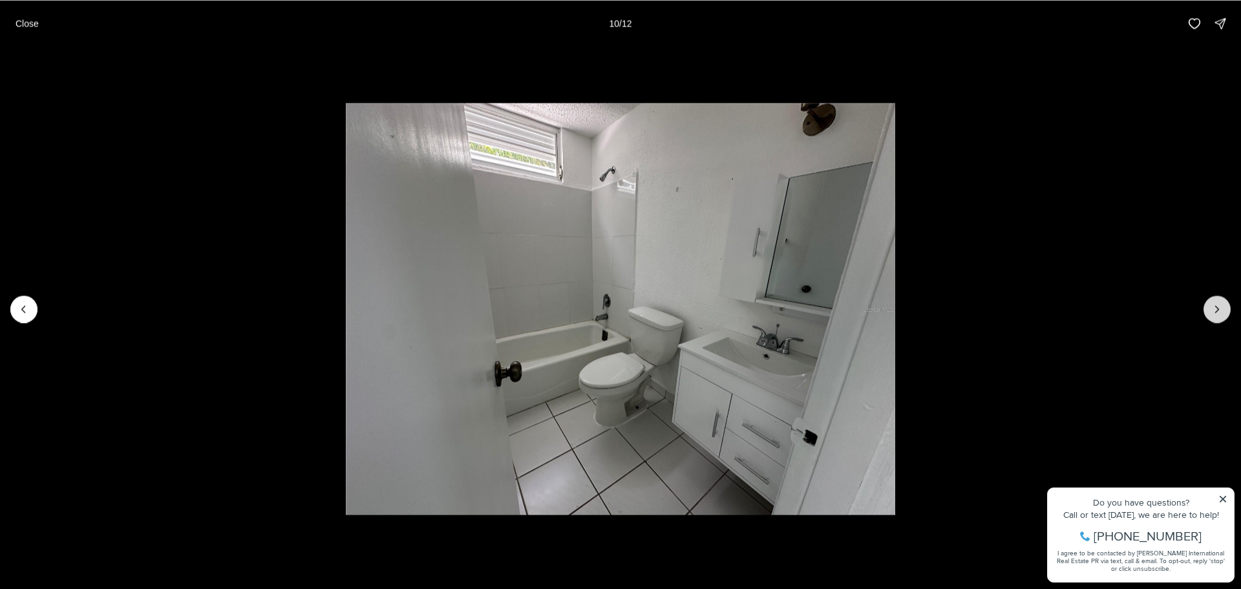
click at [1224, 306] on button "Next slide" at bounding box center [1216, 308] width 27 height 27
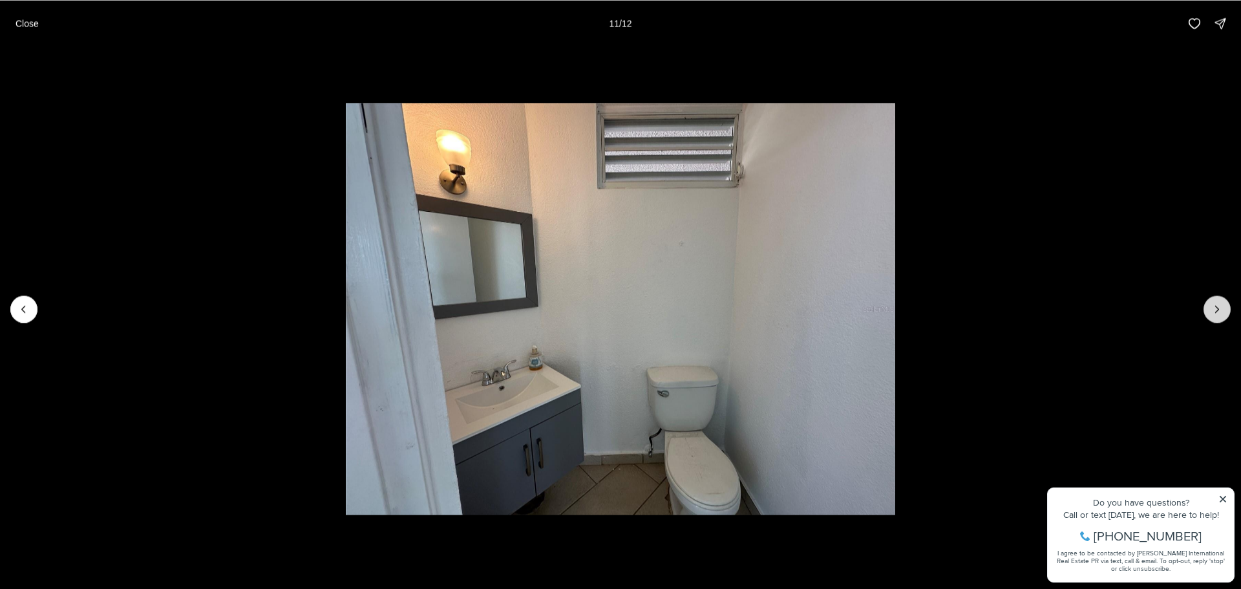
click at [1224, 306] on button "Next slide" at bounding box center [1216, 308] width 27 height 27
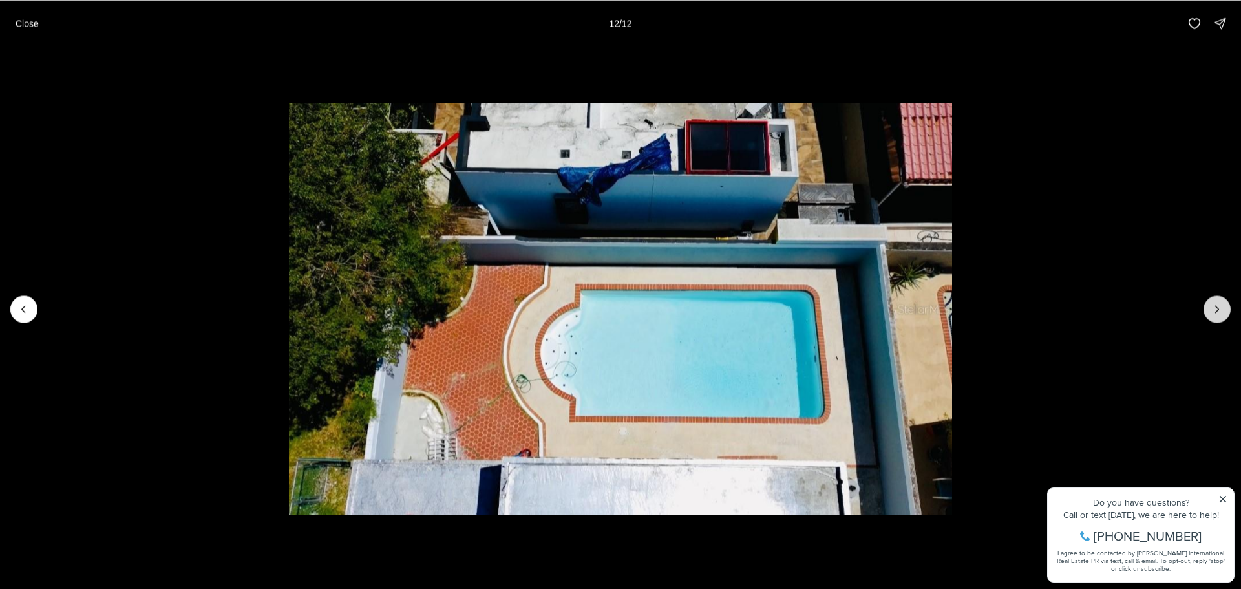
click at [1224, 306] on div at bounding box center [1216, 308] width 27 height 27
click at [1223, 309] on div at bounding box center [1216, 308] width 27 height 27
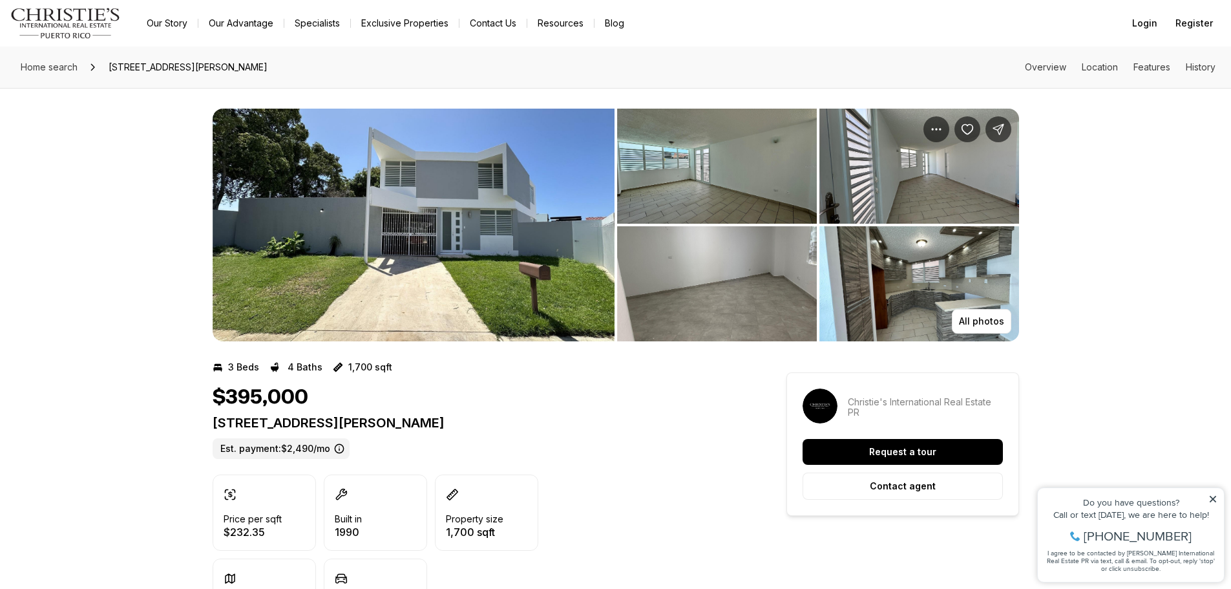
click at [467, 222] on img "View image gallery" at bounding box center [414, 225] width 402 height 233
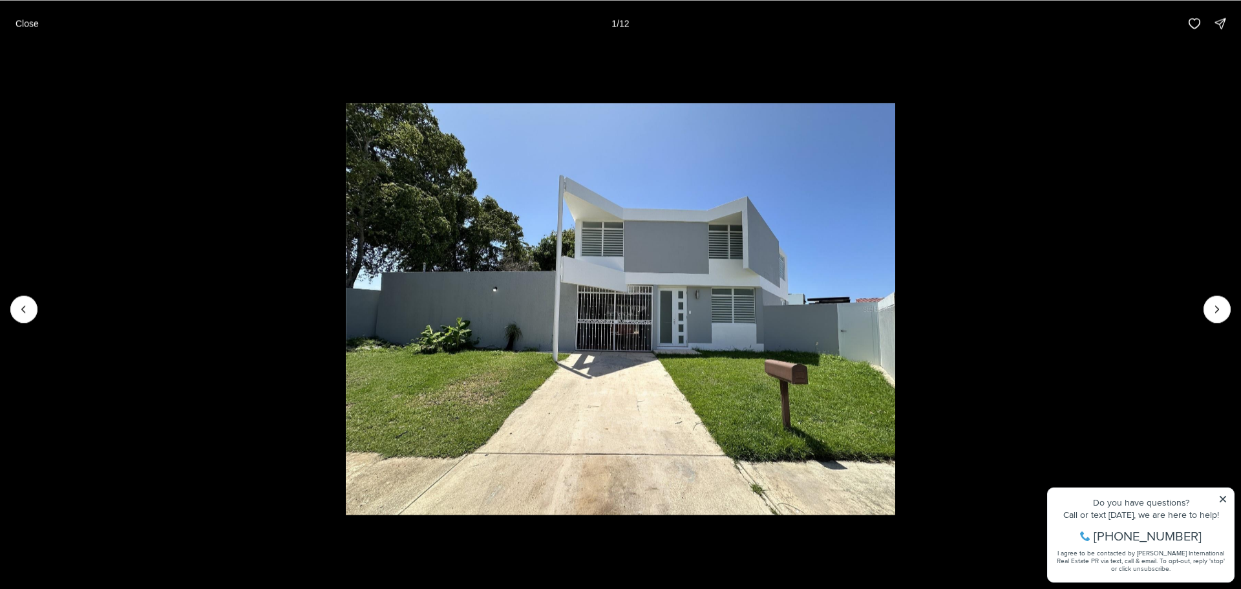
click at [1194, 308] on li "1 of 12" at bounding box center [620, 309] width 1241 height 524
click at [1220, 313] on icon "Next slide" at bounding box center [1216, 308] width 13 height 13
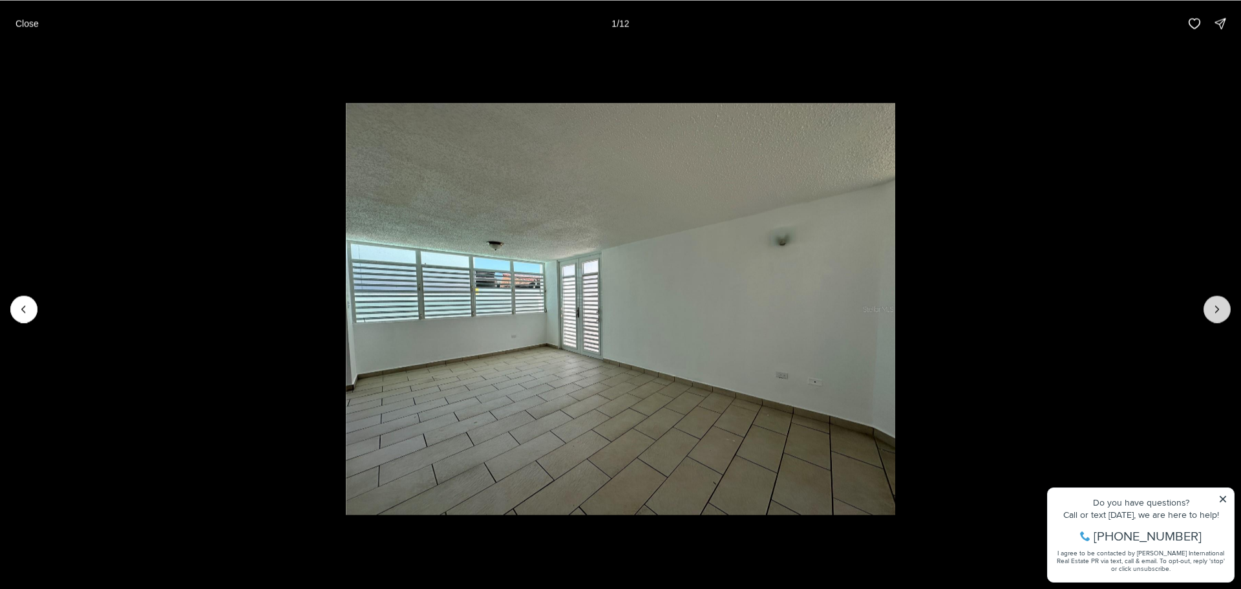
click at [1220, 313] on icon "Next slide" at bounding box center [1216, 308] width 13 height 13
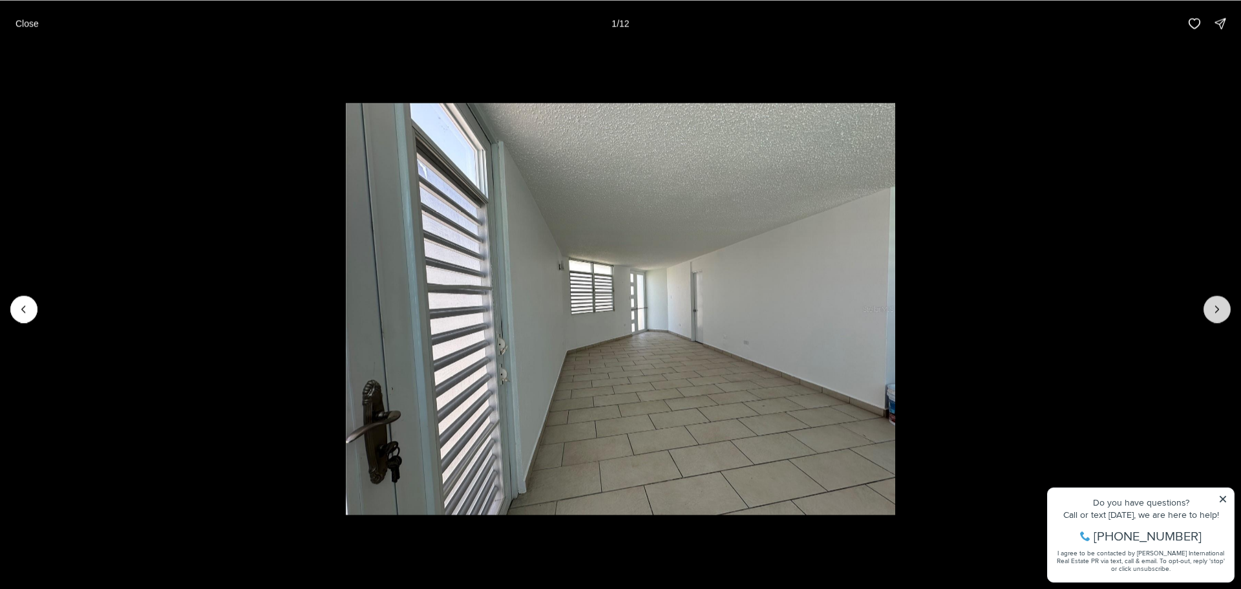
click at [1219, 312] on icon "Next slide" at bounding box center [1216, 308] width 13 height 13
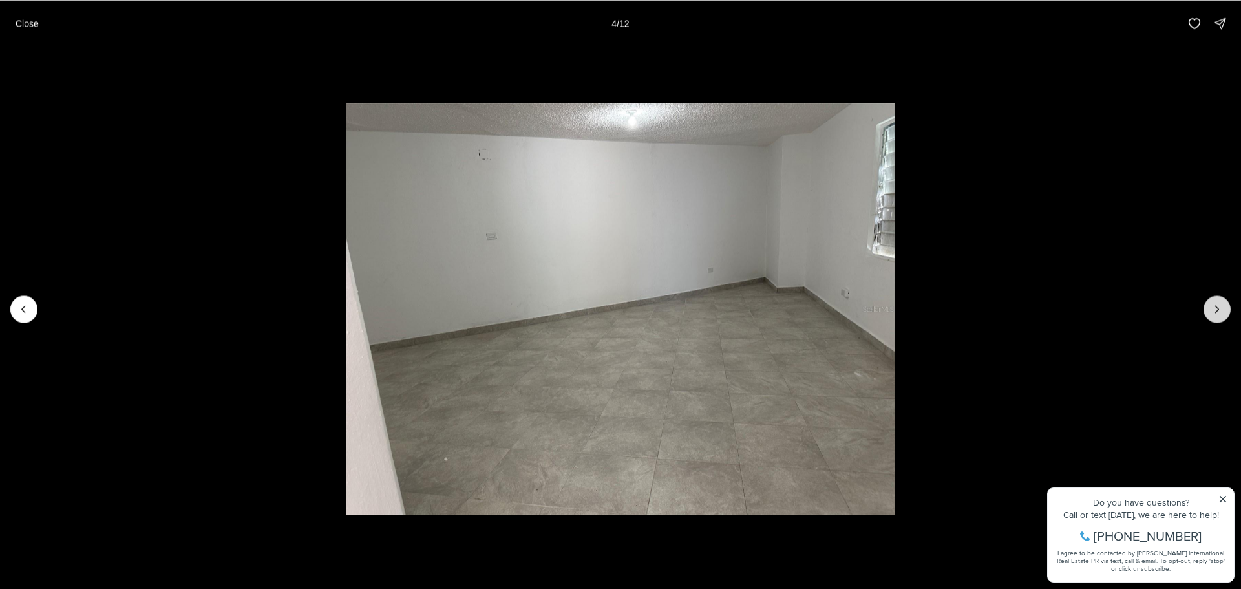
click at [1219, 312] on icon "Next slide" at bounding box center [1216, 308] width 13 height 13
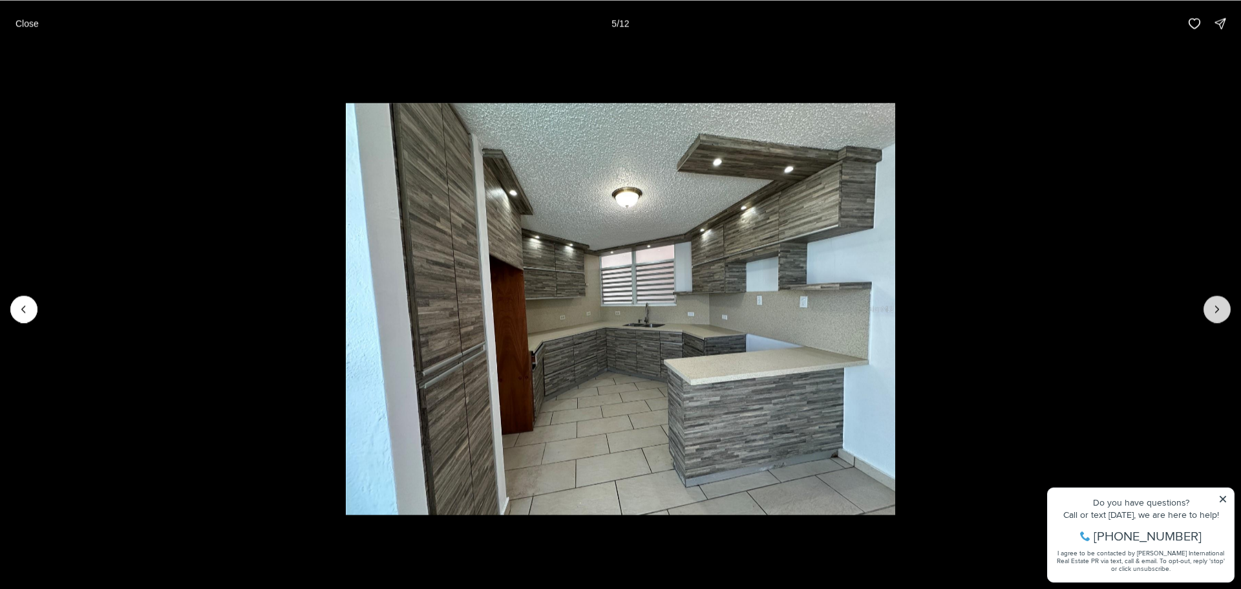
click at [1219, 312] on icon "Next slide" at bounding box center [1216, 308] width 13 height 13
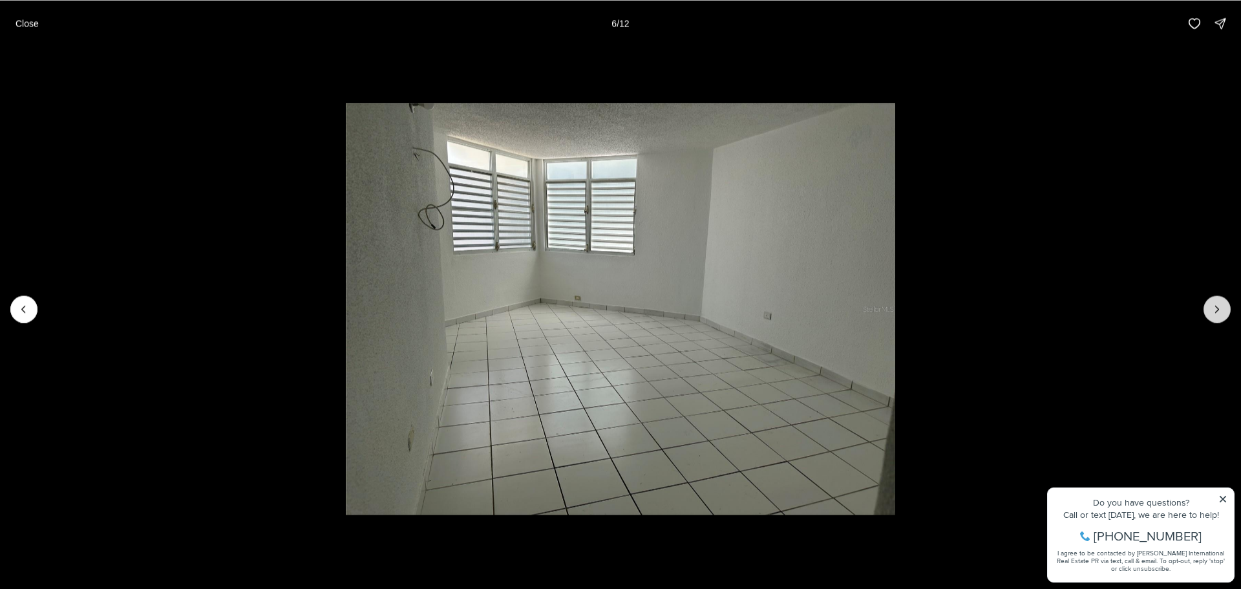
click at [1219, 312] on icon "Next slide" at bounding box center [1216, 308] width 13 height 13
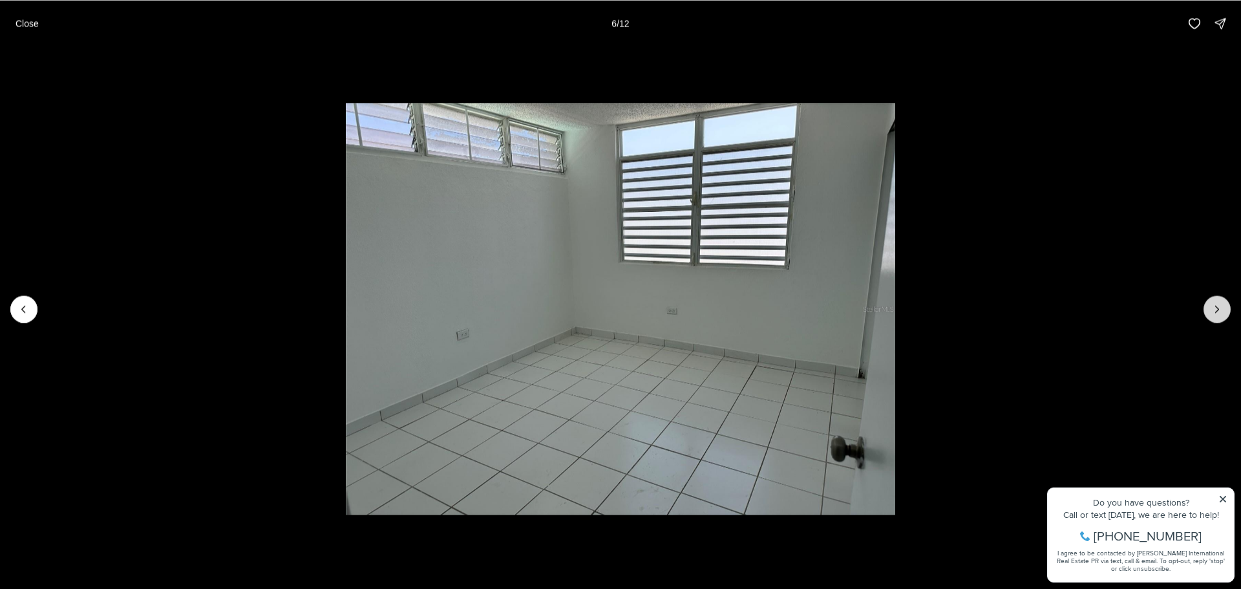
click at [1219, 312] on icon "Next slide" at bounding box center [1216, 308] width 13 height 13
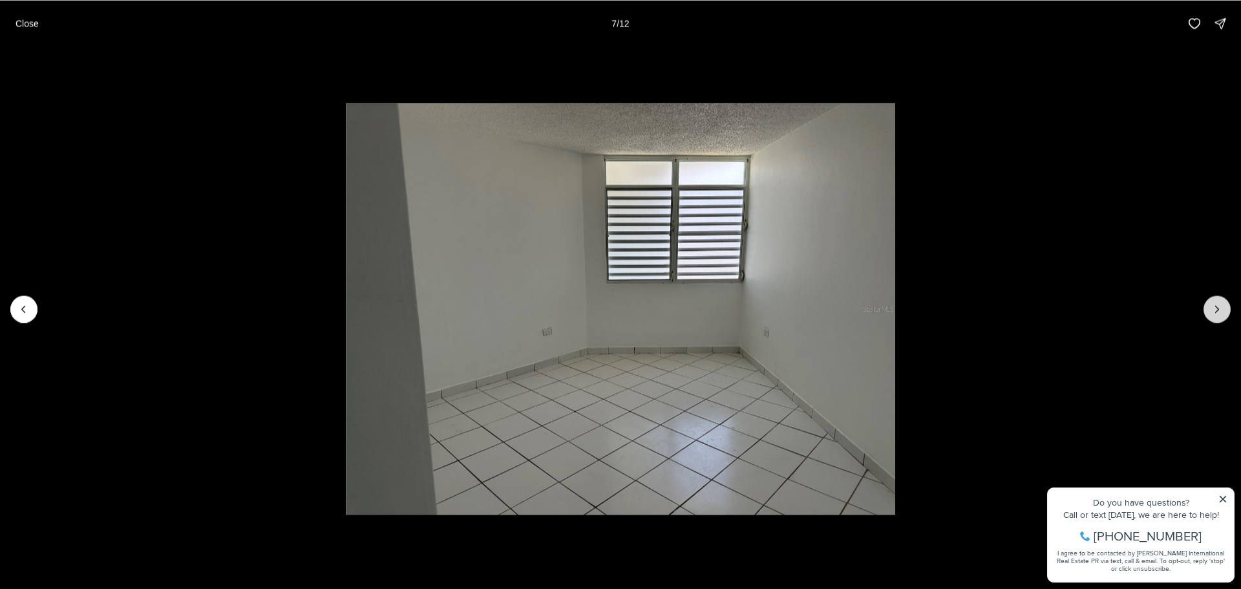
click at [1219, 312] on icon "Next slide" at bounding box center [1216, 308] width 13 height 13
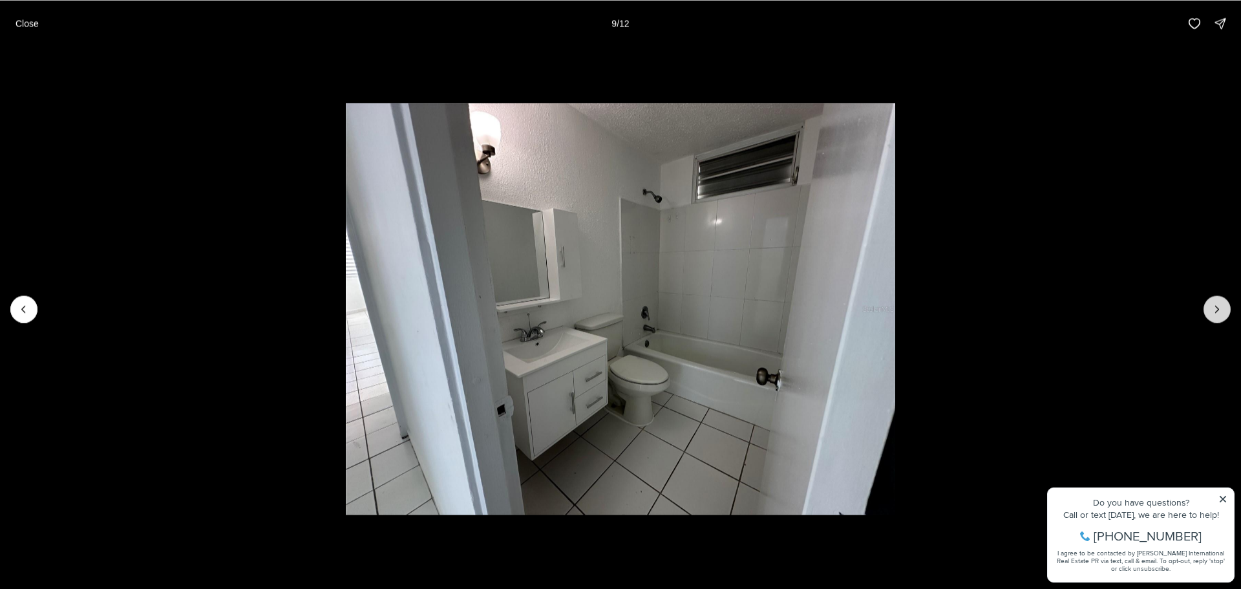
click at [1219, 312] on icon "Next slide" at bounding box center [1216, 308] width 13 height 13
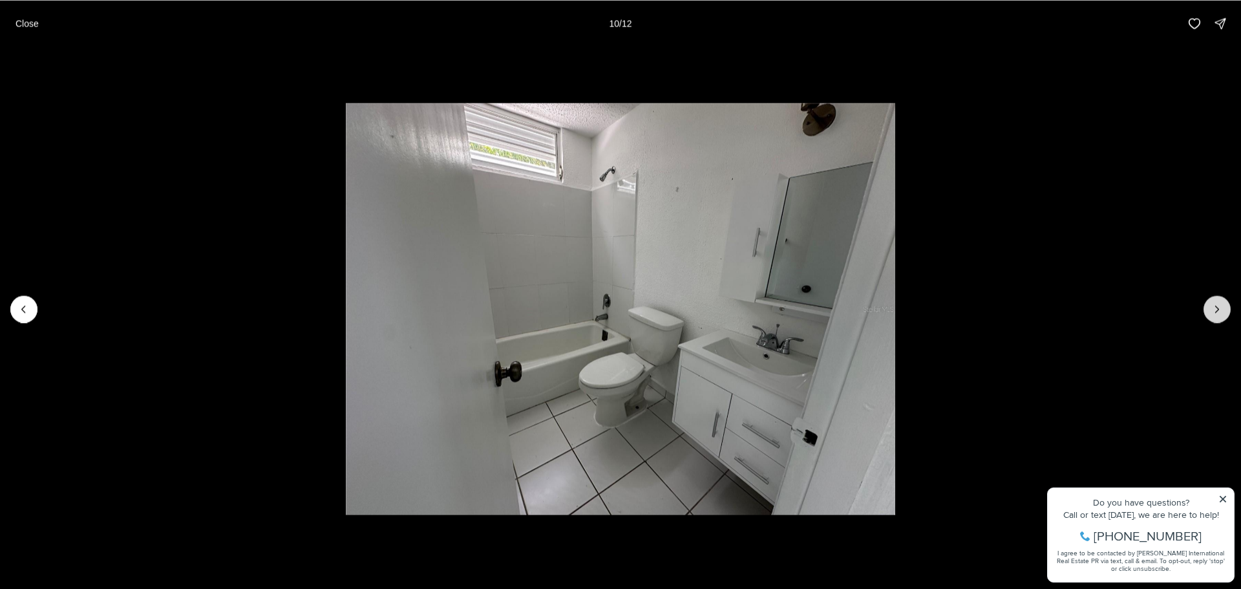
click at [1219, 312] on icon "Next slide" at bounding box center [1216, 308] width 13 height 13
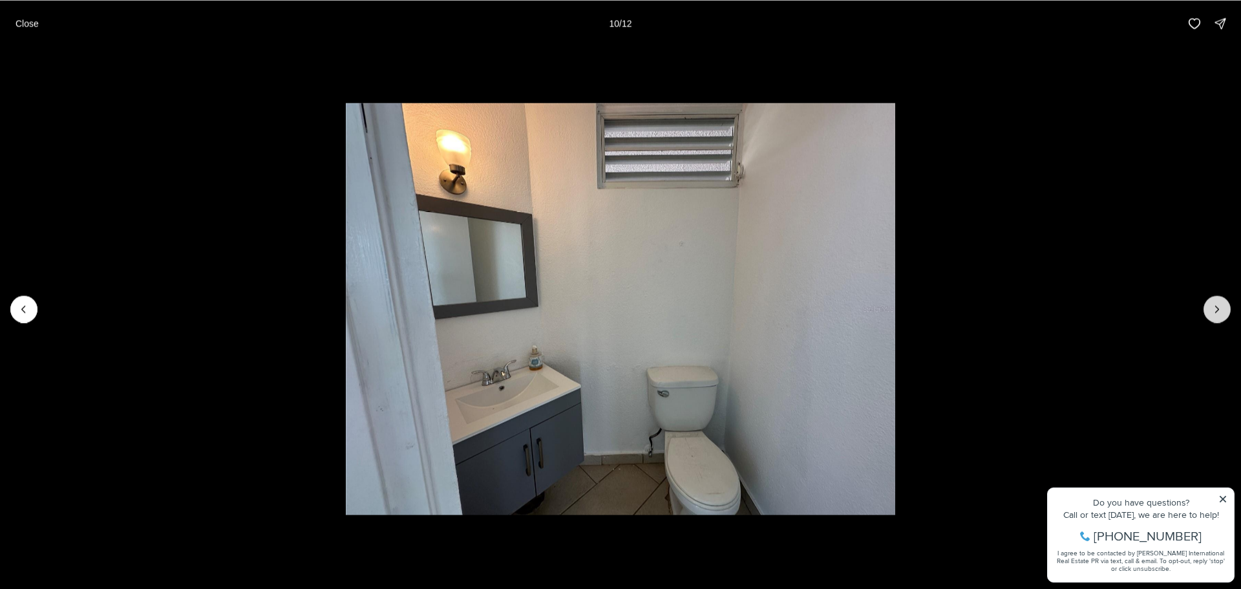
click at [1219, 312] on icon "Next slide" at bounding box center [1216, 308] width 13 height 13
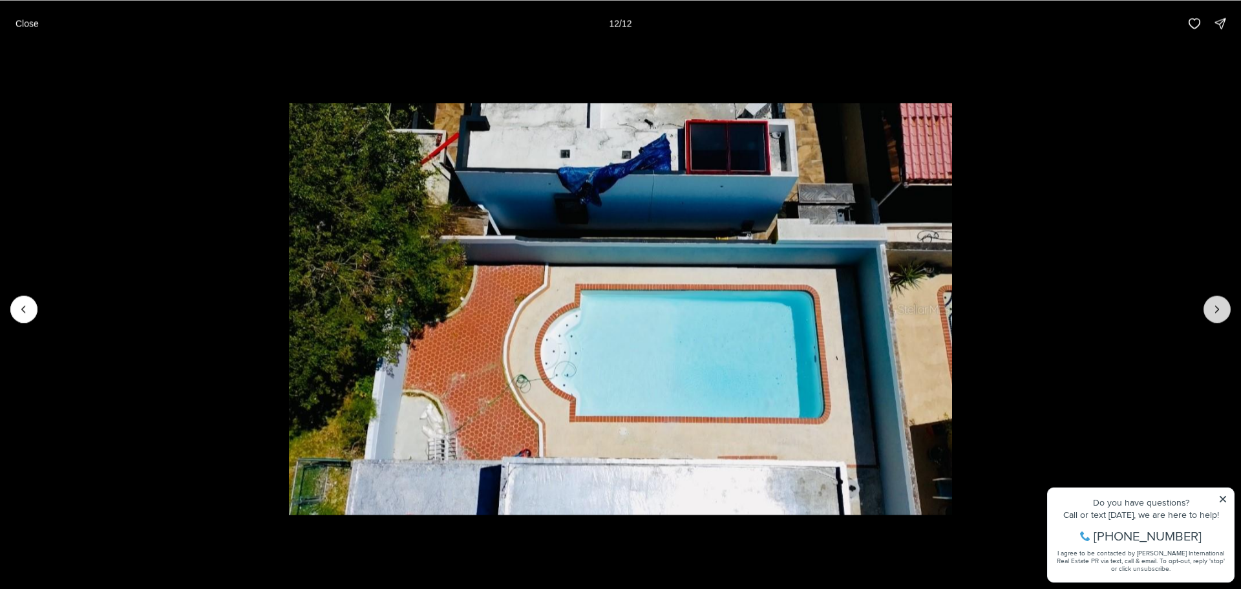
click at [1219, 312] on div at bounding box center [1216, 308] width 27 height 27
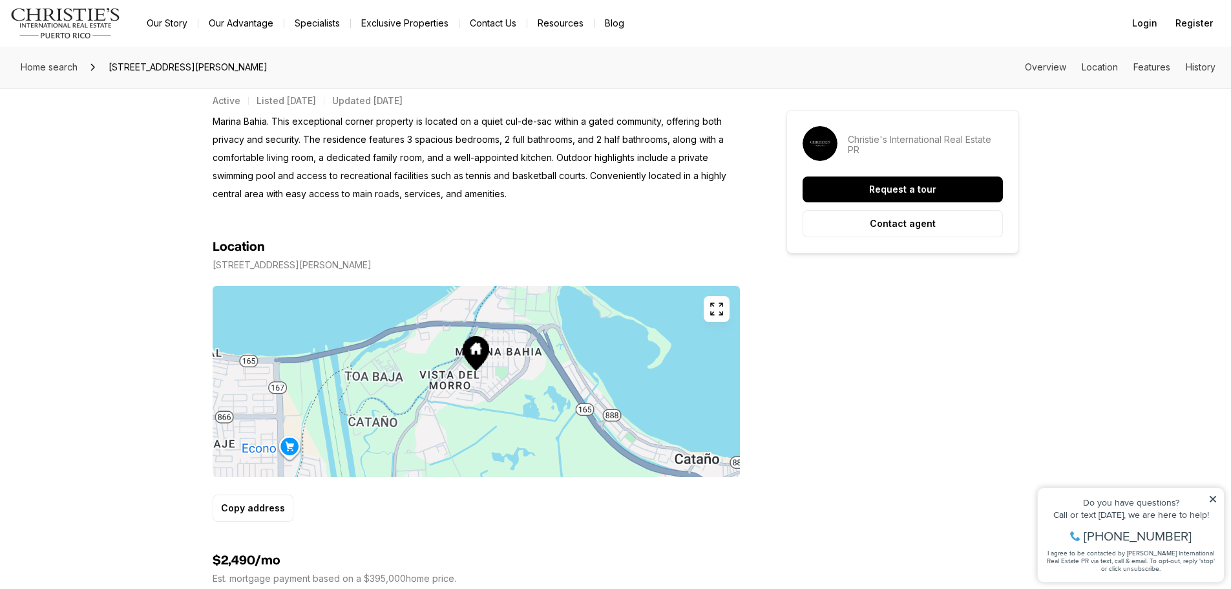
scroll to position [646, 0]
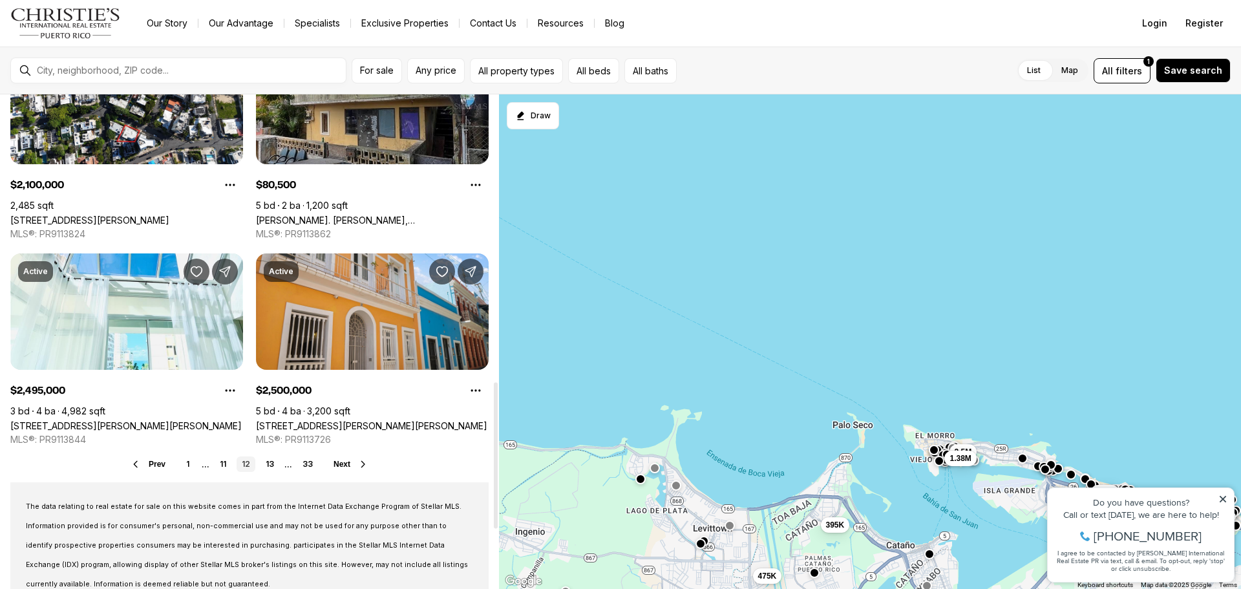
scroll to position [969, 0]
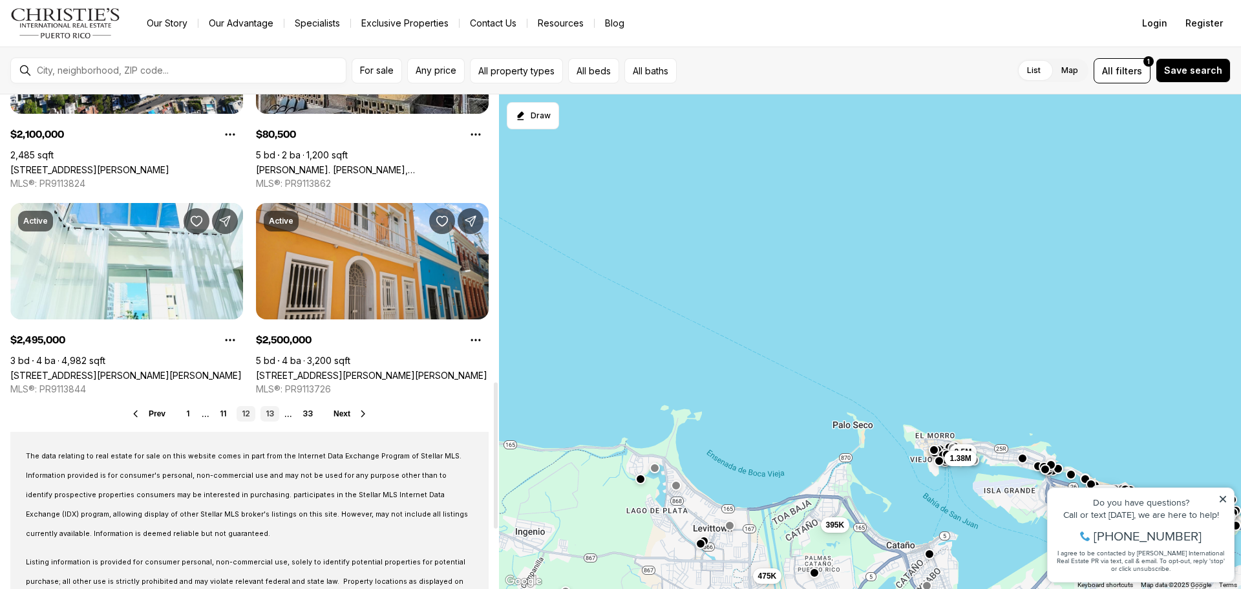
click at [269, 415] on link "13" at bounding box center [269, 414] width 19 height 16
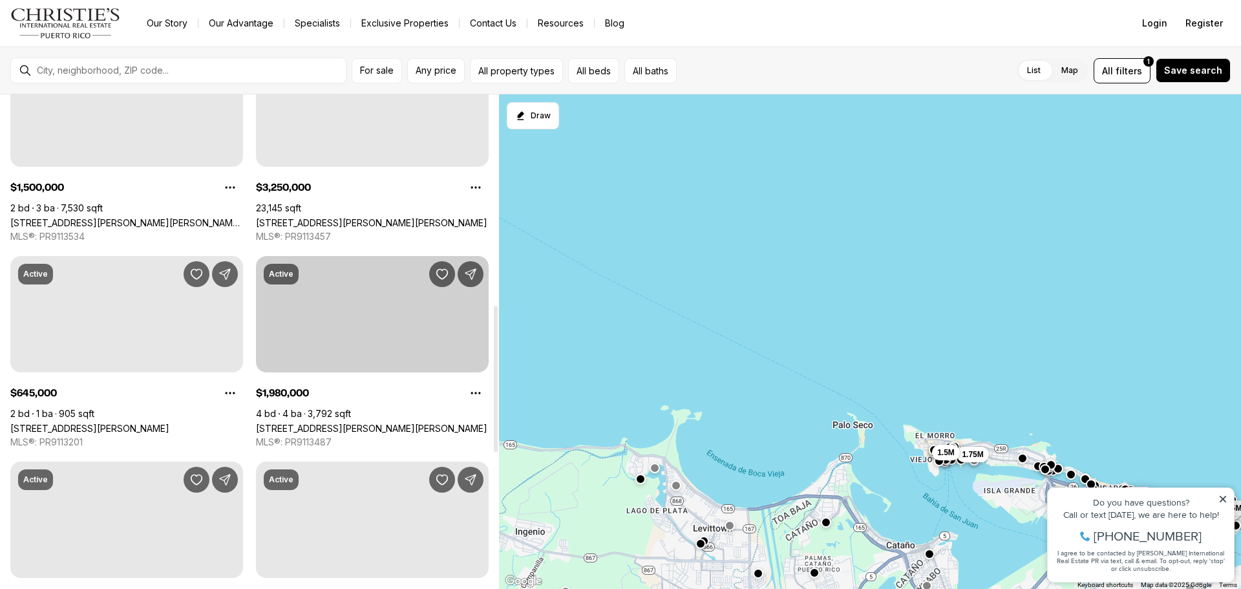
scroll to position [1034, 0]
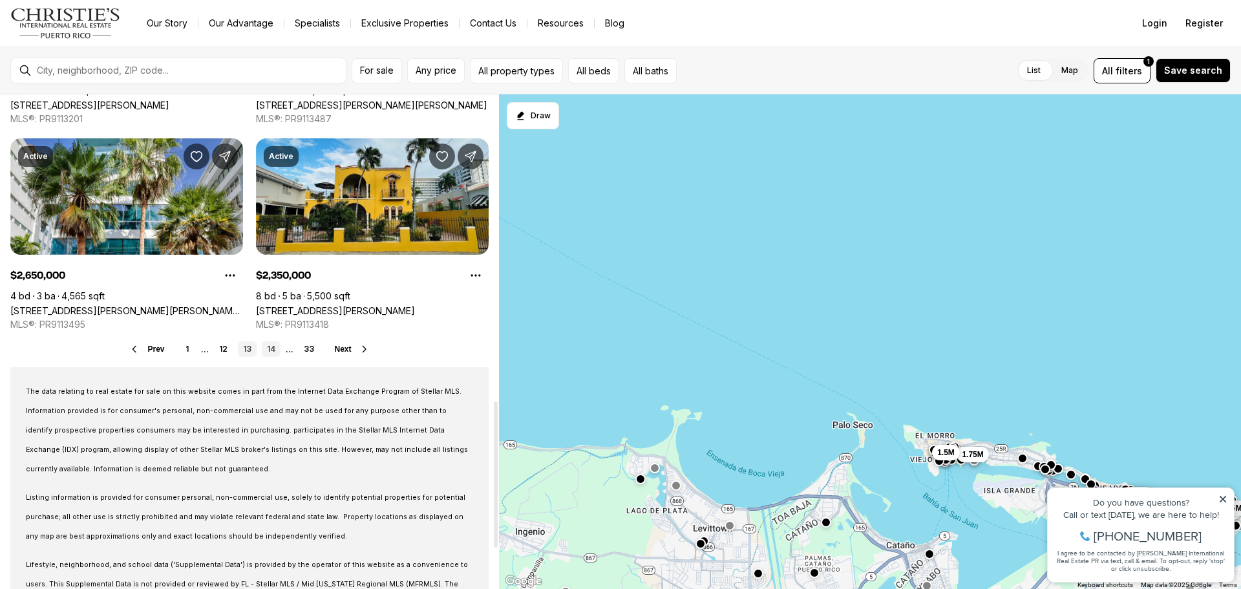
click at [277, 351] on link "14" at bounding box center [271, 349] width 19 height 16
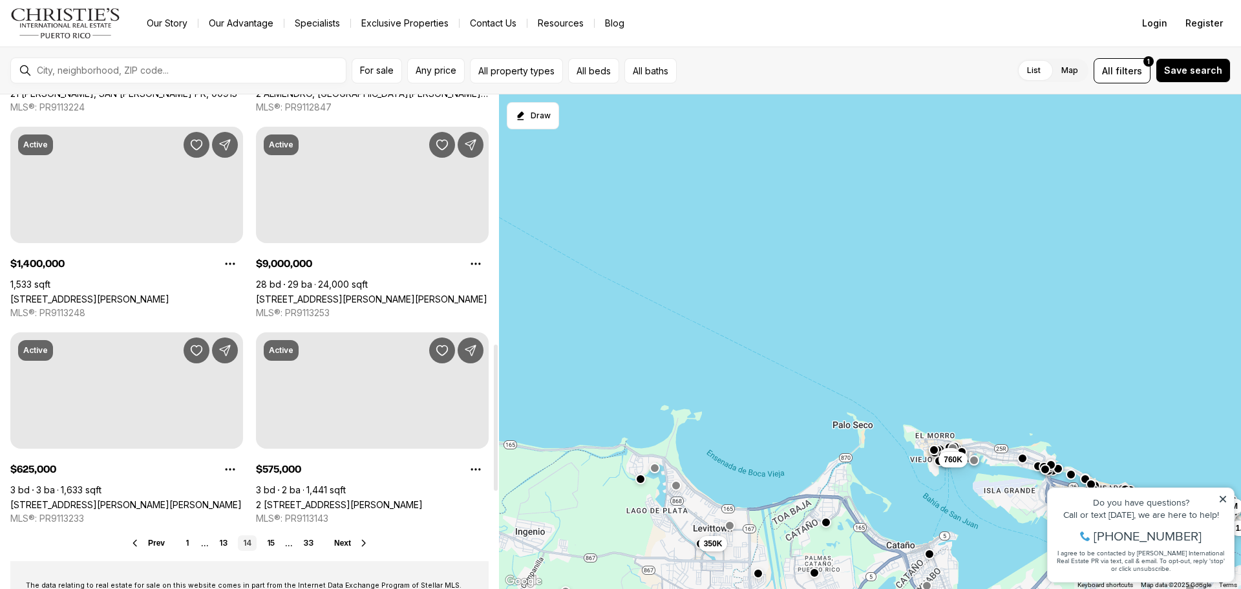
scroll to position [1098, 0]
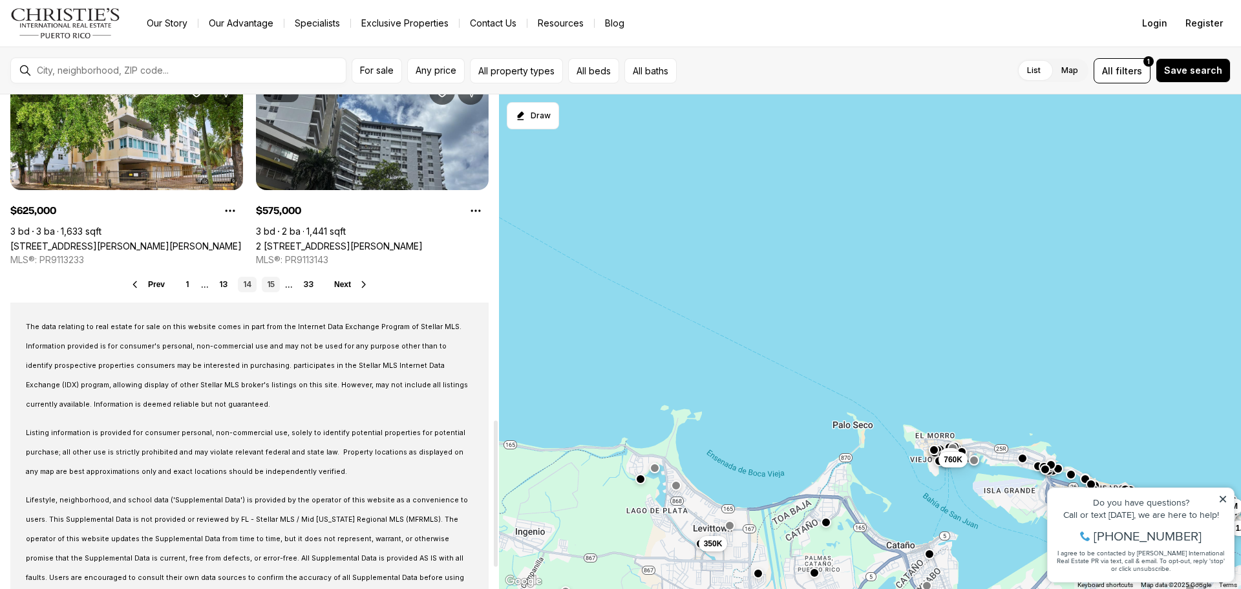
click at [267, 285] on link "15" at bounding box center [271, 285] width 18 height 16
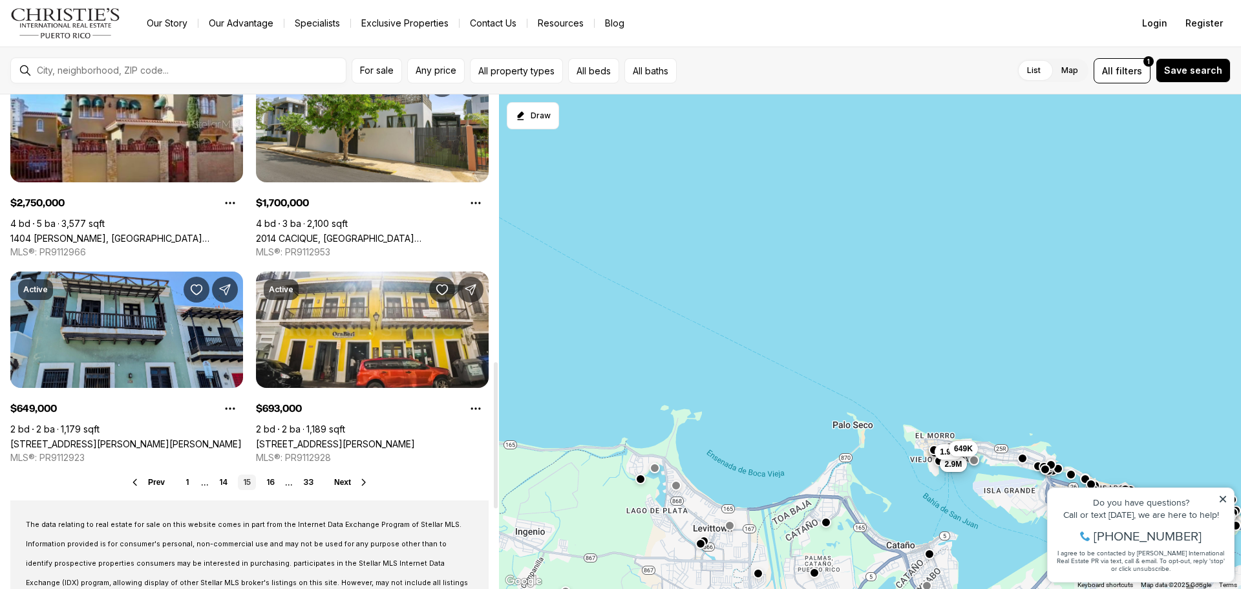
scroll to position [1098, 0]
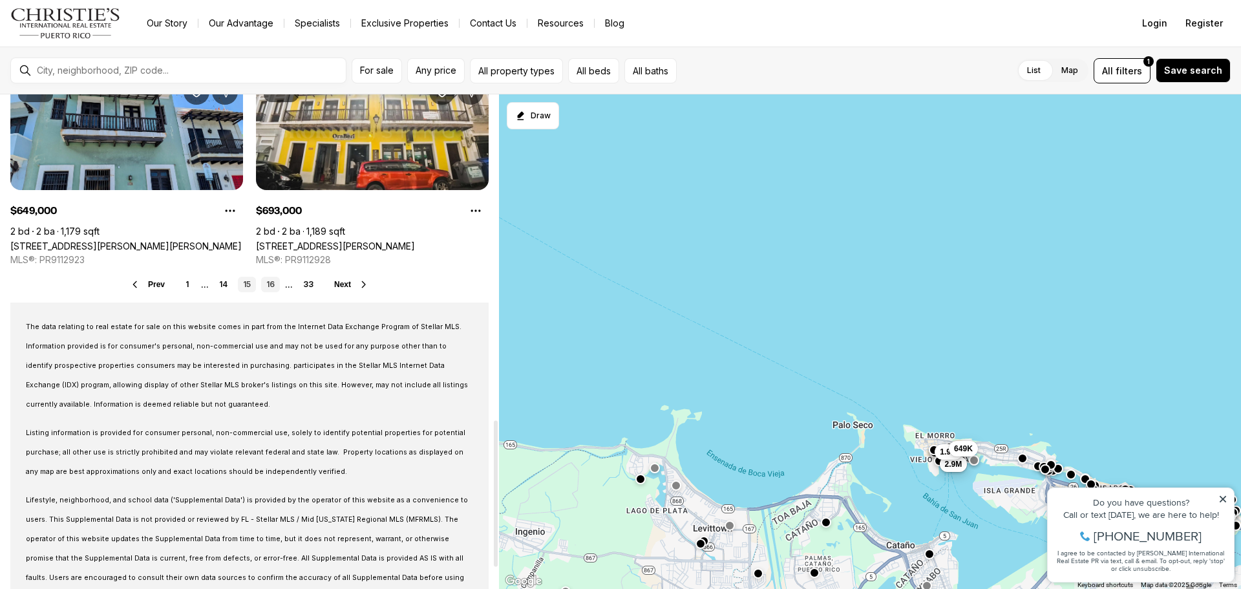
click at [268, 289] on link "16" at bounding box center [270, 285] width 19 height 16
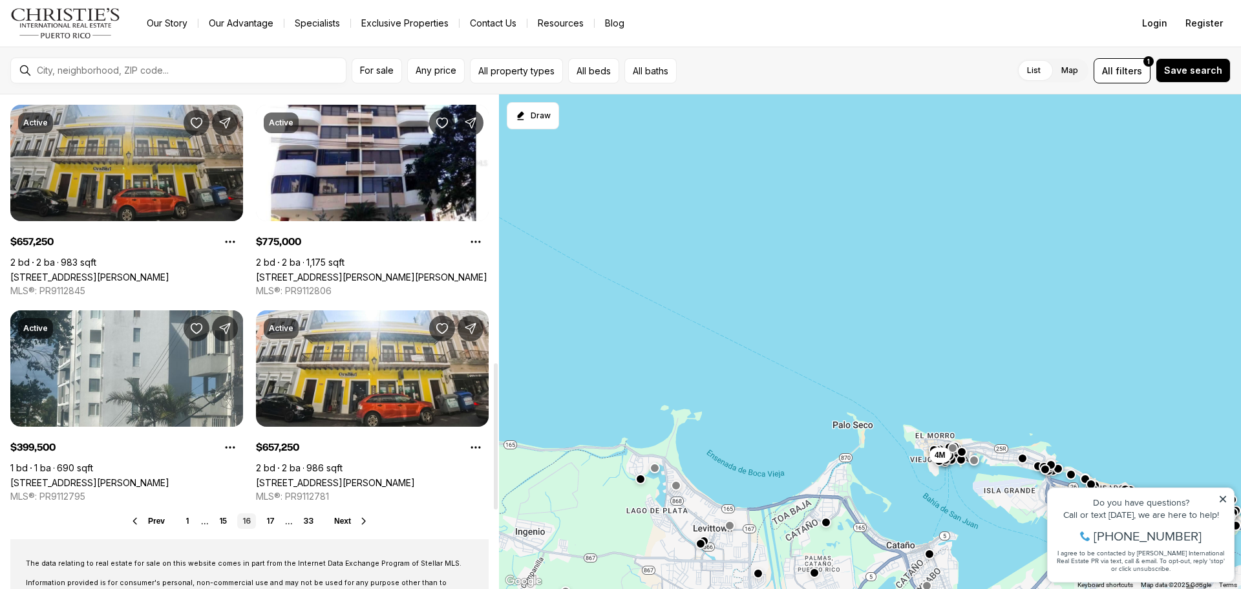
scroll to position [905, 0]
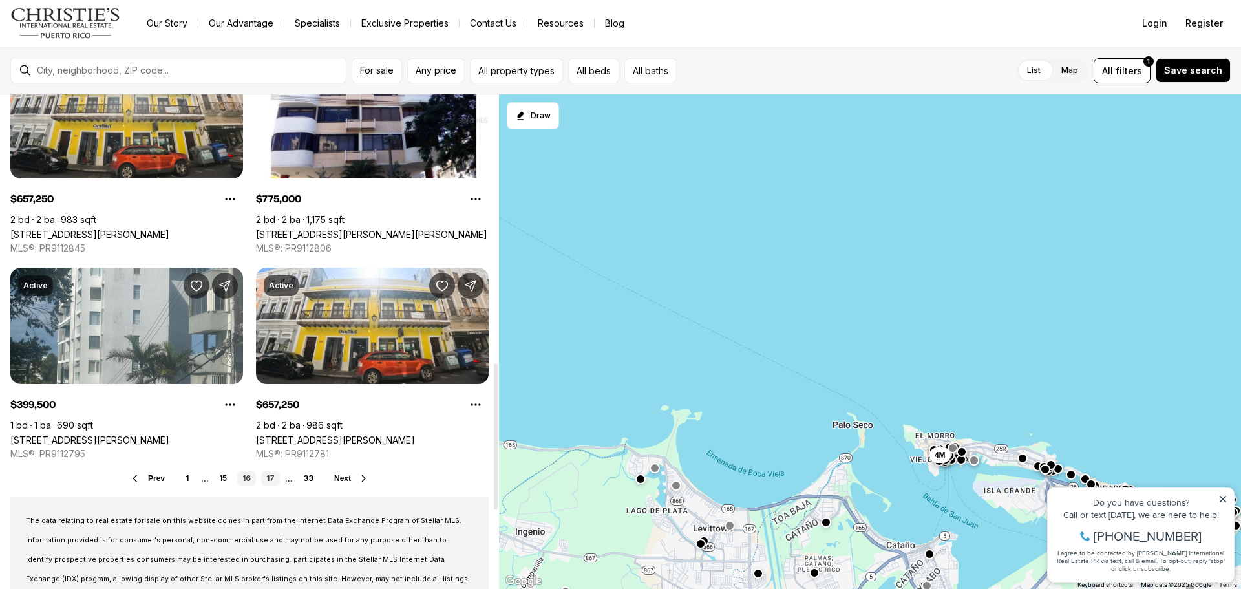
click at [269, 475] on link "17" at bounding box center [270, 478] width 19 height 16
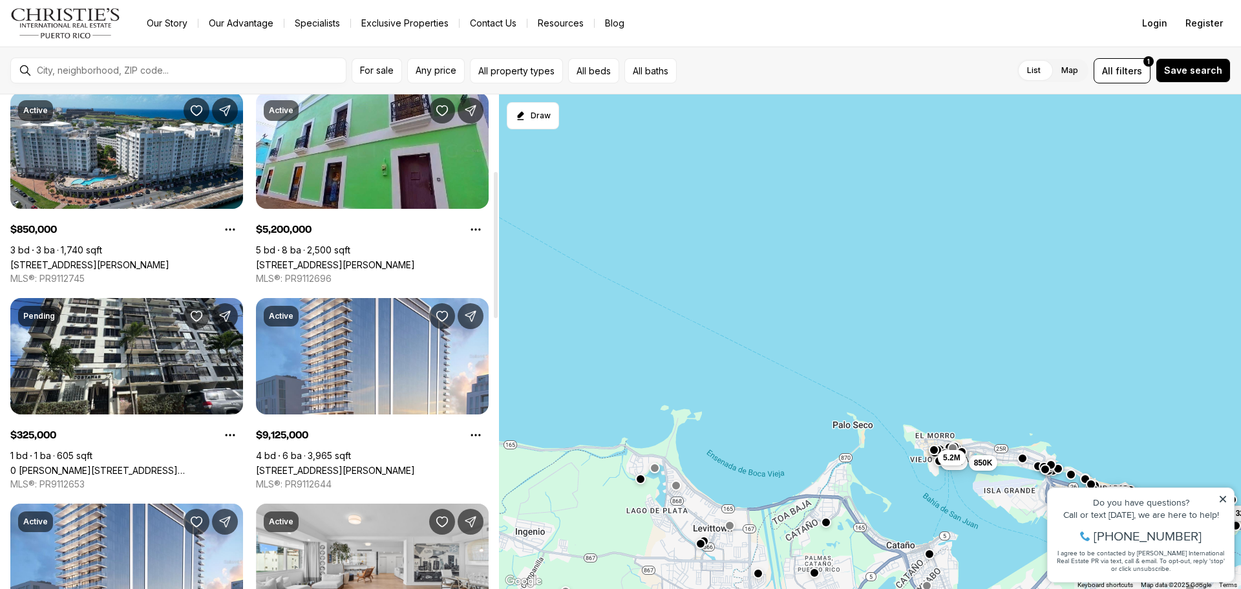
scroll to position [242, 0]
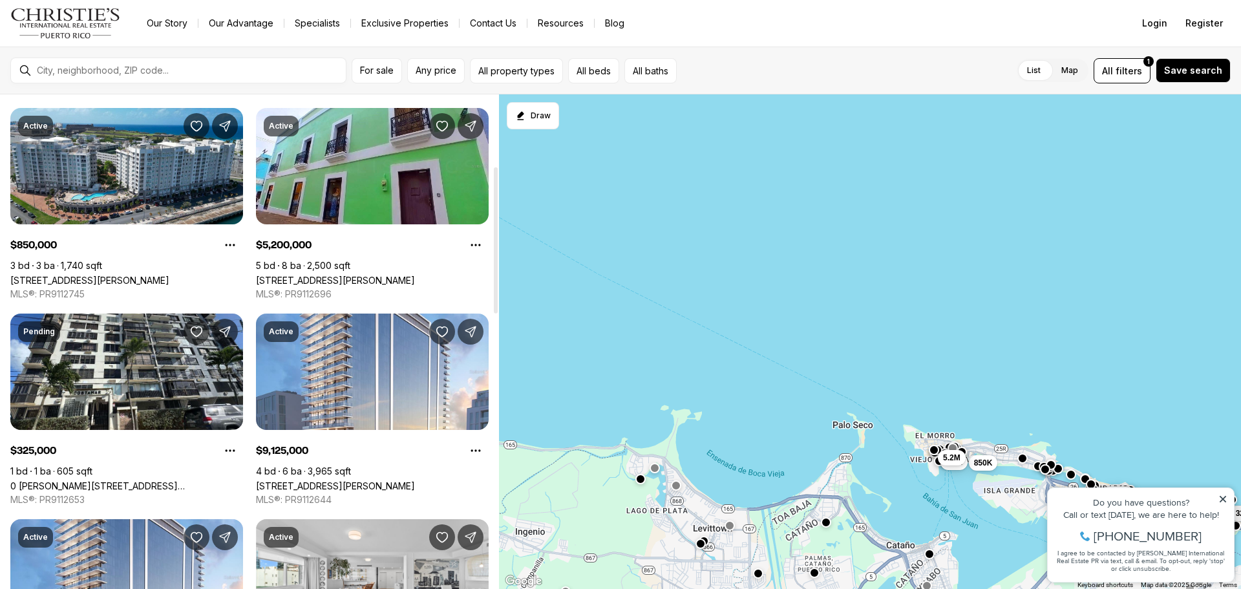
drag, startPoint x: 497, startPoint y: 209, endPoint x: 501, endPoint y: 281, distance: 71.9
click at [498, 281] on div at bounding box center [496, 240] width 4 height 146
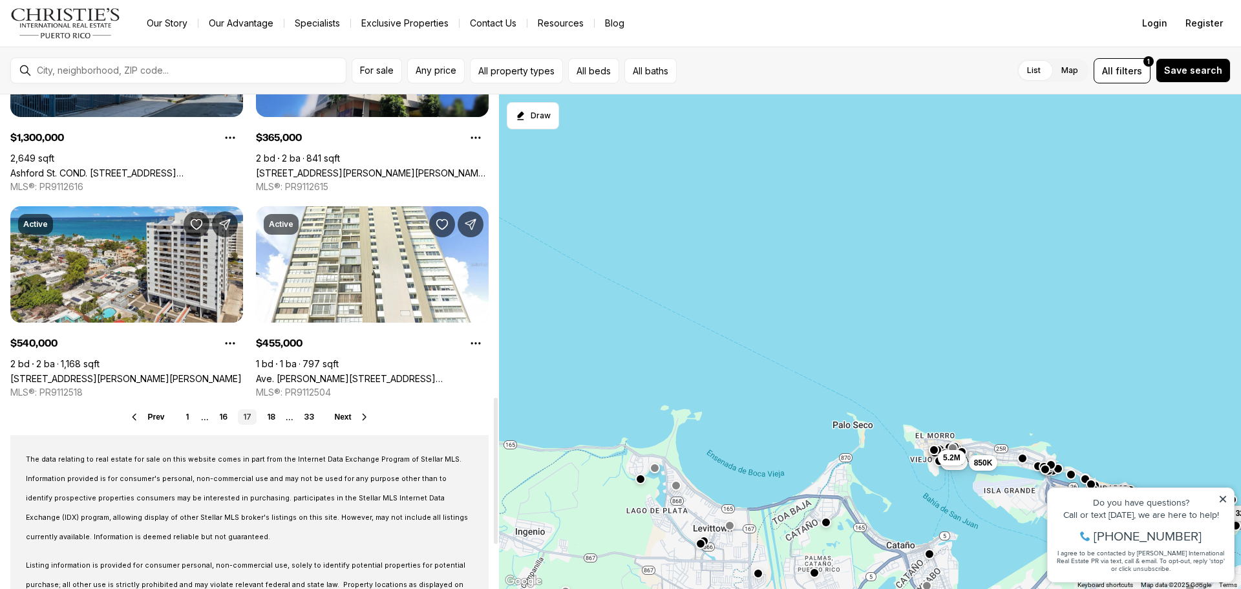
scroll to position [1082, 0]
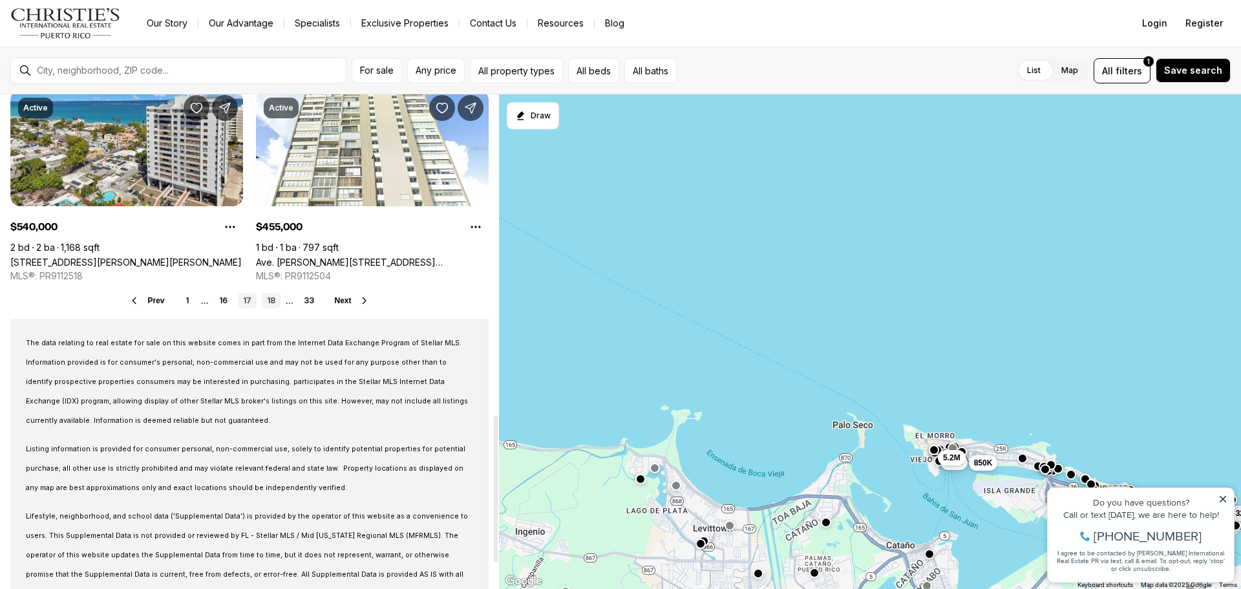
click at [276, 300] on link "18" at bounding box center [271, 301] width 19 height 16
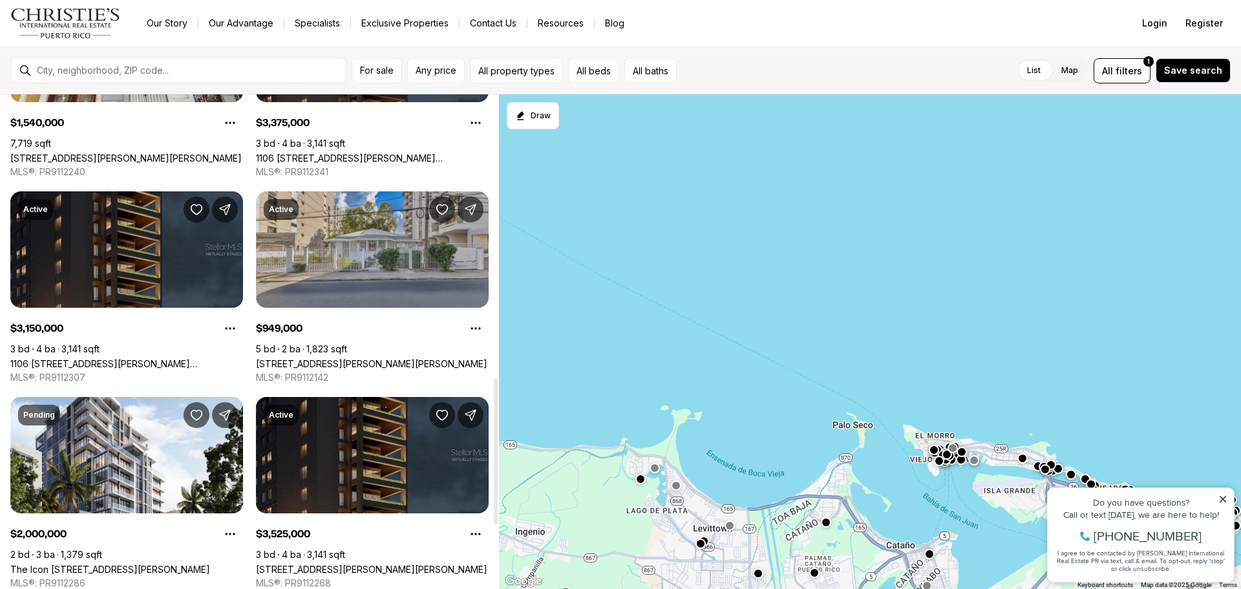
scroll to position [1098, 0]
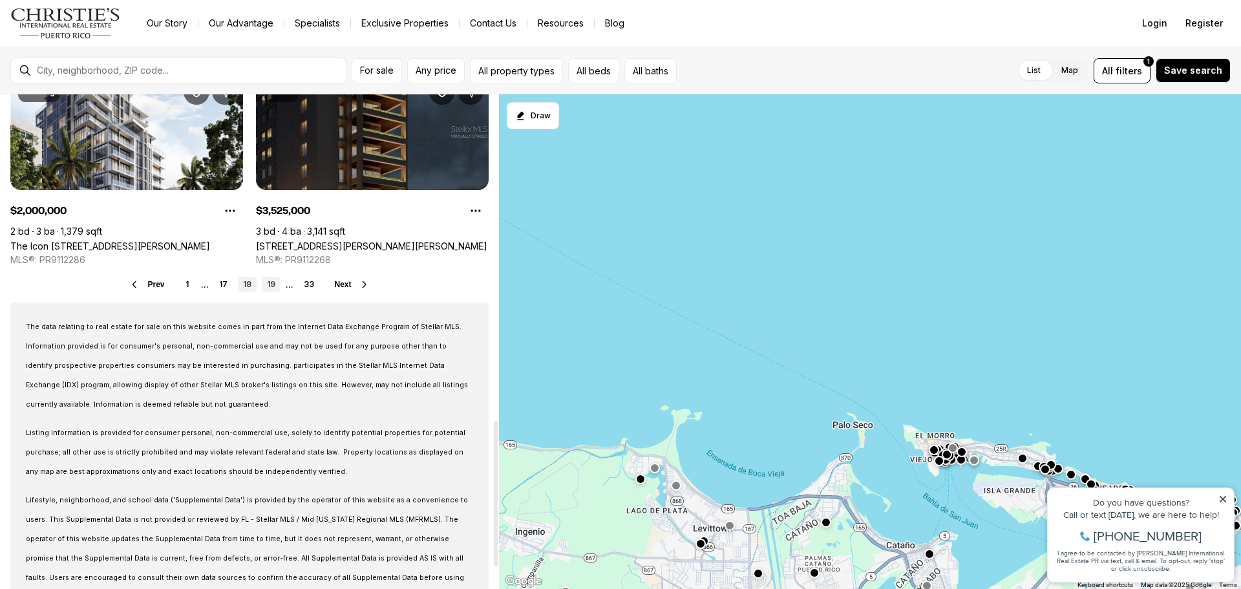
click at [271, 286] on link "19" at bounding box center [271, 285] width 19 height 16
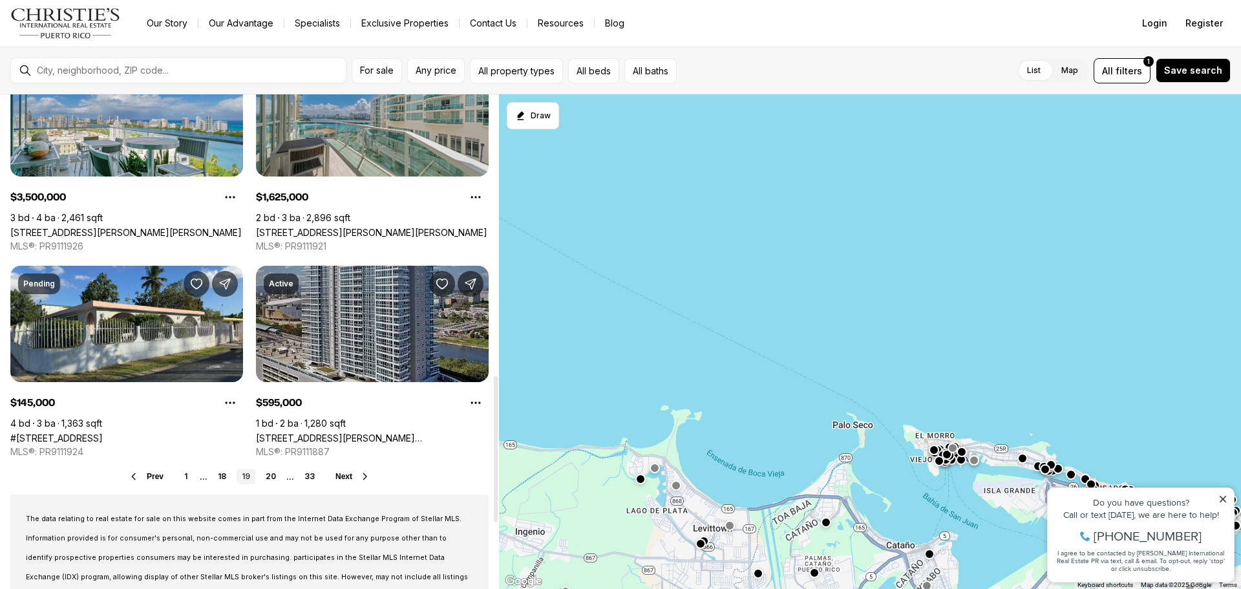
scroll to position [1034, 0]
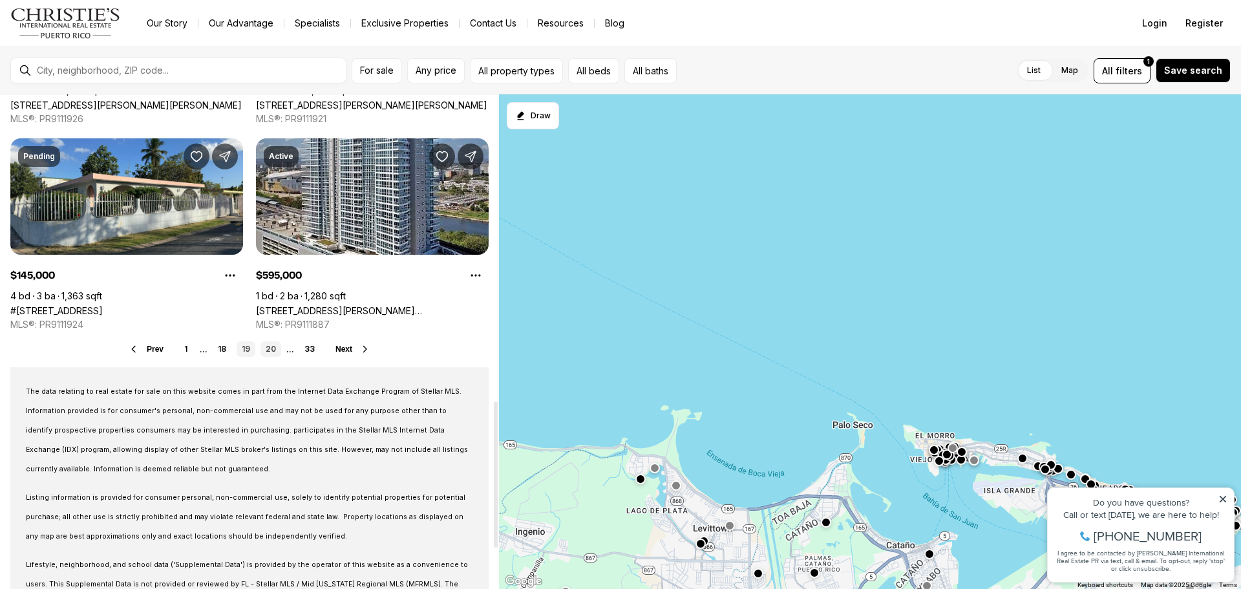
click at [270, 347] on link "20" at bounding box center [270, 349] width 21 height 16
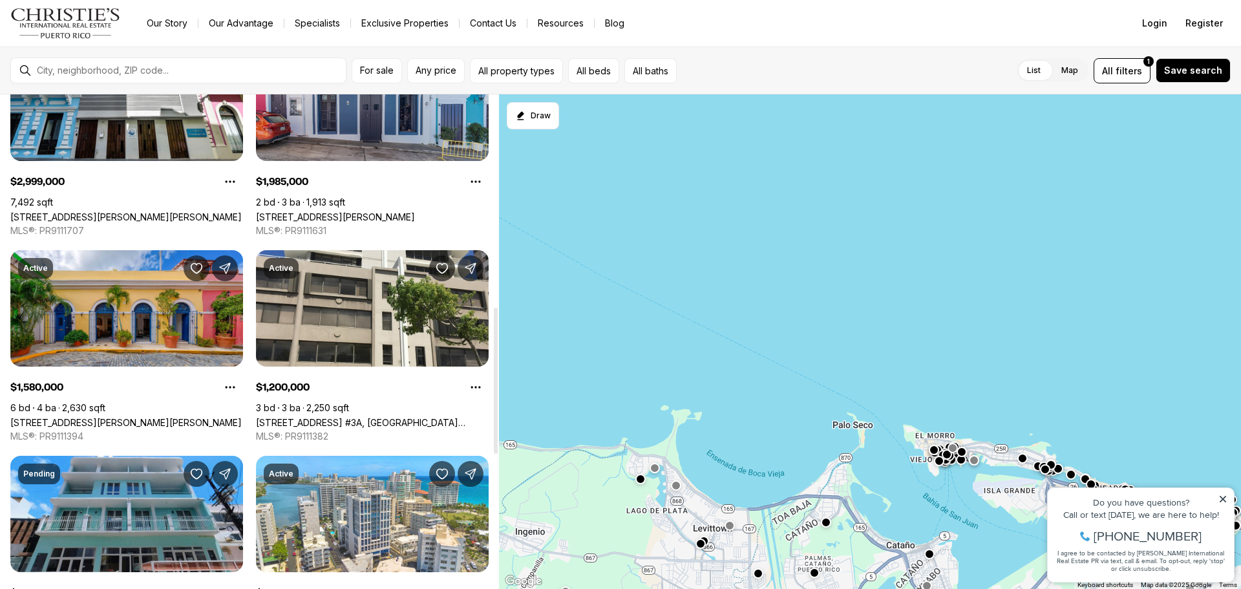
scroll to position [905, 0]
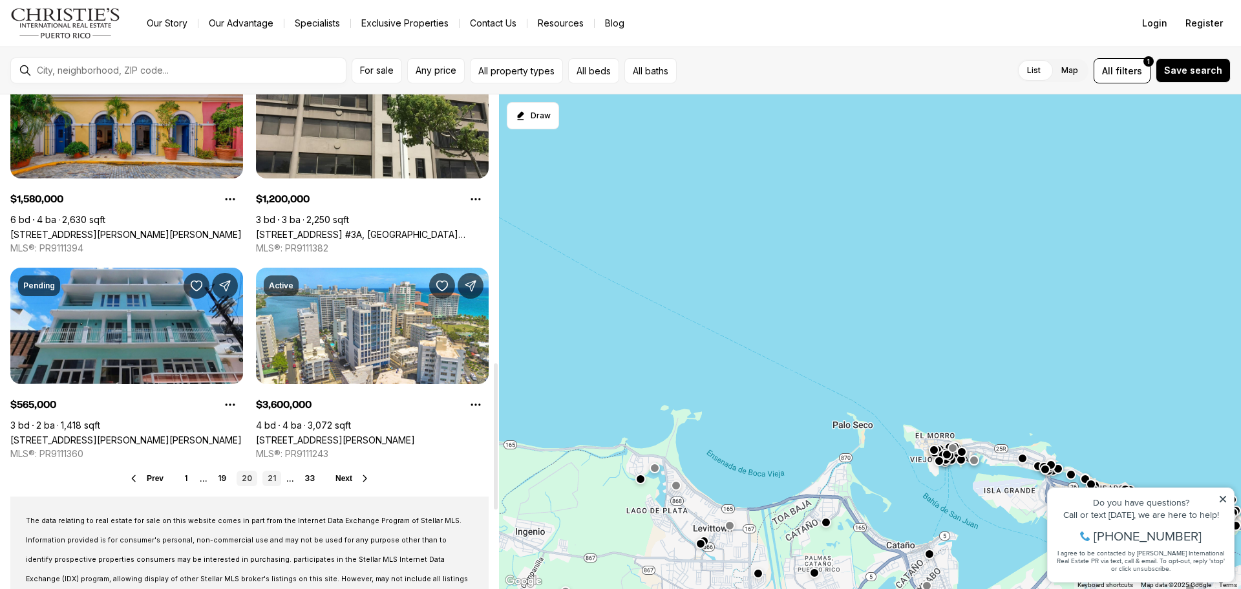
click at [280, 475] on link "21" at bounding box center [271, 478] width 19 height 16
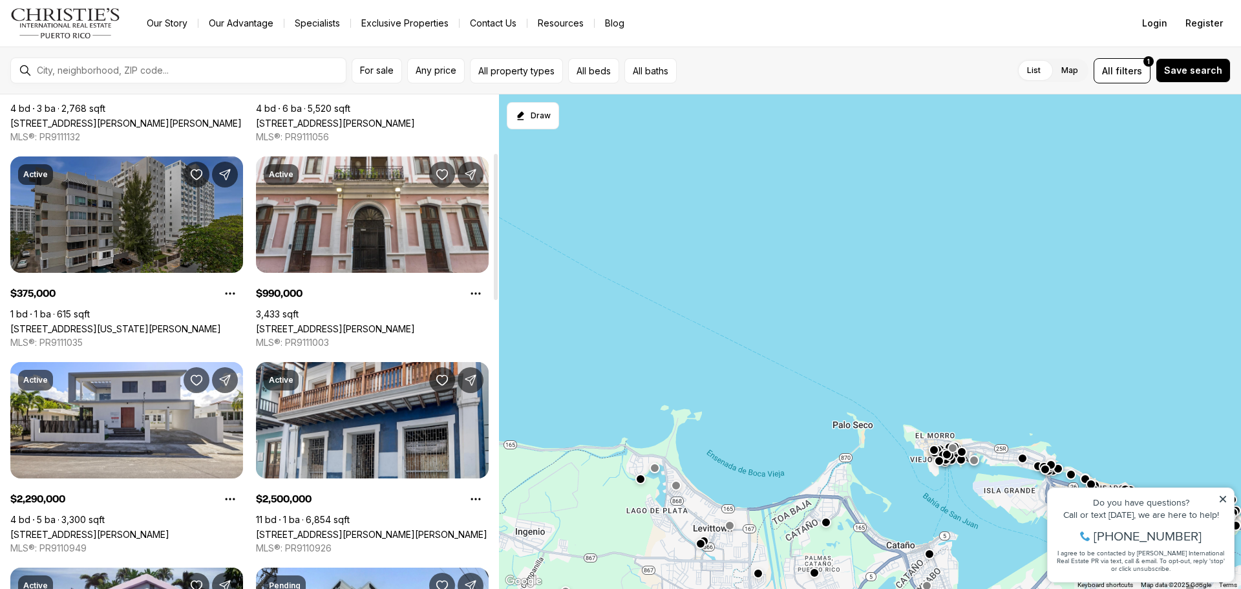
scroll to position [388, 0]
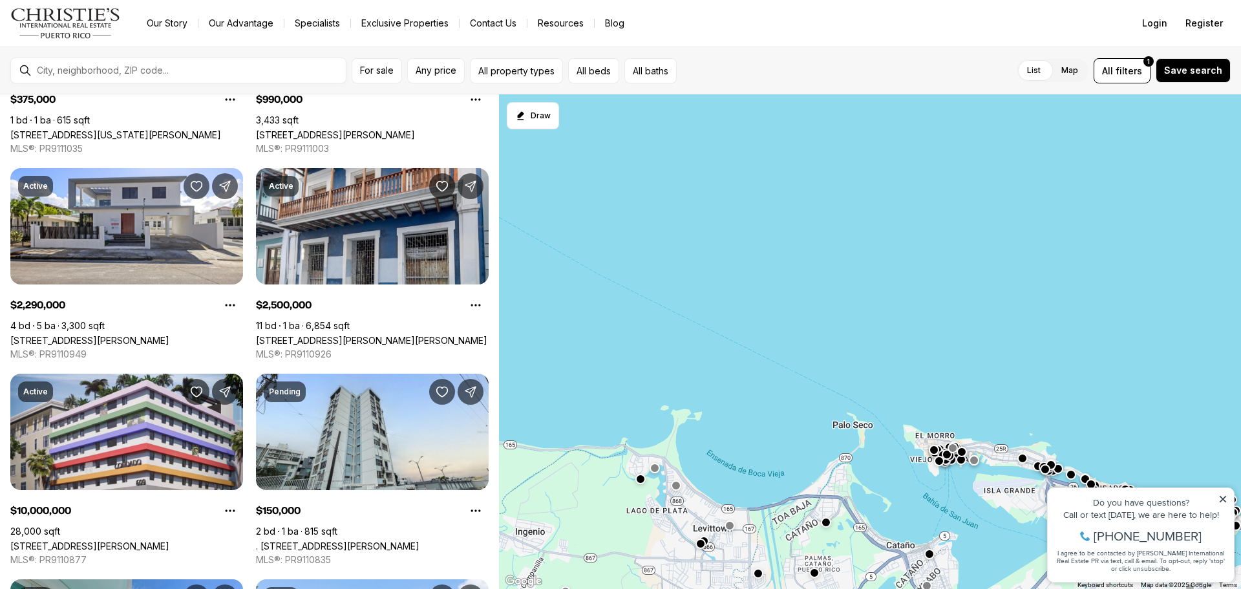
click at [403, 21] on link "Exclusive Properties" at bounding box center [405, 23] width 108 height 18
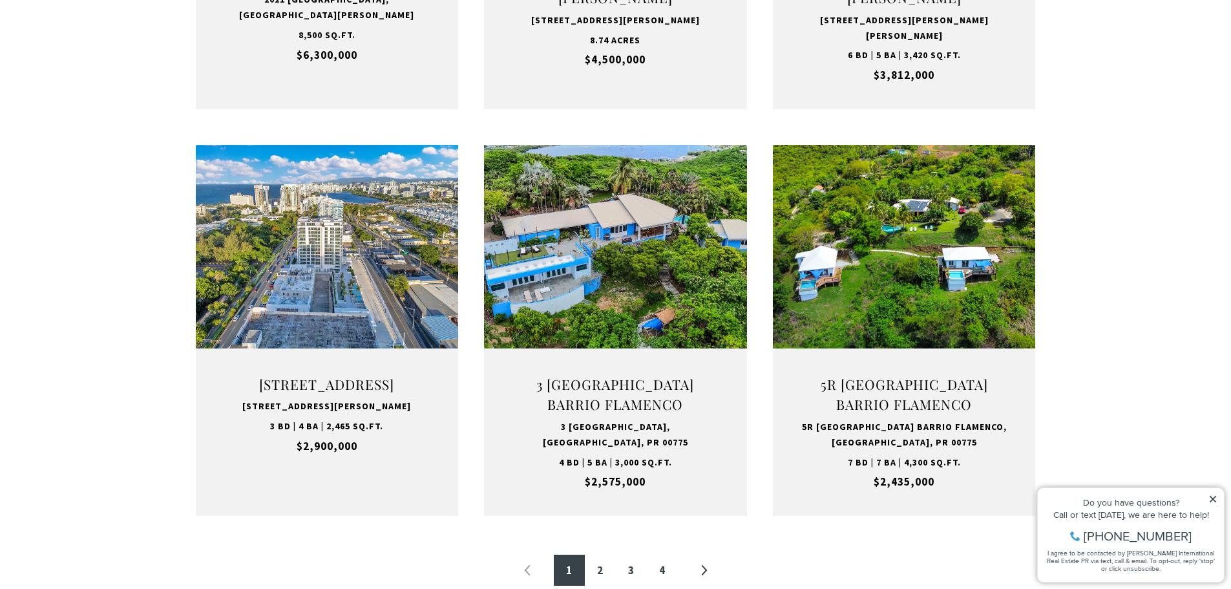
scroll to position [1357, 0]
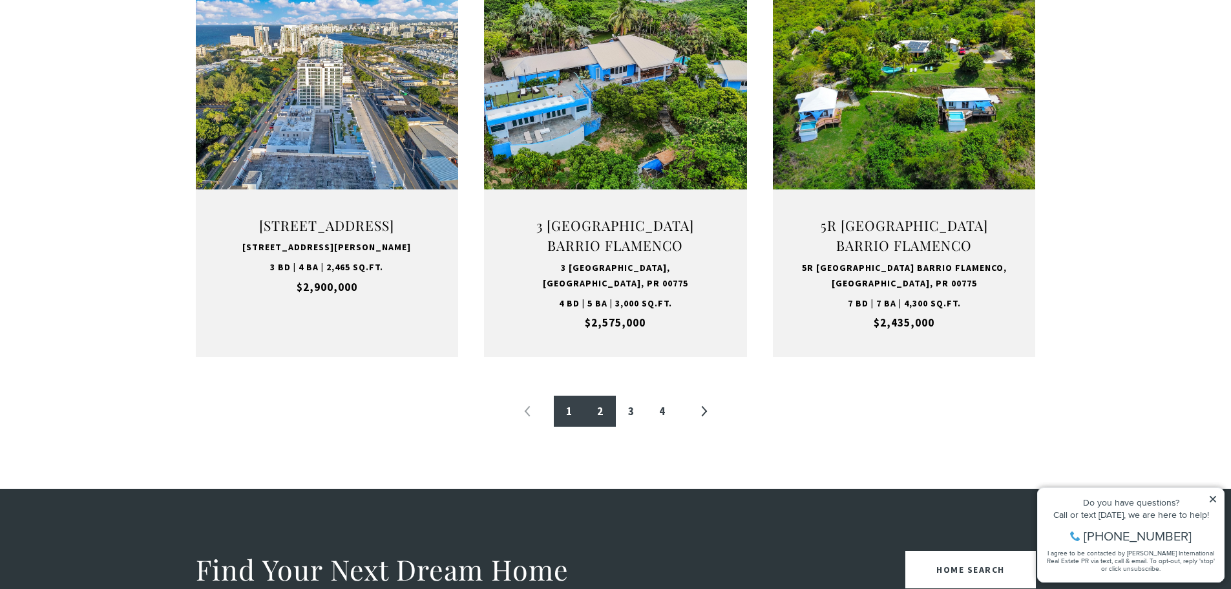
click at [601, 417] on link "2" at bounding box center [600, 410] width 31 height 31
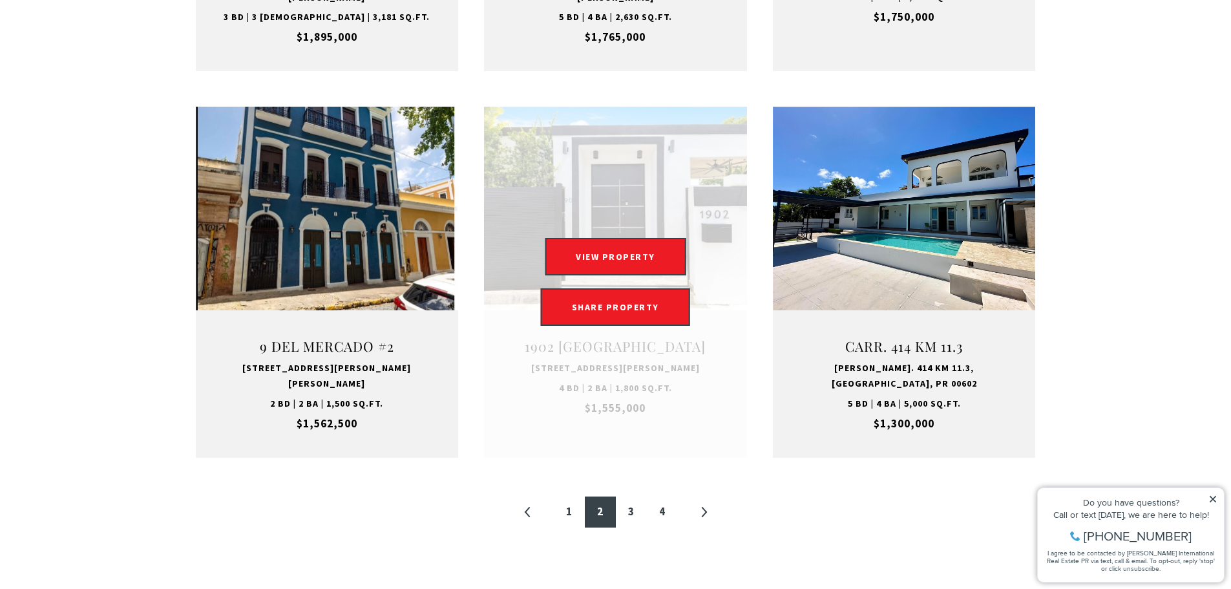
scroll to position [1421, 0]
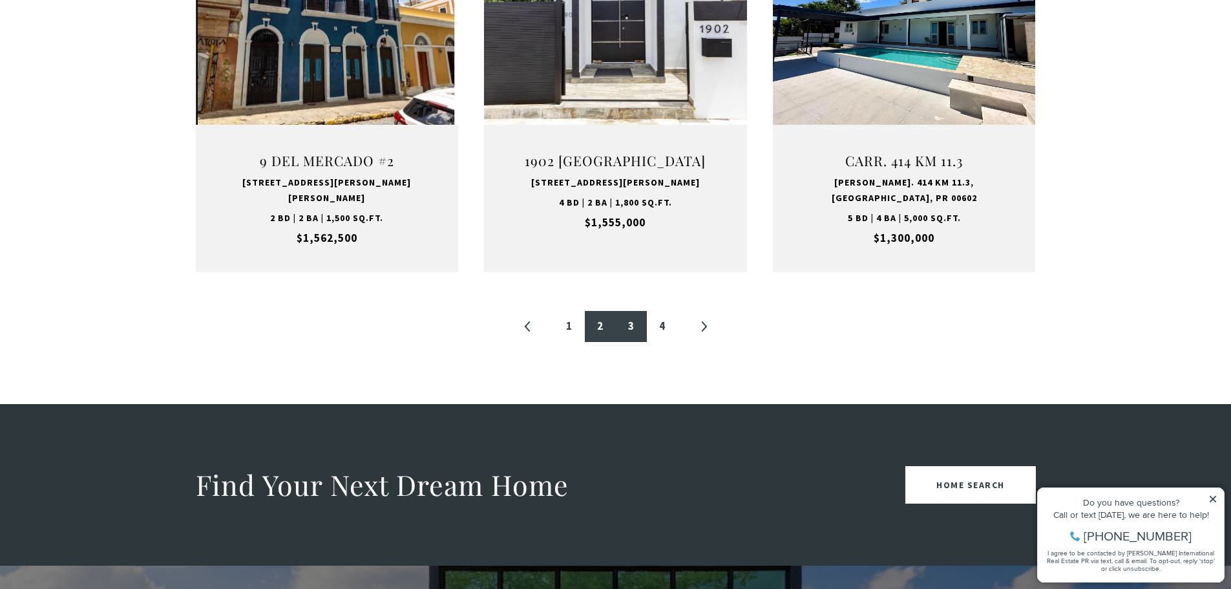
click at [633, 311] on link "3" at bounding box center [631, 326] width 31 height 31
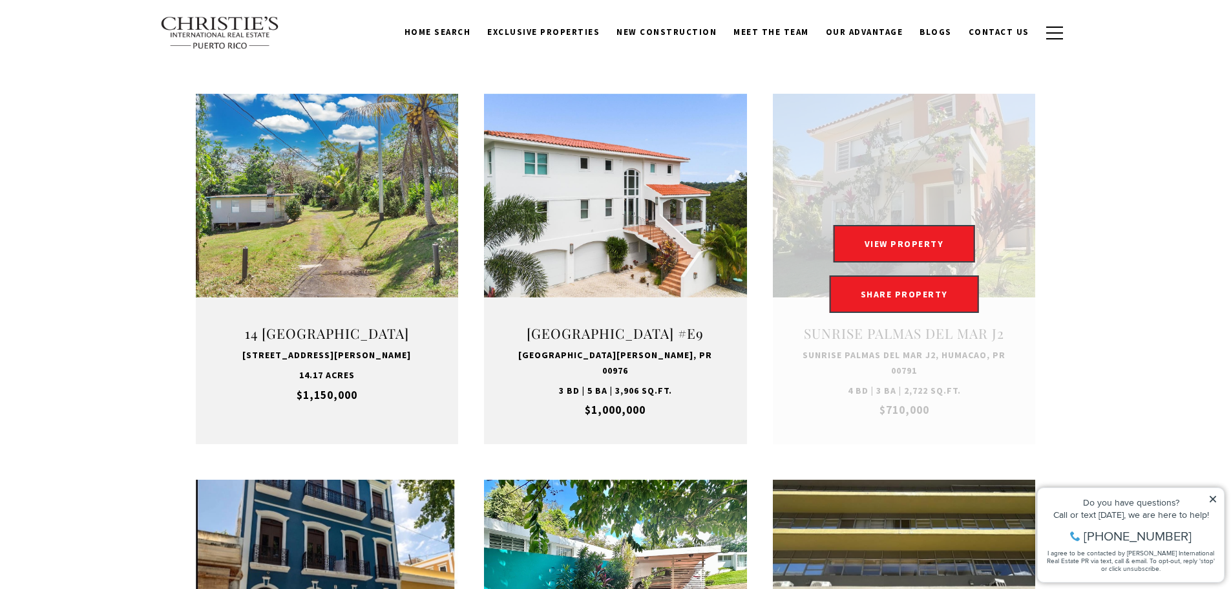
scroll to position [388, 0]
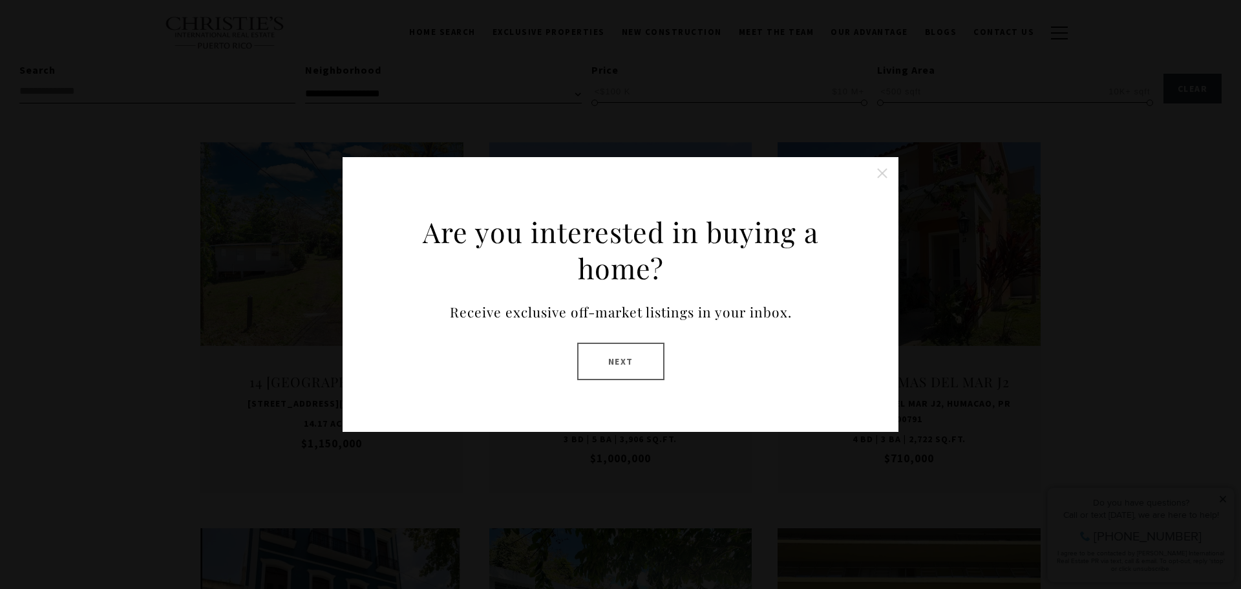
click at [884, 171] on button "Close this option" at bounding box center [882, 173] width 26 height 26
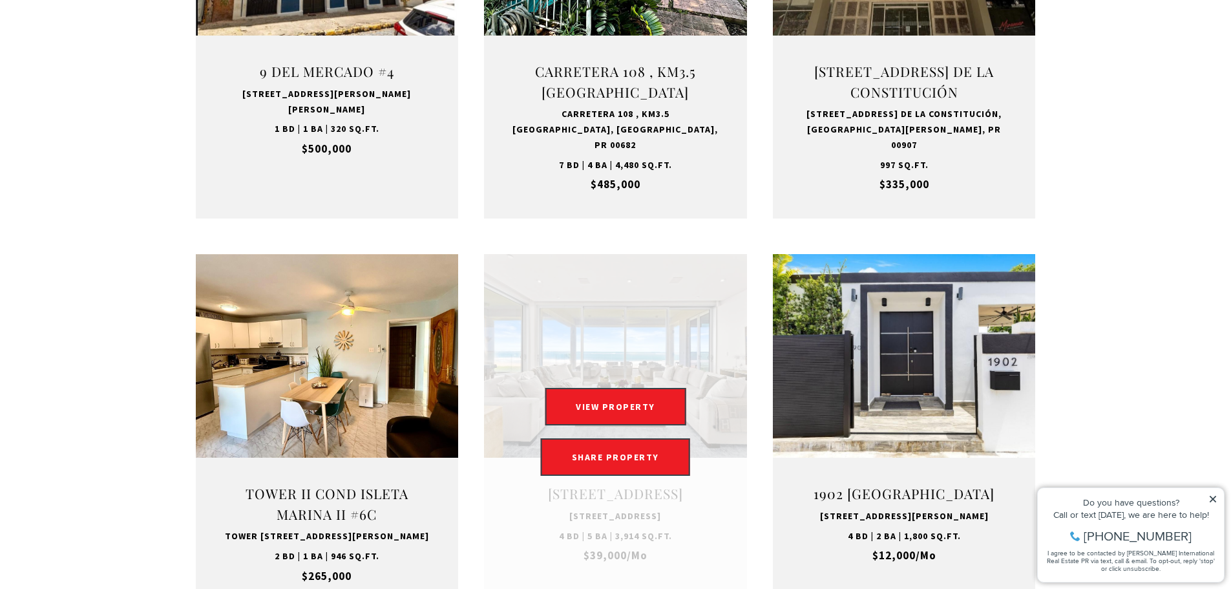
scroll to position [1357, 0]
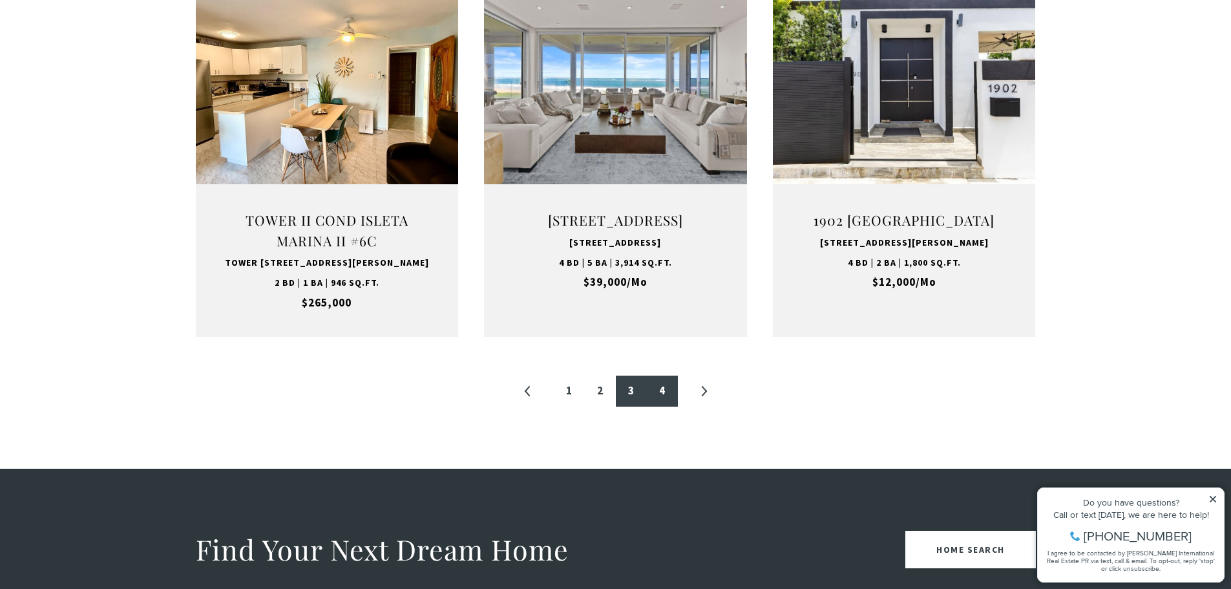
click at [658, 406] on link "4" at bounding box center [662, 390] width 31 height 31
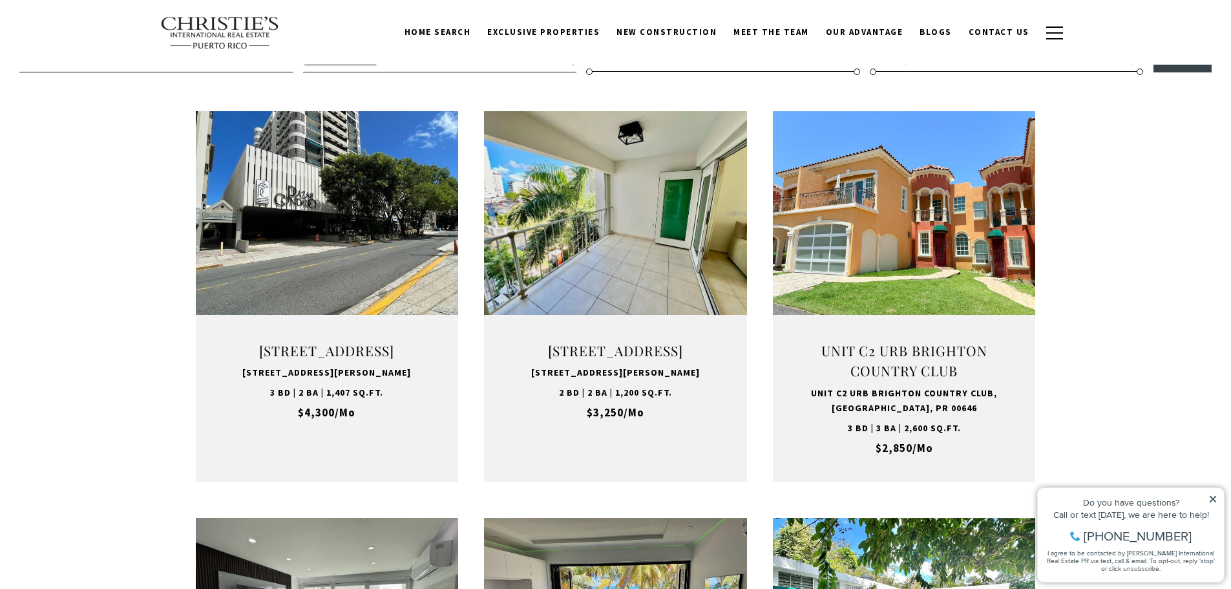
scroll to position [388, 0]
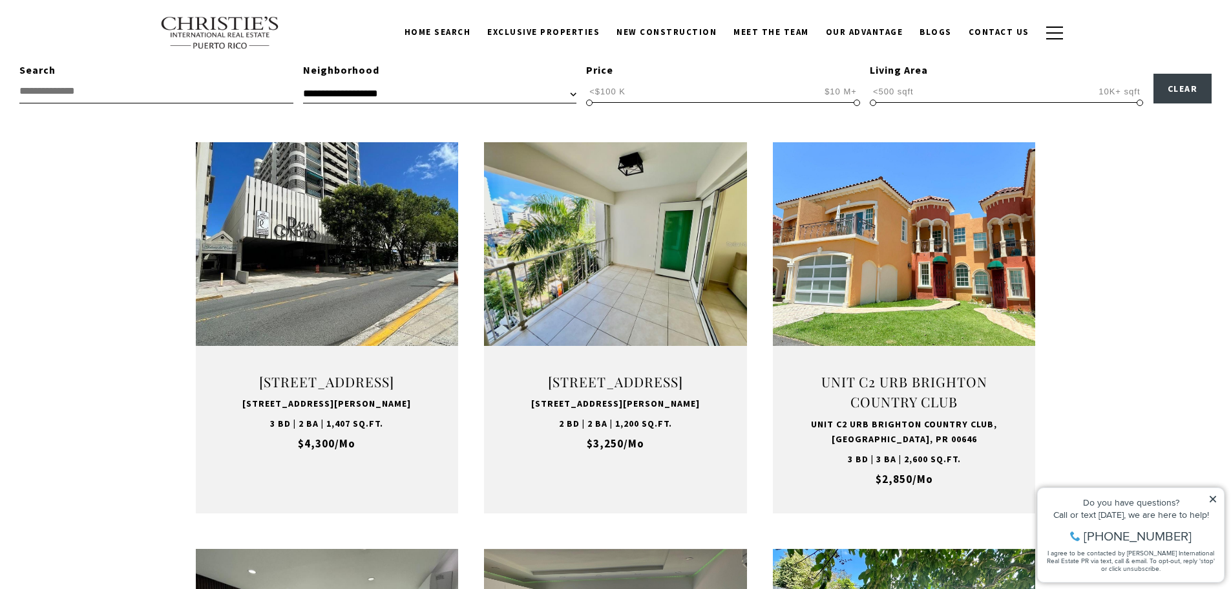
drag, startPoint x: 919, startPoint y: 95, endPoint x: 862, endPoint y: 92, distance: 56.9
click at [862, 92] on div "**********" at bounding box center [615, 82] width 1231 height 41
